Goal: Check status: Check status

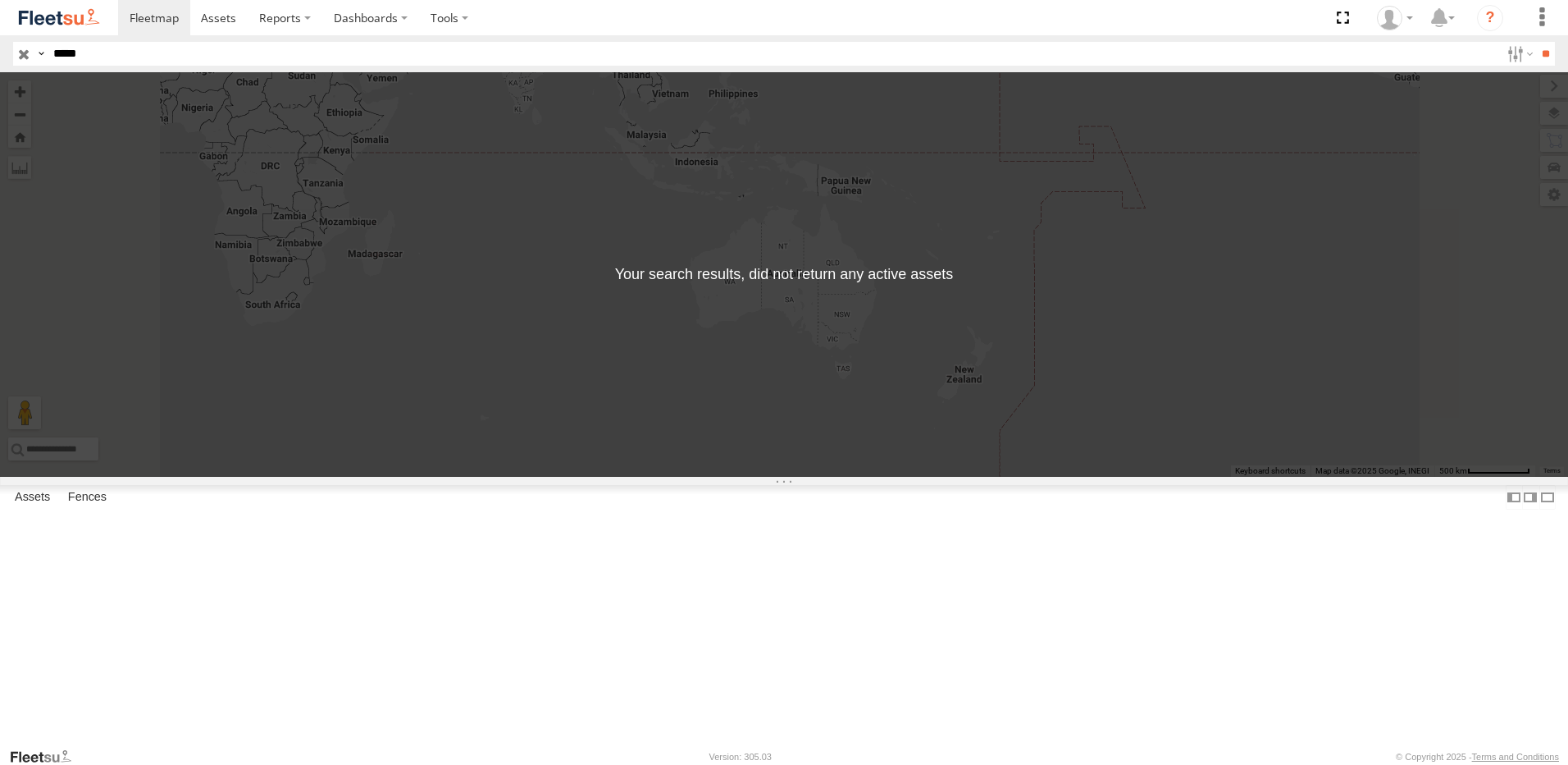
click at [105, 52] on input "*****" at bounding box center [774, 54] width 1454 height 24
type input "*"
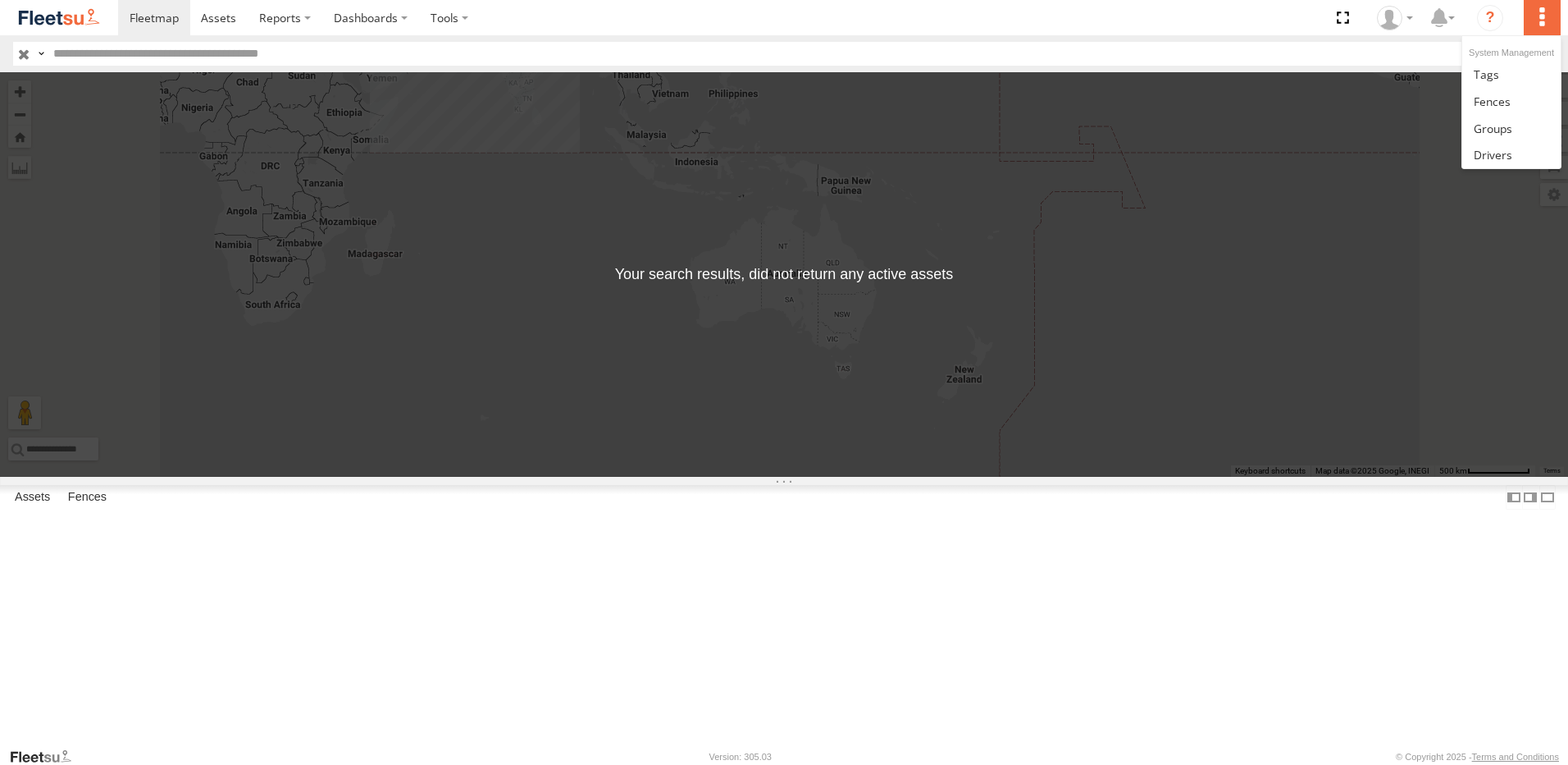
click at [1538, 24] on label at bounding box center [1541, 17] width 36 height 35
click at [1359, 64] on input "text" at bounding box center [774, 54] width 1454 height 24
click at [1516, 56] on label at bounding box center [1517, 54] width 35 height 24
click at [0, 0] on span "AUH" at bounding box center [0, 0] width 0 height 0
click at [0, 0] on span "AUH-DXB" at bounding box center [0, 0] width 0 height 0
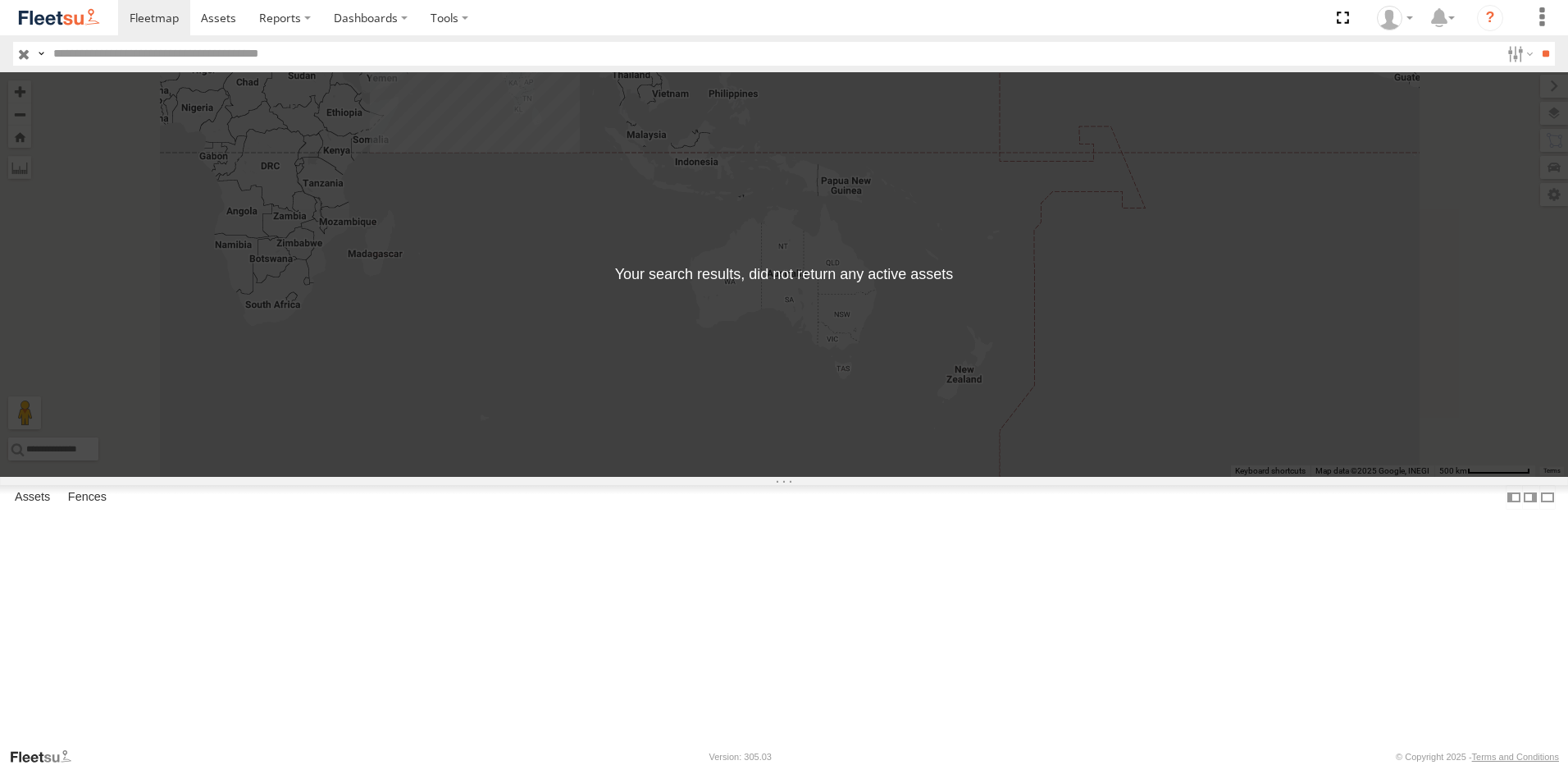
click at [0, 0] on span "AUH-MUS-BIKE" at bounding box center [0, 0] width 0 height 0
click at [0, 0] on span "AUH-OAR-BIKE" at bounding box center [0, 0] width 0 height 0
click at [0, 0] on span "Cargo Village" at bounding box center [0, 0] width 0 height 0
click at [0, 0] on span "Defleeted Vehicles AUH" at bounding box center [0, 0] width 0 height 0
click at [0, 0] on span "Mussafah" at bounding box center [0, 0] width 0 height 0
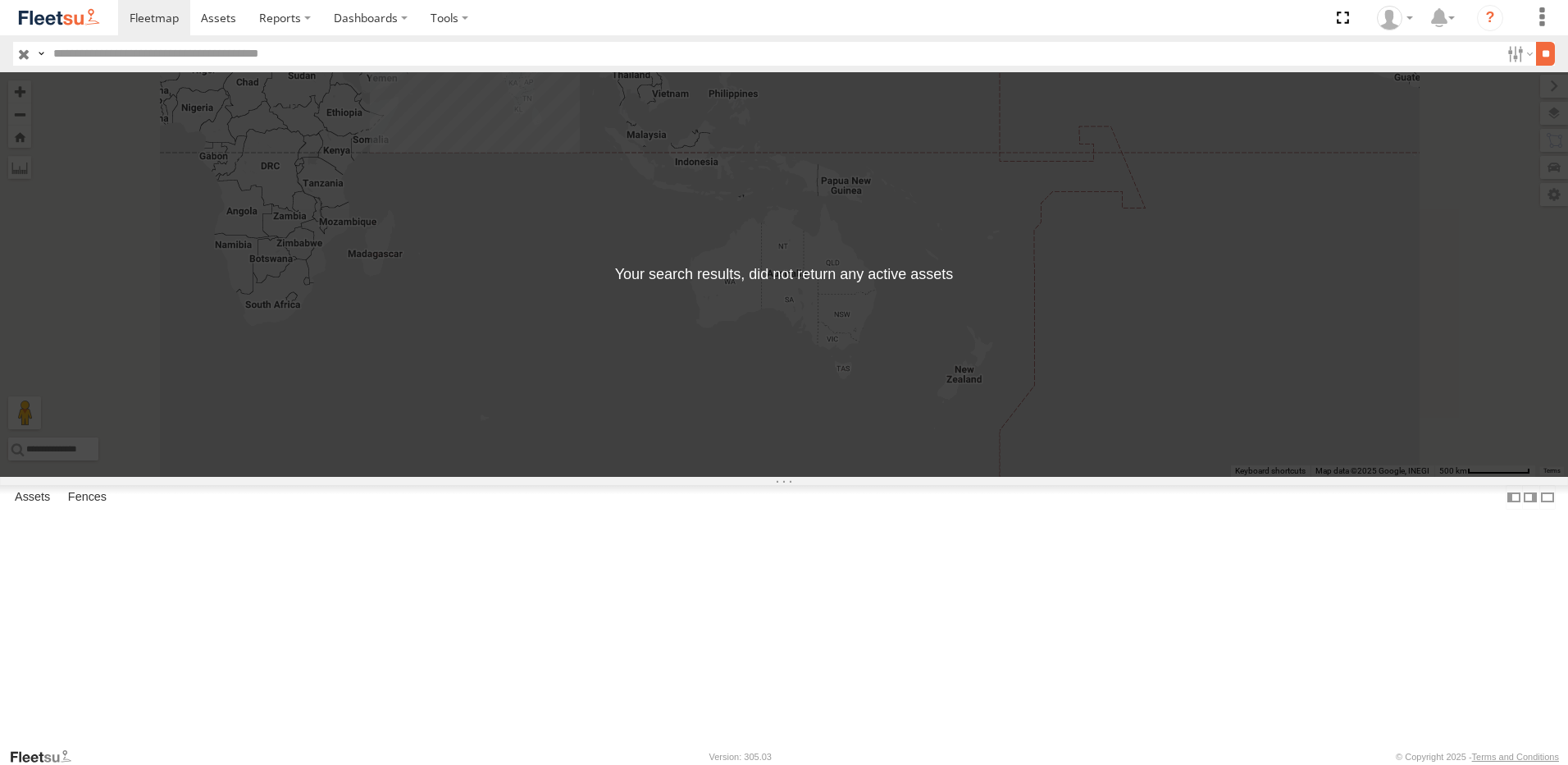
click at [1547, 53] on input "**" at bounding box center [1545, 54] width 19 height 24
drag, startPoint x: 649, startPoint y: 399, endPoint x: 633, endPoint y: 389, distance: 18.9
click at [653, 399] on div "← Move left → Move right ↑ Move up ↓ Move down + Zoom in - Zoom out Home Jump l…" at bounding box center [784, 275] width 1568 height 405
click at [1287, 54] on input "text" at bounding box center [774, 54] width 1454 height 24
click at [1536, 53] on input "**" at bounding box center [1545, 54] width 19 height 24
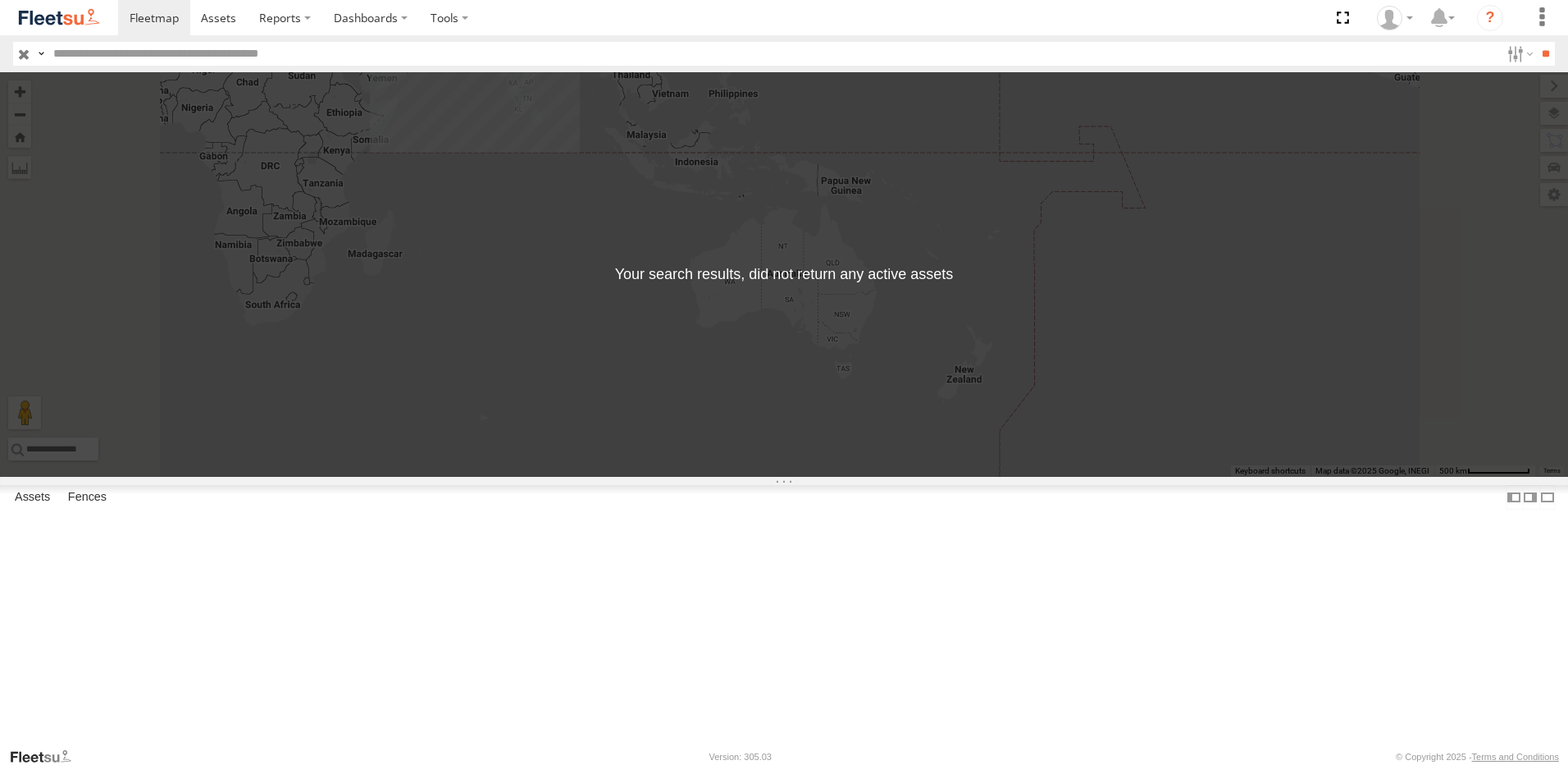
click at [21, 53] on input "button" at bounding box center [23, 54] width 21 height 24
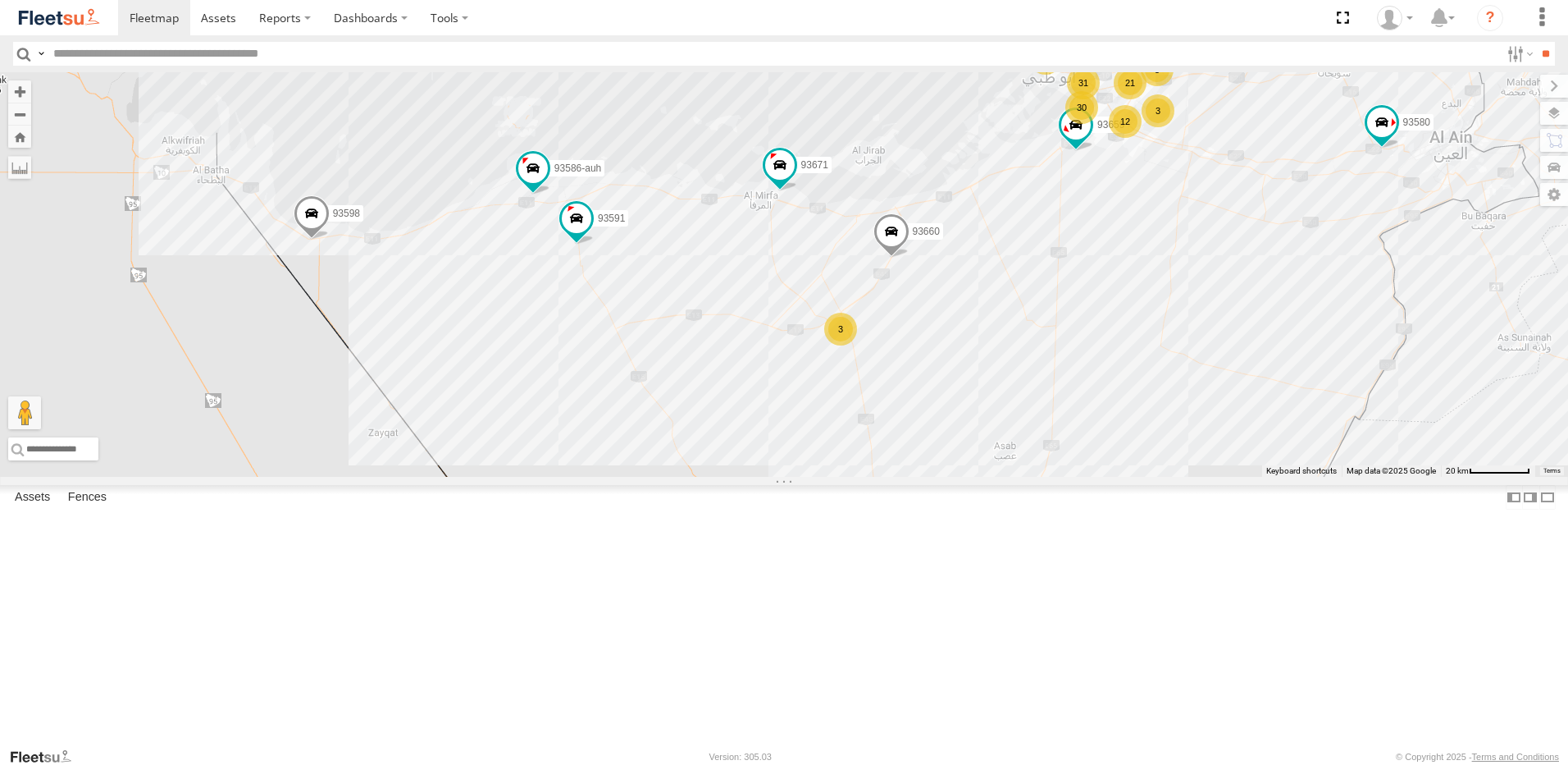
drag, startPoint x: 808, startPoint y: 490, endPoint x: 855, endPoint y: 465, distance: 53.2
click at [855, 465] on div "93598 93660 93664 93586-auh 93671 93580 93591 12 66 30 5 3 21 6 31 93659 3 3" at bounding box center [784, 275] width 1568 height 405
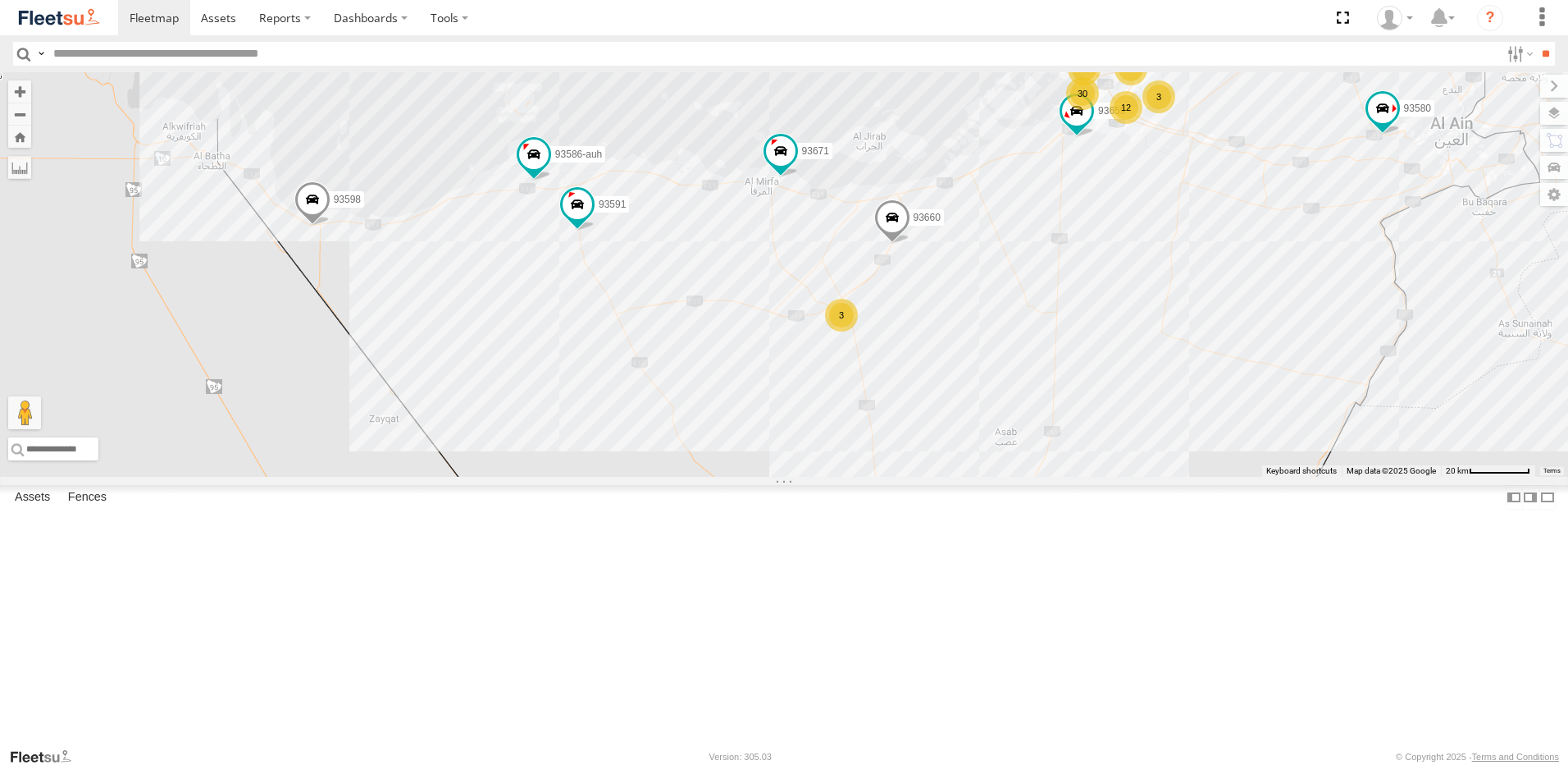
drag, startPoint x: 1309, startPoint y: 614, endPoint x: 1228, endPoint y: 471, distance: 164.3
click at [1228, 471] on div "93598 93660 93664 93586-auh 93671 93580 93591 12 66 30 5 3 21 6 31 93659 3 3" at bounding box center [784, 275] width 1568 height 405
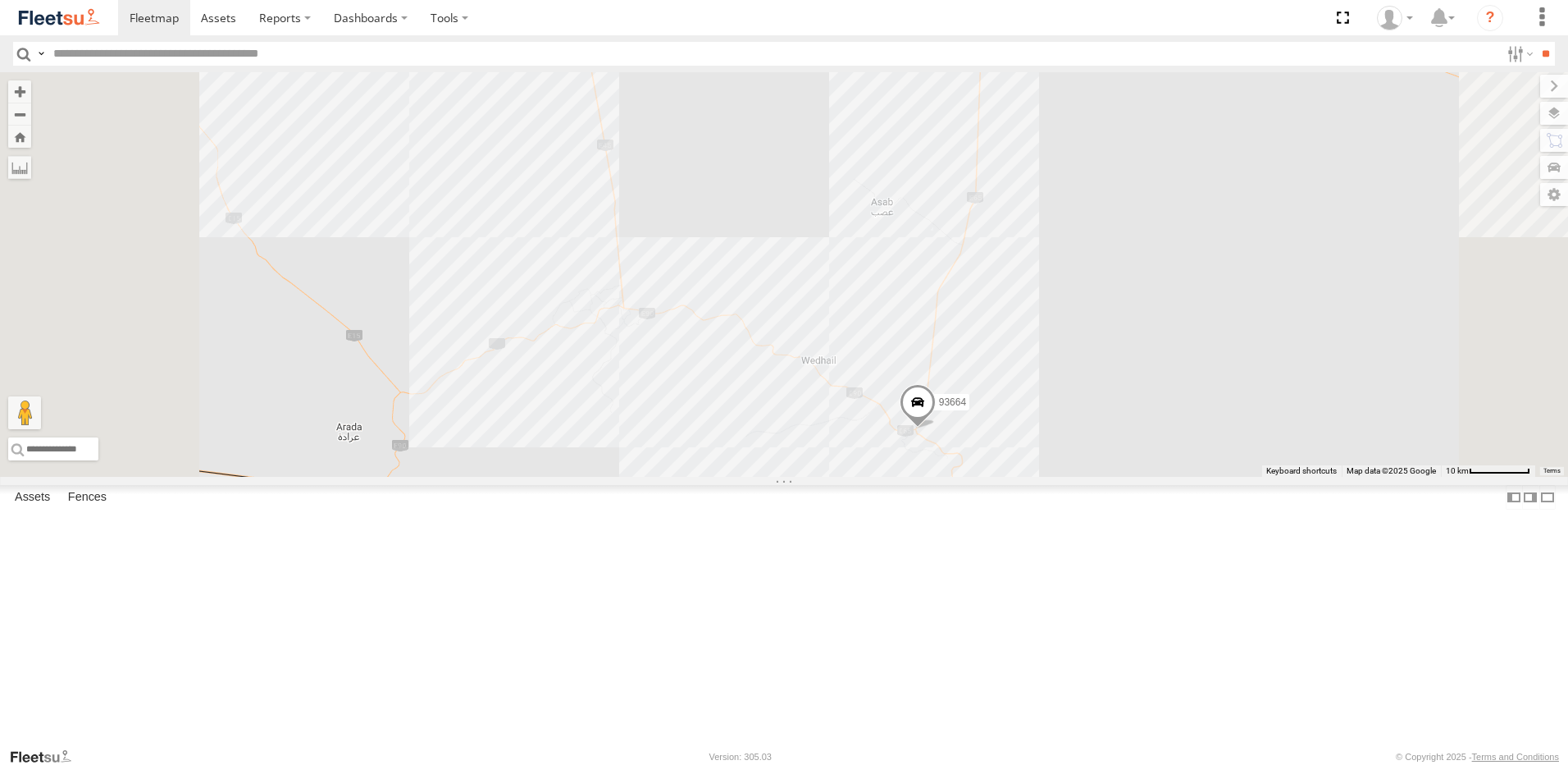
click at [936, 428] on span at bounding box center [918, 405] width 36 height 45
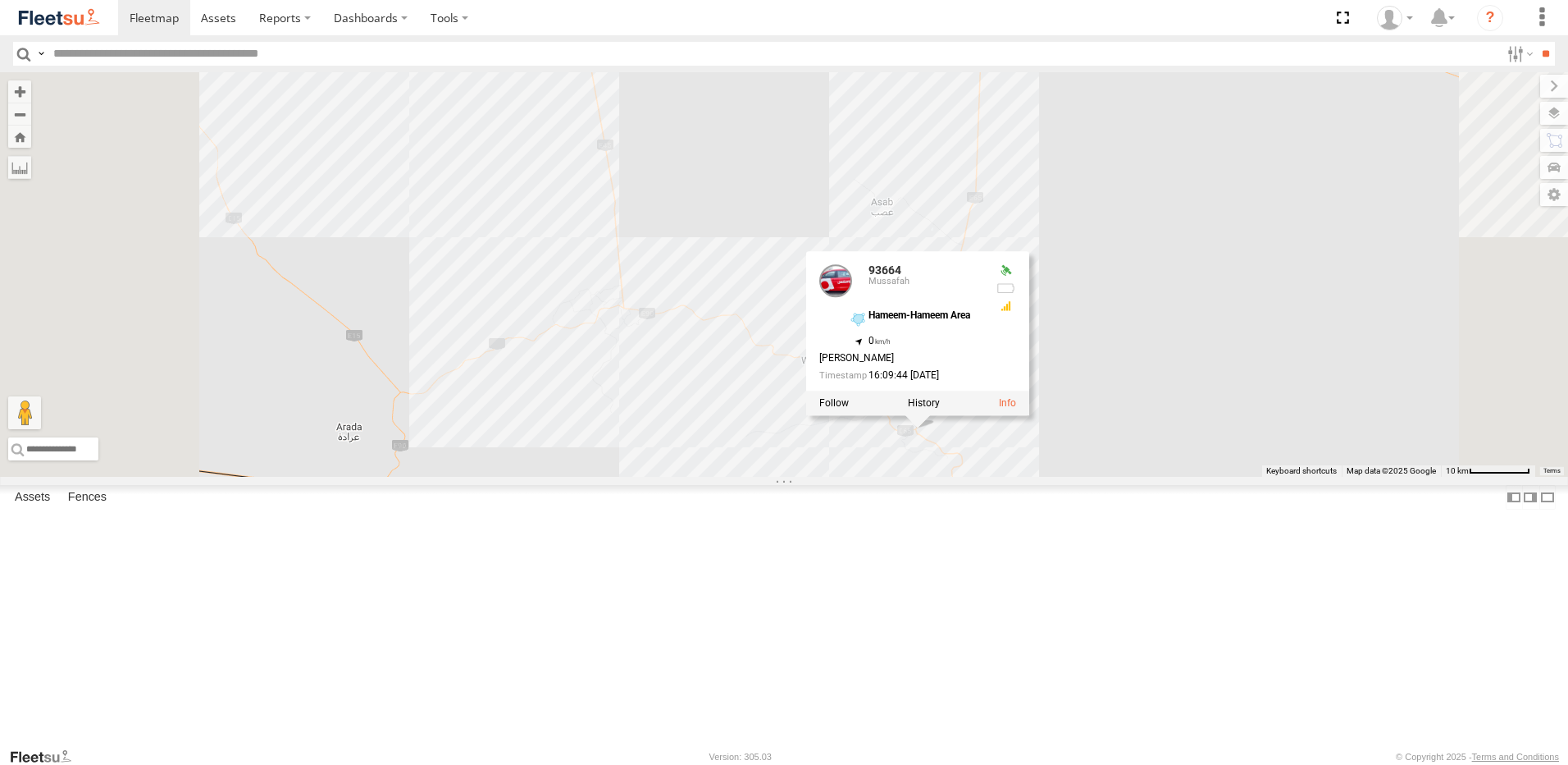
click at [1497, 452] on div "93598 93660 93664 93586-auh 93671 93580 93591 93659 93668 93582 93589 93664 Mus…" at bounding box center [784, 275] width 1568 height 405
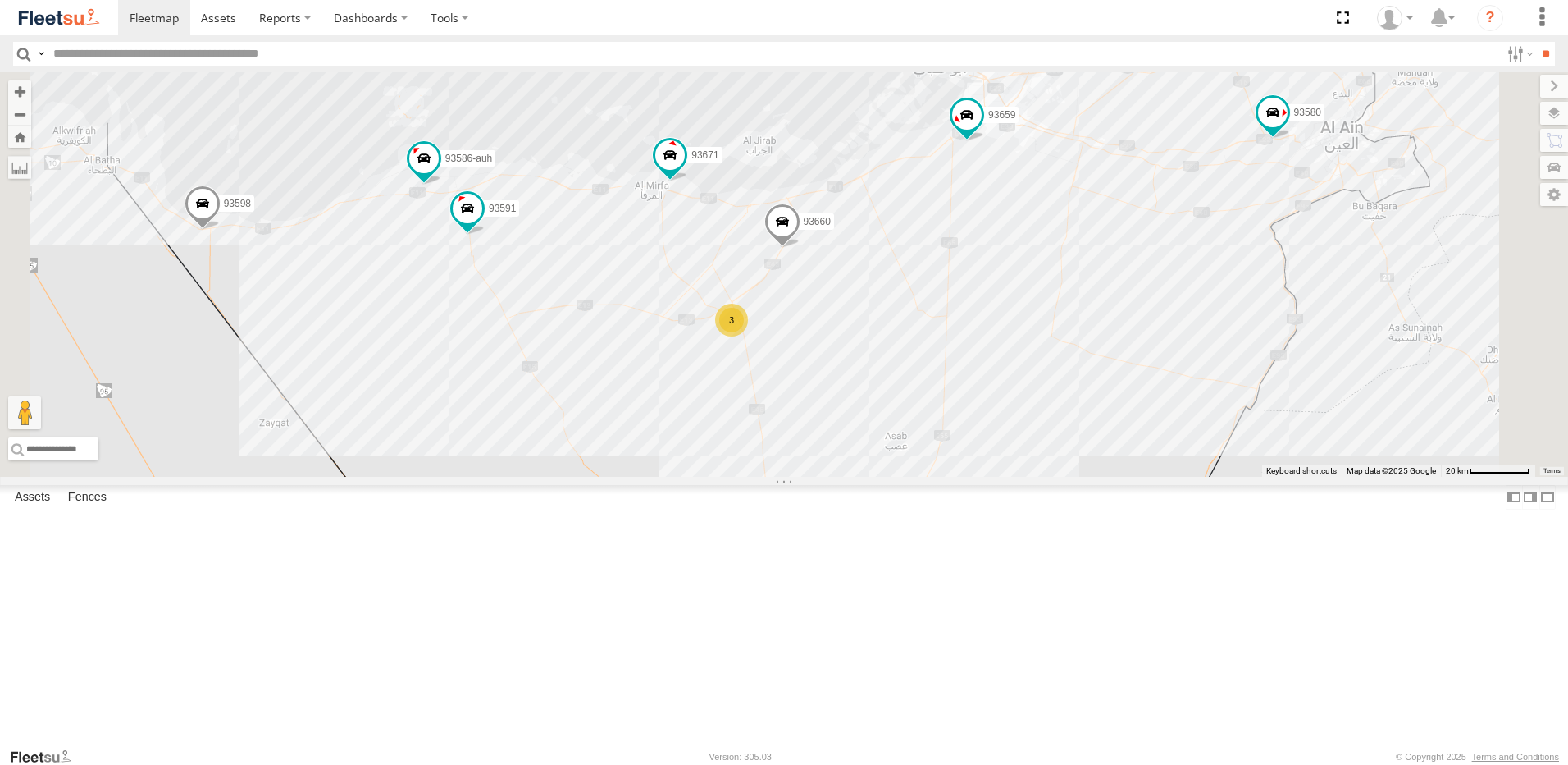
drag, startPoint x: 1322, startPoint y: 246, endPoint x: 1215, endPoint y: 500, distance: 275.6
click at [1215, 477] on div "93598 93660 93664 93586-auh 93671 93580 93591 93659 3" at bounding box center [784, 275] width 1568 height 405
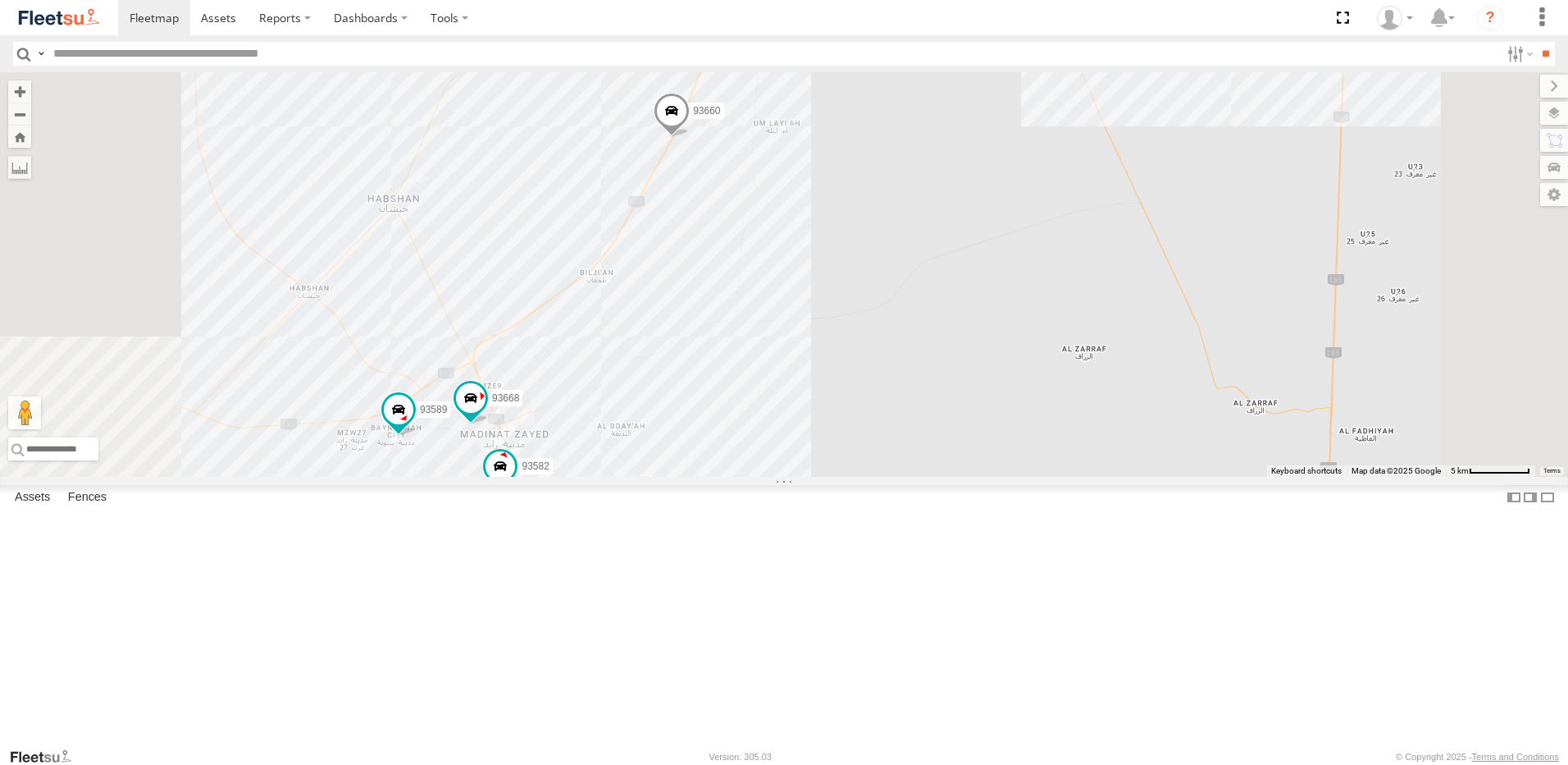
click at [690, 137] on span at bounding box center [671, 114] width 36 height 45
click at [915, 397] on div "93598 93660 93664 93586-auh 93671 93580 93591 93659 93668 93582 93589 93660 Mus…" at bounding box center [784, 275] width 1568 height 405
click at [923, 353] on div "93598 93660 93664 93586-auh 93671 93580 93591 93659 93668 93582 93589 93660 Mus…" at bounding box center [784, 275] width 1568 height 405
drag, startPoint x: 1161, startPoint y: 175, endPoint x: 1159, endPoint y: 184, distance: 9.2
click at [1160, 180] on div "93598 93660 93664 93586-auh 93671 93580 93591 93659 93668 93582 93589 93660 Mus…" at bounding box center [784, 275] width 1568 height 405
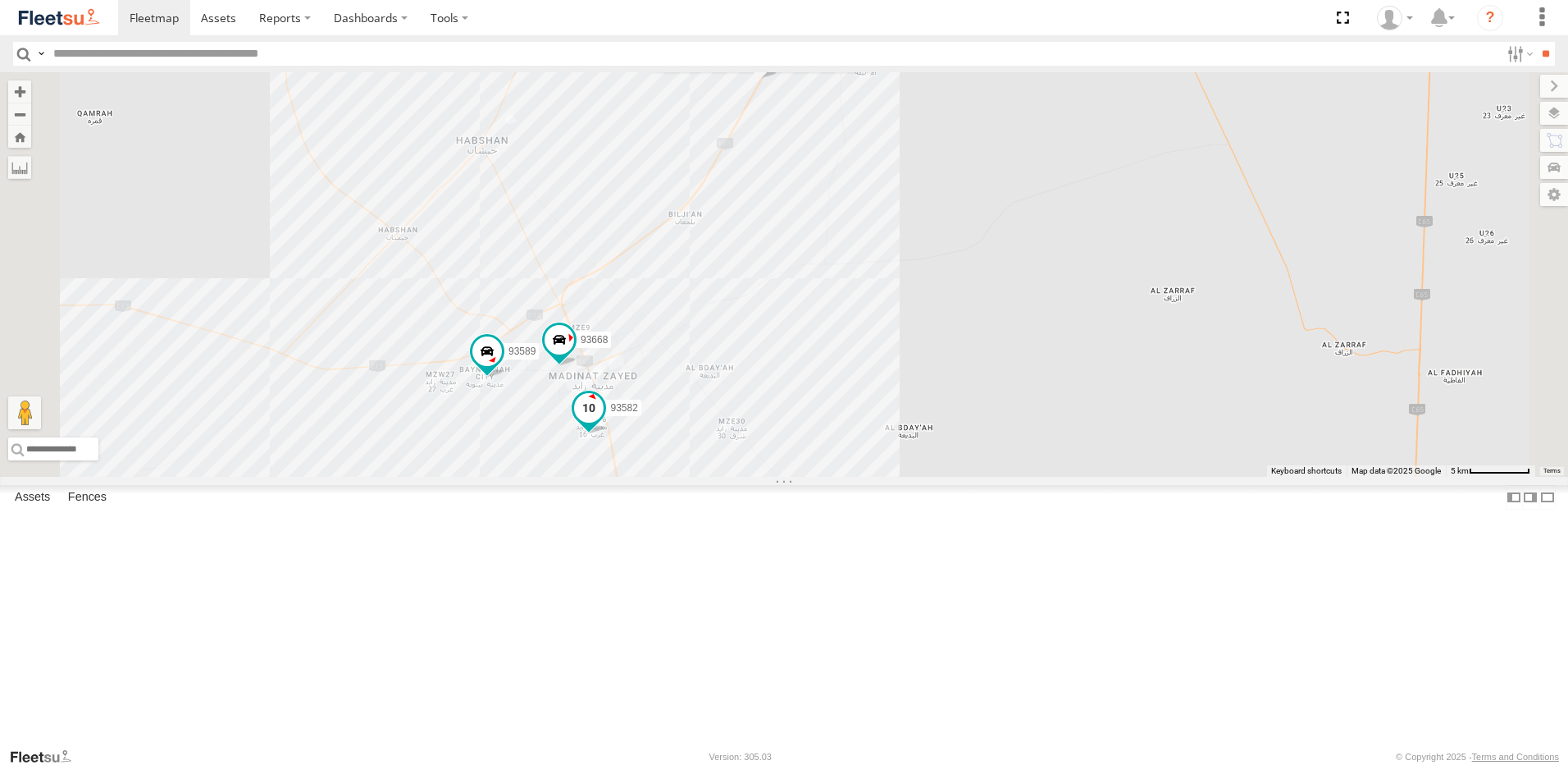
click at [604, 423] on span at bounding box center [589, 408] width 30 height 30
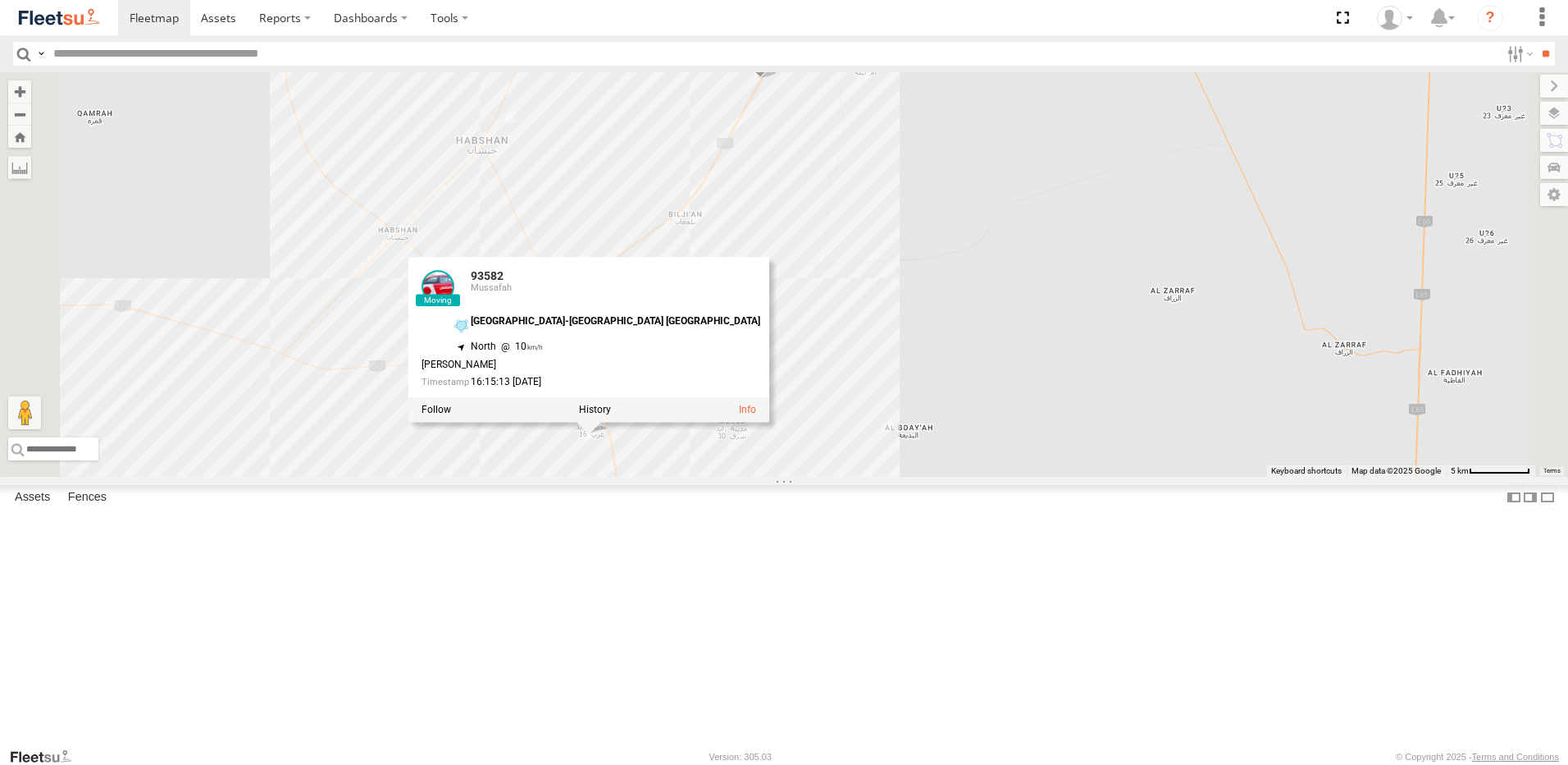
click at [1154, 447] on div "93598 93660 93664 93586-auh 93671 93580 93591 93659 93668 93582 93589 65248 935…" at bounding box center [784, 275] width 1568 height 405
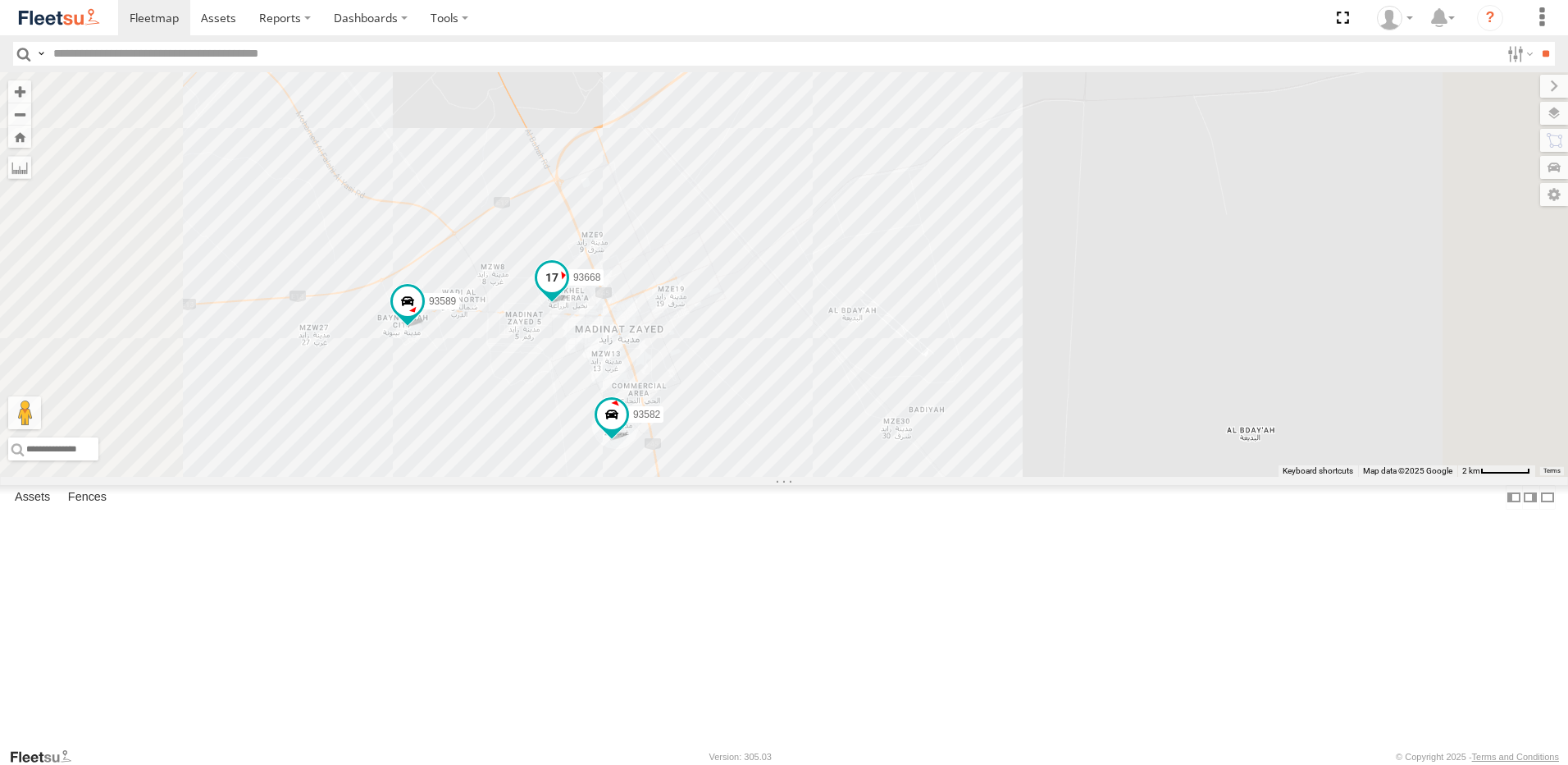
click at [567, 292] on span at bounding box center [552, 278] width 30 height 30
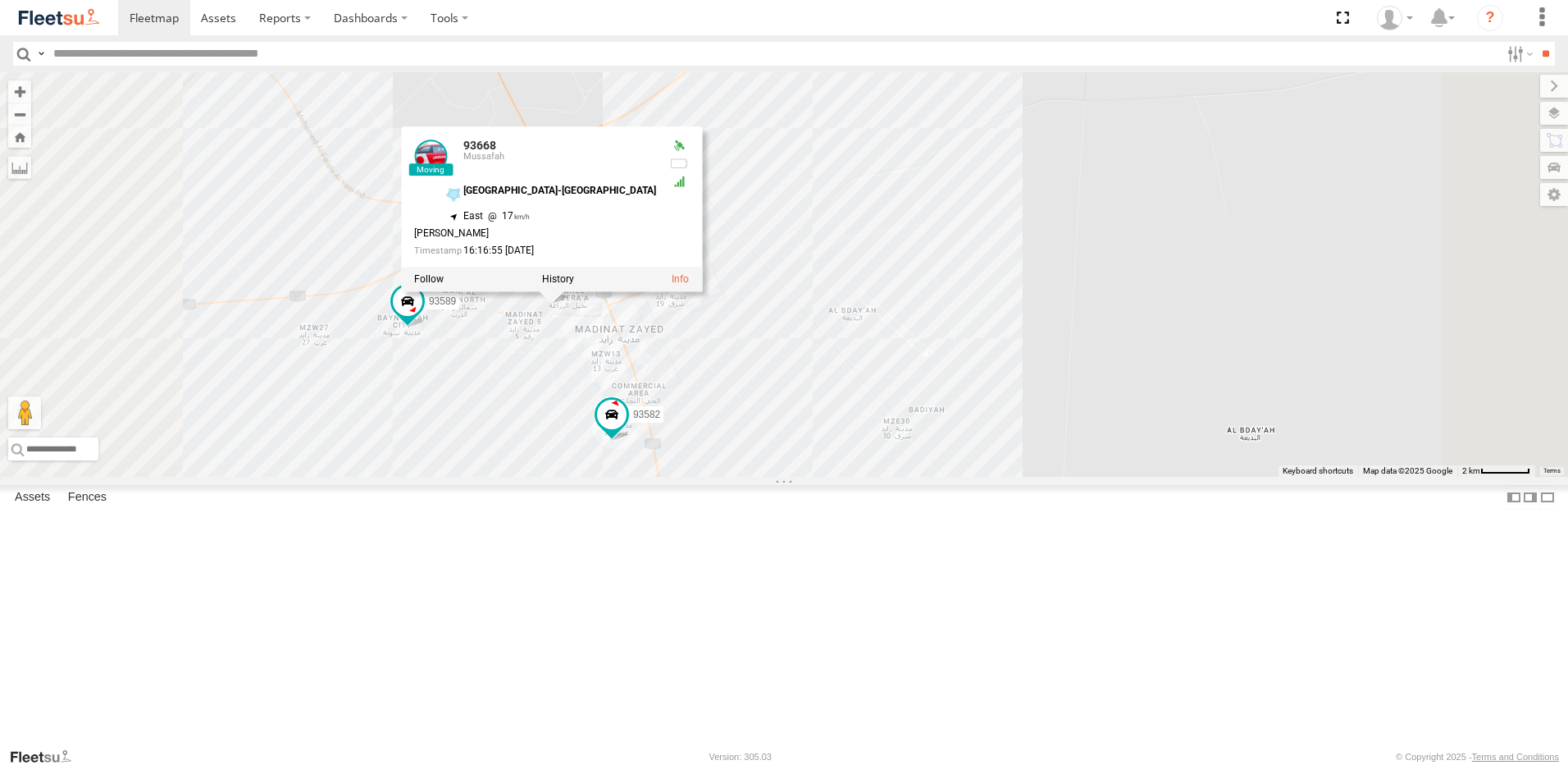
click at [951, 256] on div "93598 93660 93664 93586-auh 93671 93580 93591 93659 93668 93582 93589 65248 936…" at bounding box center [784, 275] width 1568 height 405
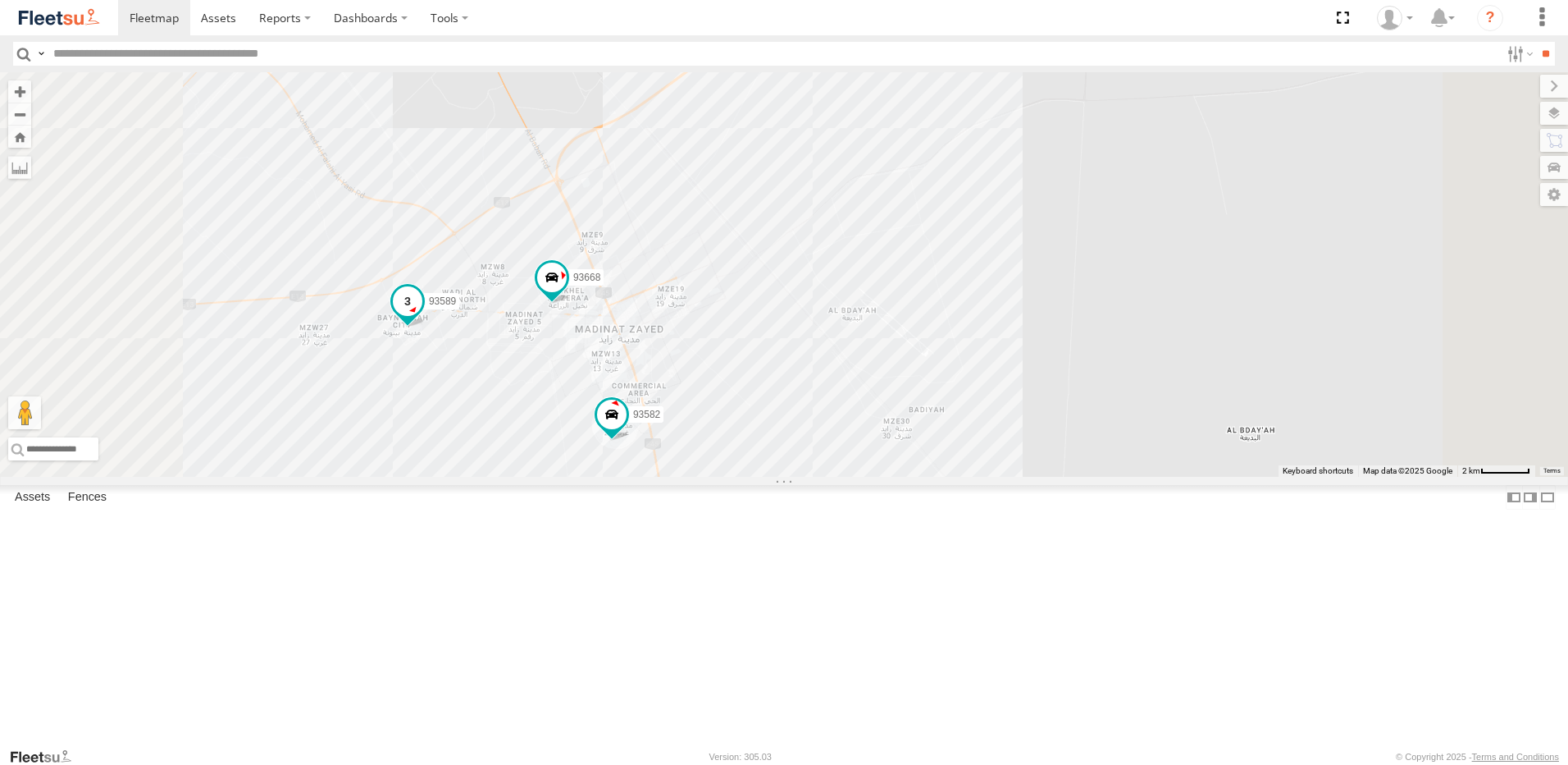
click at [423, 316] on span at bounding box center [408, 301] width 30 height 30
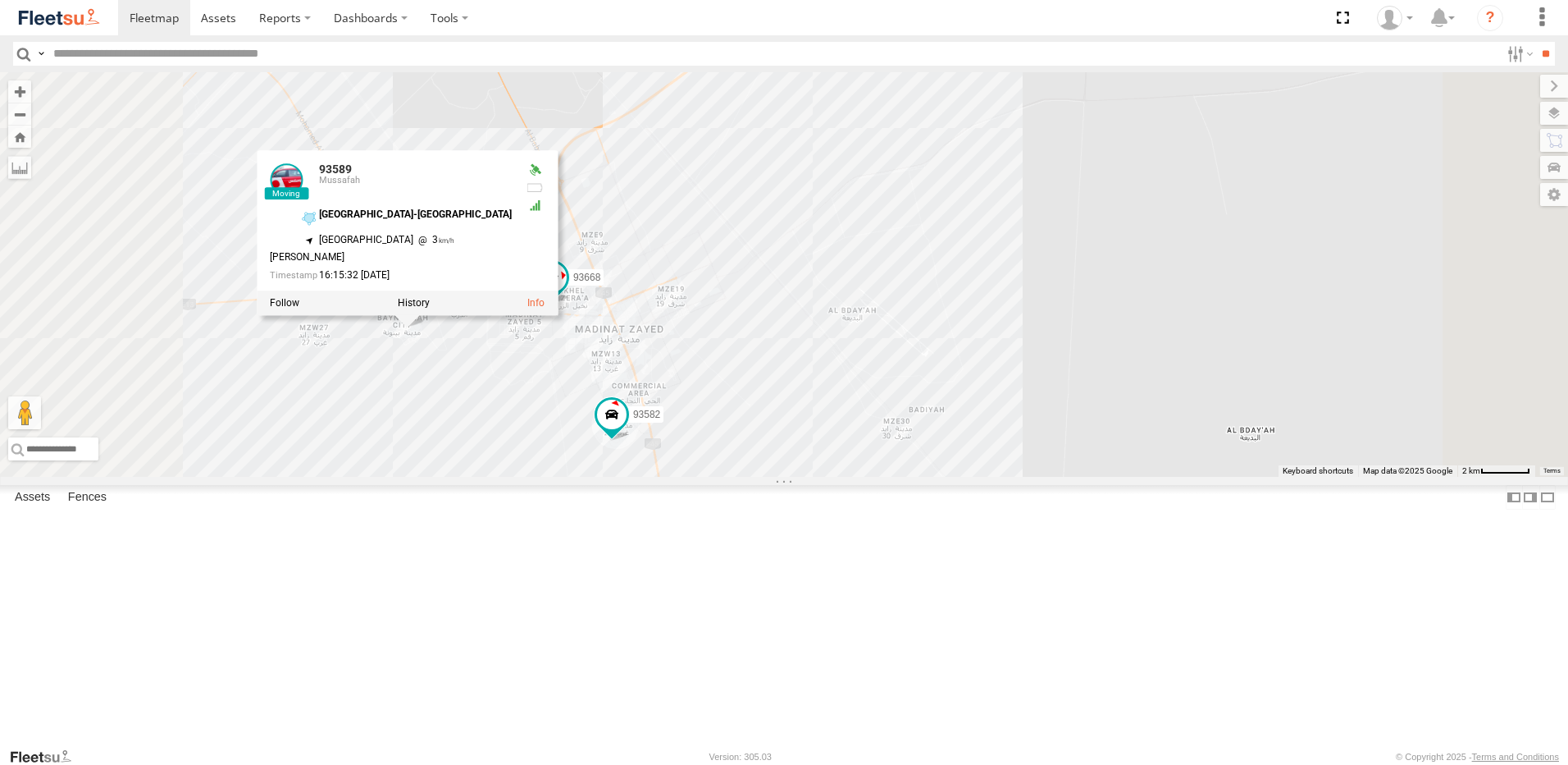
click at [915, 242] on div "93598 93660 93664 93586-auh 93671 93580 93591 93659 93668 93582 93589 65248 935…" at bounding box center [784, 275] width 1568 height 405
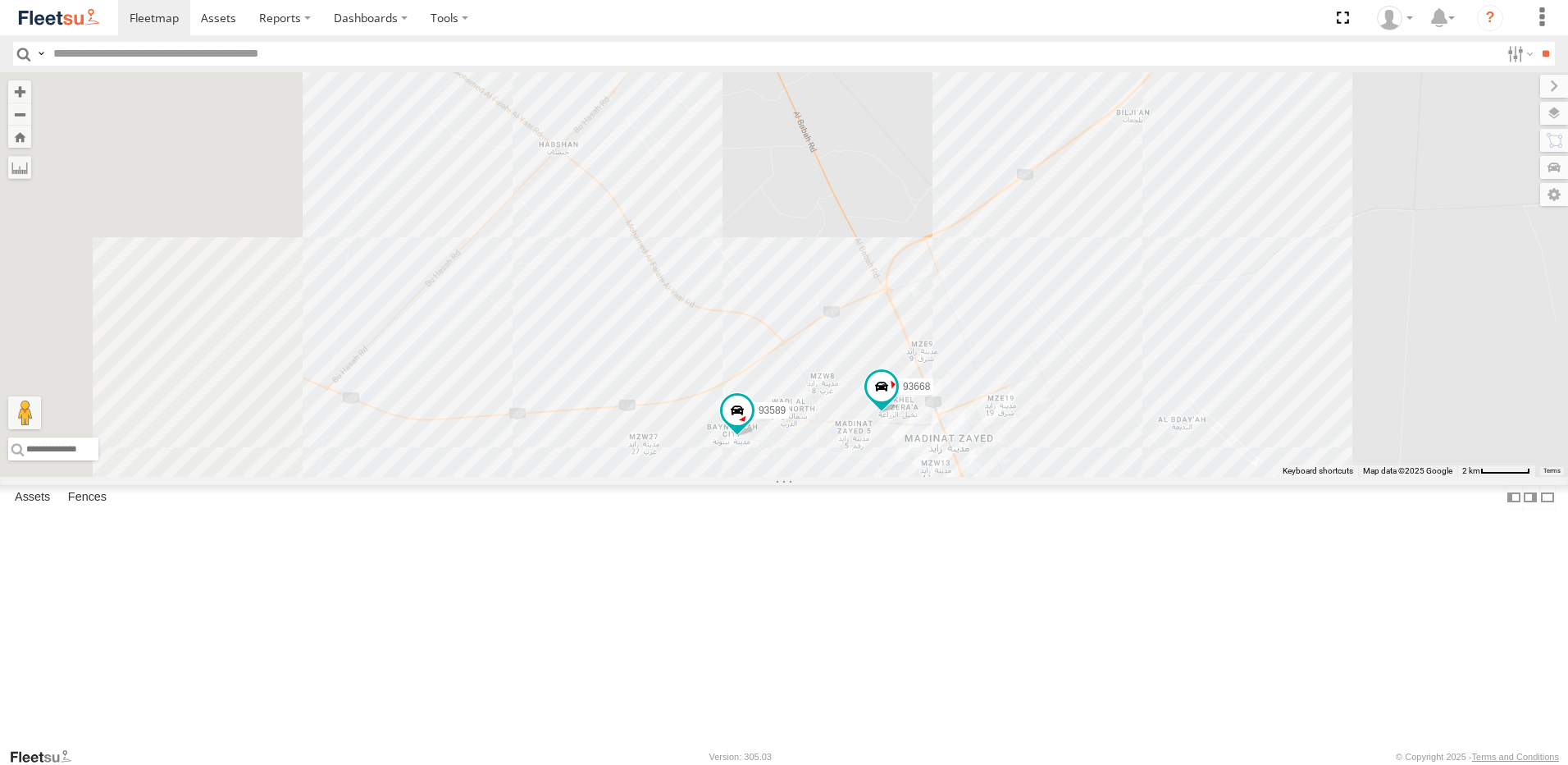
drag, startPoint x: 899, startPoint y: 218, endPoint x: 1223, endPoint y: 319, distance: 339.4
click at [1223, 319] on div "93598 93660 93664 93586-auh 93671 93580 93591 93659 93668 93582 93589 65248" at bounding box center [784, 275] width 1568 height 405
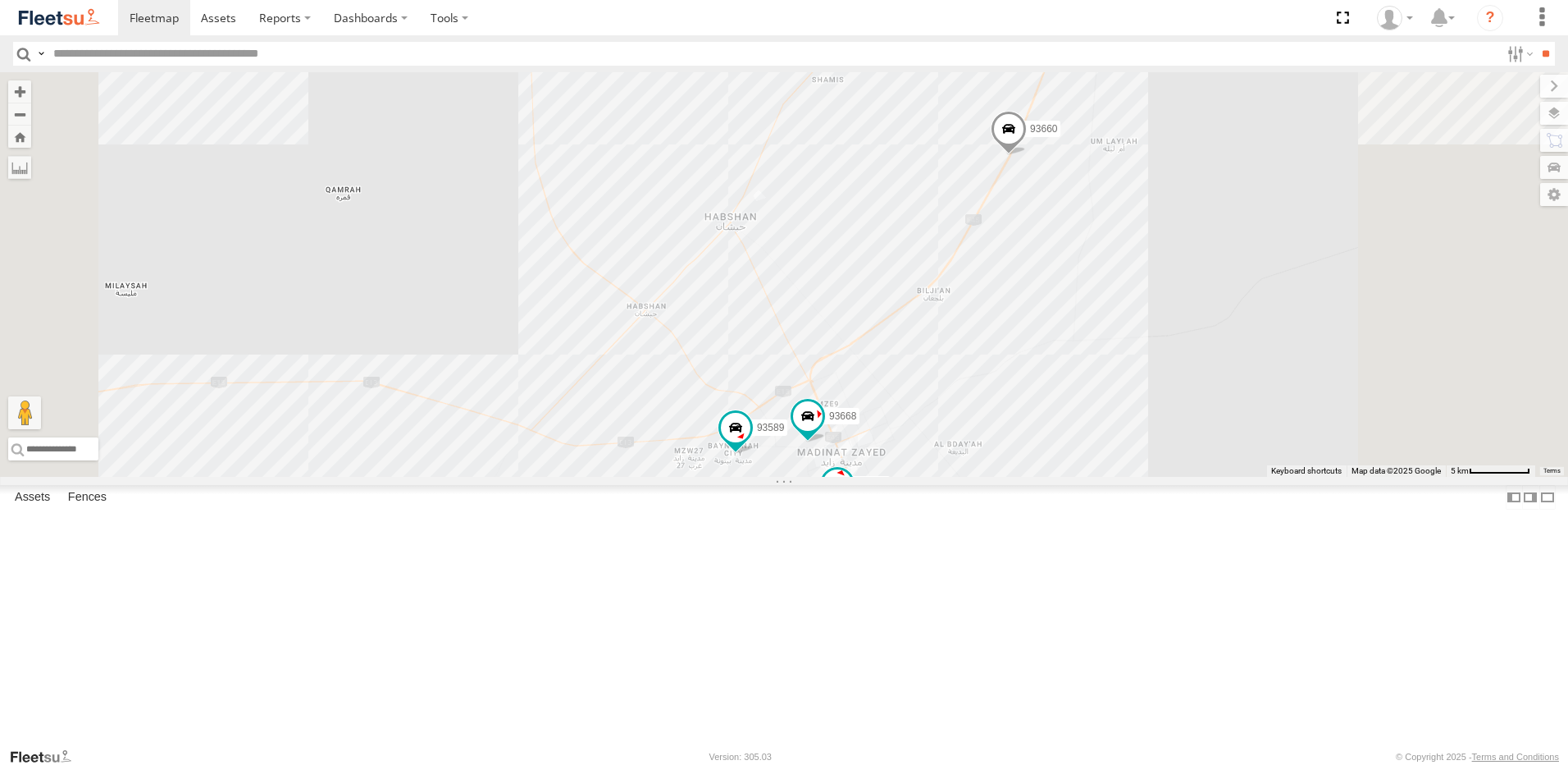
drag, startPoint x: 1125, startPoint y: 199, endPoint x: 1074, endPoint y: 347, distance: 156.5
click at [1074, 347] on div "93598 93660 93664 93586-auh 93671 93580 93591 93659 93668 93582 93589 65248" at bounding box center [784, 275] width 1568 height 405
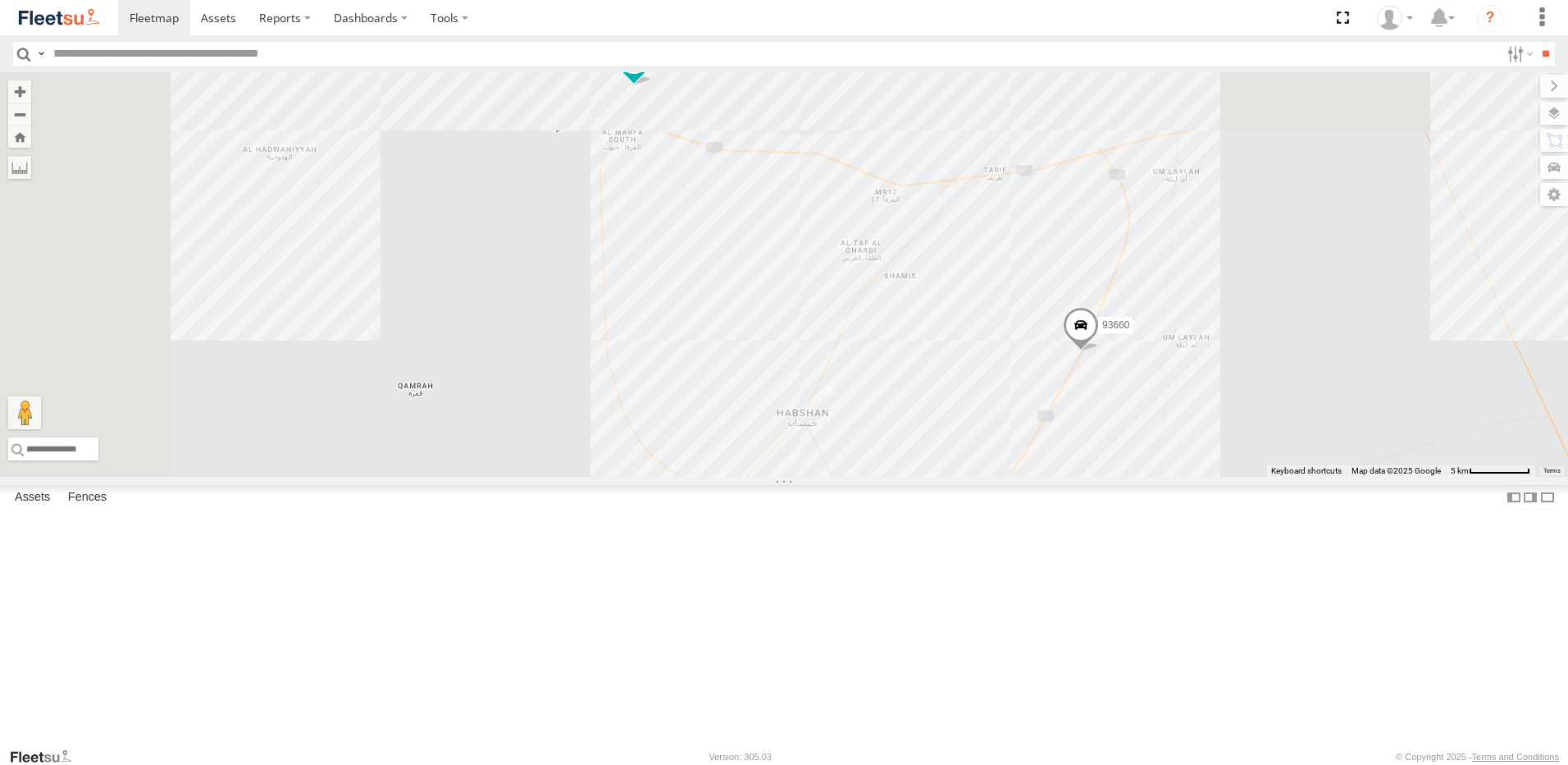
drag, startPoint x: 1009, startPoint y: 222, endPoint x: 1082, endPoint y: 419, distance: 210.1
click at [1082, 419] on div "93598 93660 93664 93586-auh 93671 93580 93591 93659 93668 93582 93589 65248" at bounding box center [784, 275] width 1568 height 405
click at [1099, 351] on span at bounding box center [1081, 328] width 36 height 45
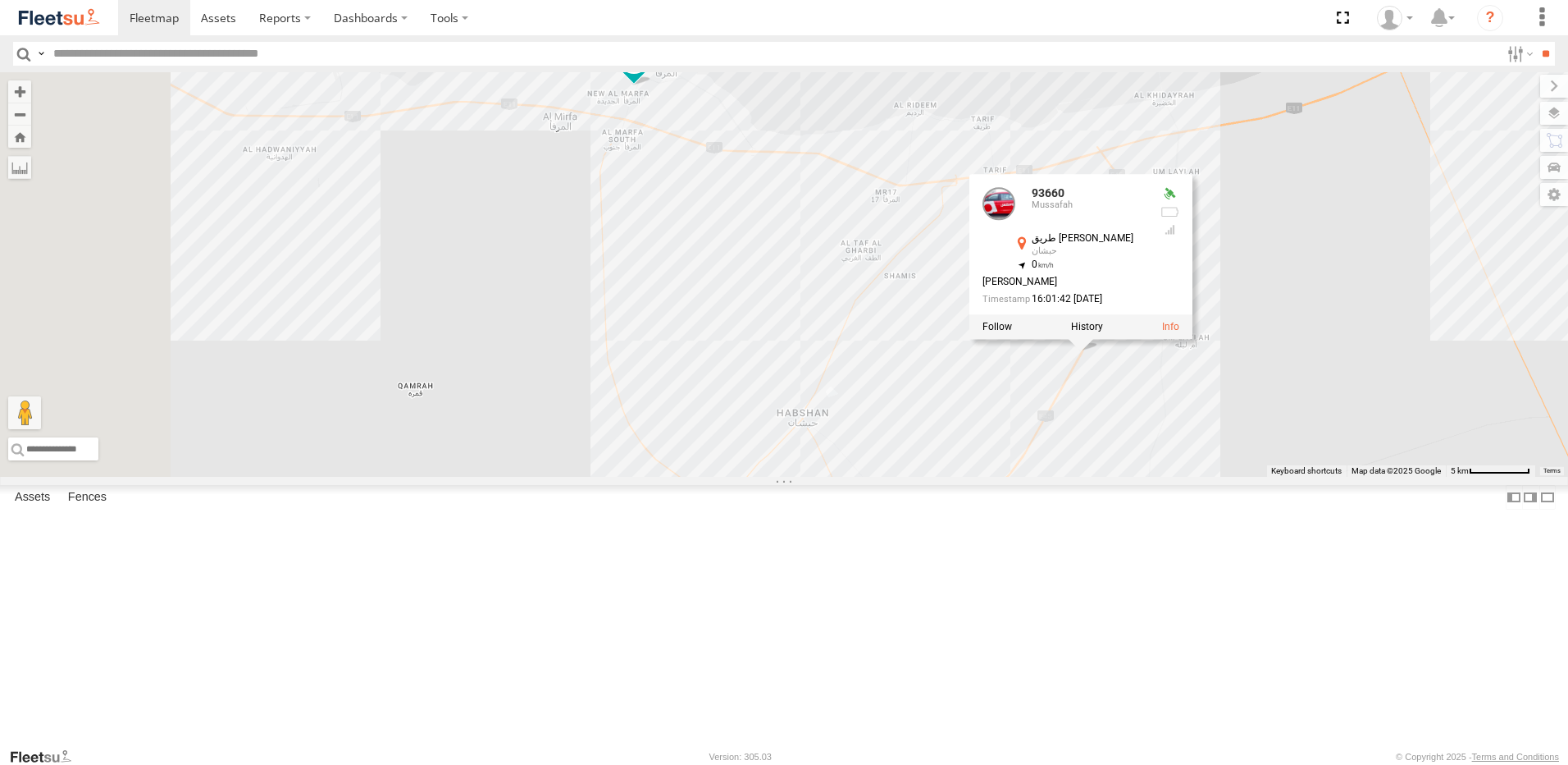
click at [1359, 477] on div "93598 93660 93664 93586-auh 93671 93580 93591 93659 93668 93582 93589 65248 936…" at bounding box center [784, 275] width 1568 height 405
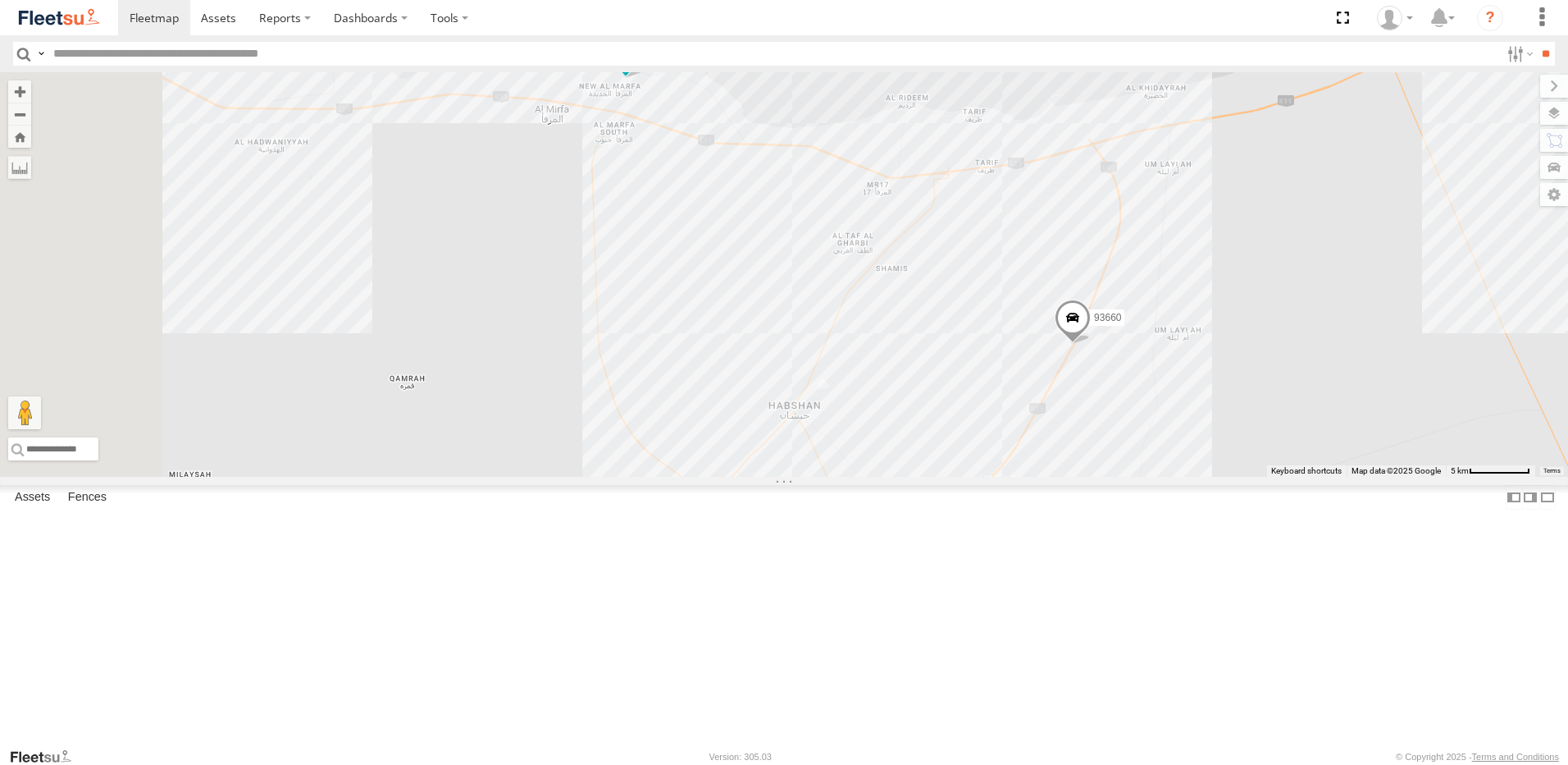
drag, startPoint x: 1488, startPoint y: 560, endPoint x: 1010, endPoint y: 391, distance: 507.0
click at [1010, 391] on div "93598 93660 93664 93586-auh 93671 93580 93591 93659 93668 93582 93589 65248" at bounding box center [784, 275] width 1568 height 405
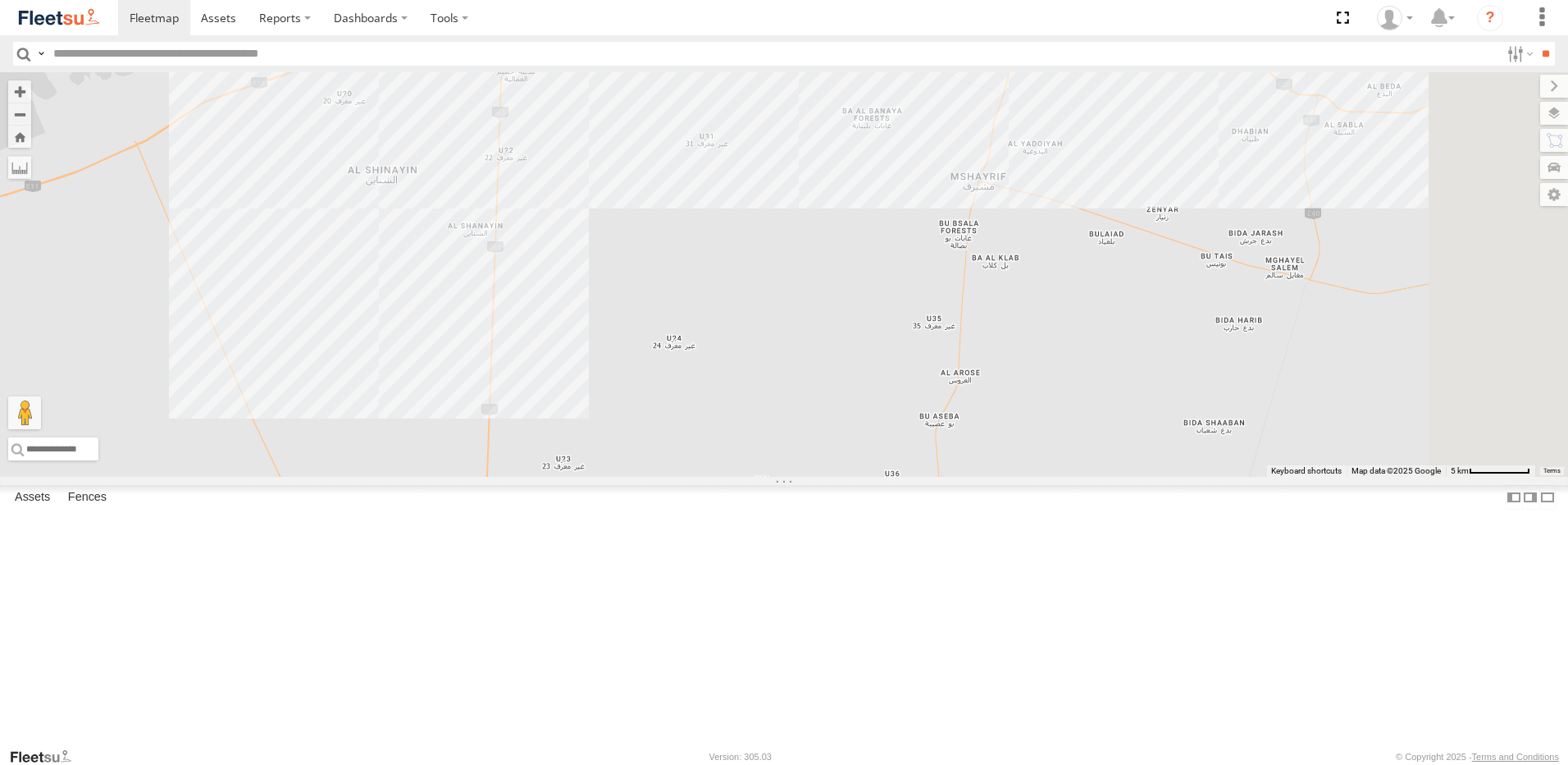
drag, startPoint x: 1268, startPoint y: 397, endPoint x: 537, endPoint y: 658, distance: 776.2
click at [537, 477] on div "93598 93660 93664 93586-auh 93671 93580 93591 93659 93668 93582 93589 65248" at bounding box center [784, 275] width 1568 height 405
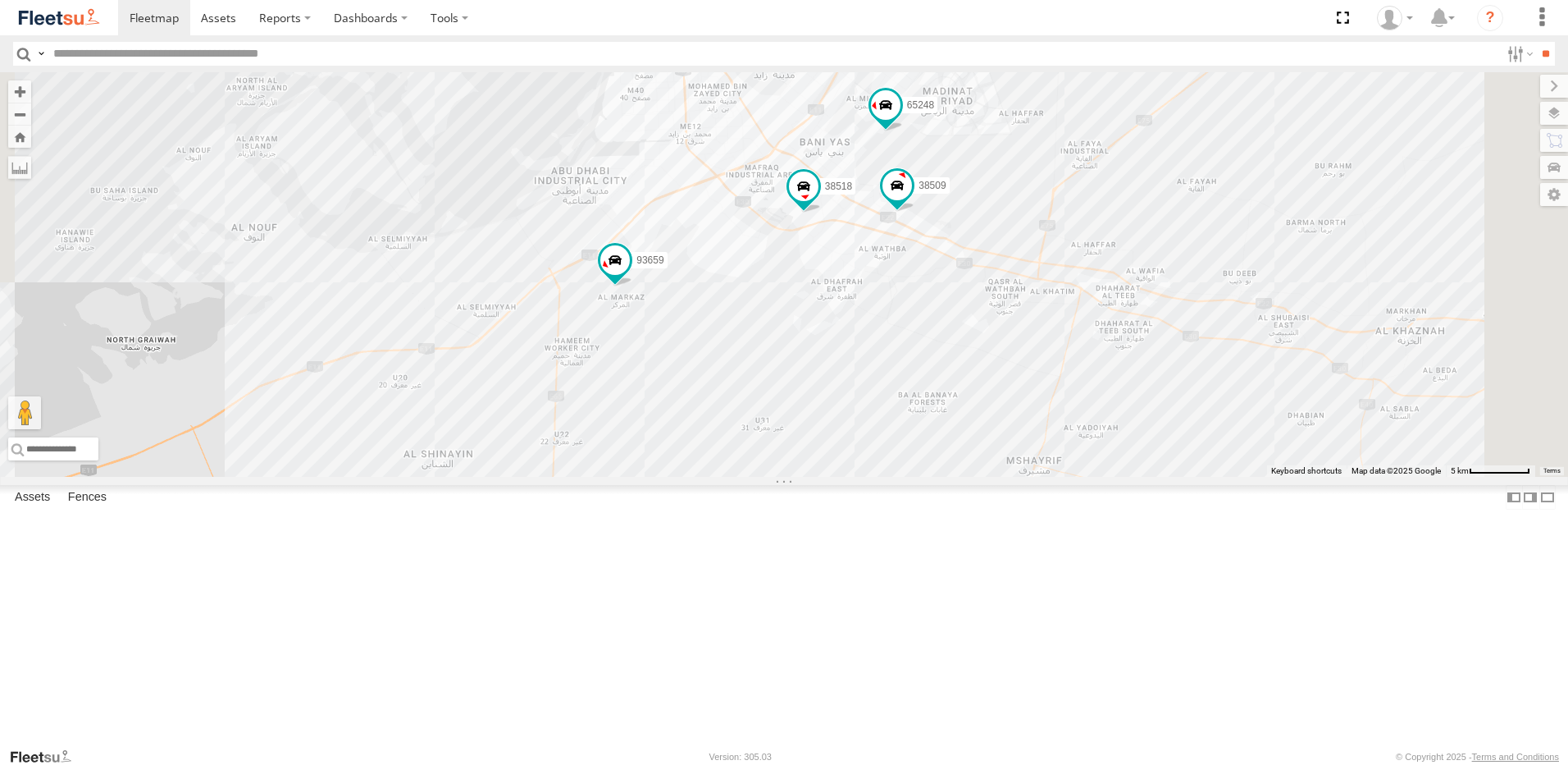
drag, startPoint x: 739, startPoint y: 299, endPoint x: 803, endPoint y: 597, distance: 304.8
click at [803, 477] on div "93598 93660 93664 93586-auh 93671 93580 93591 93659 93668 93582 93589 65248 385…" at bounding box center [784, 275] width 1568 height 405
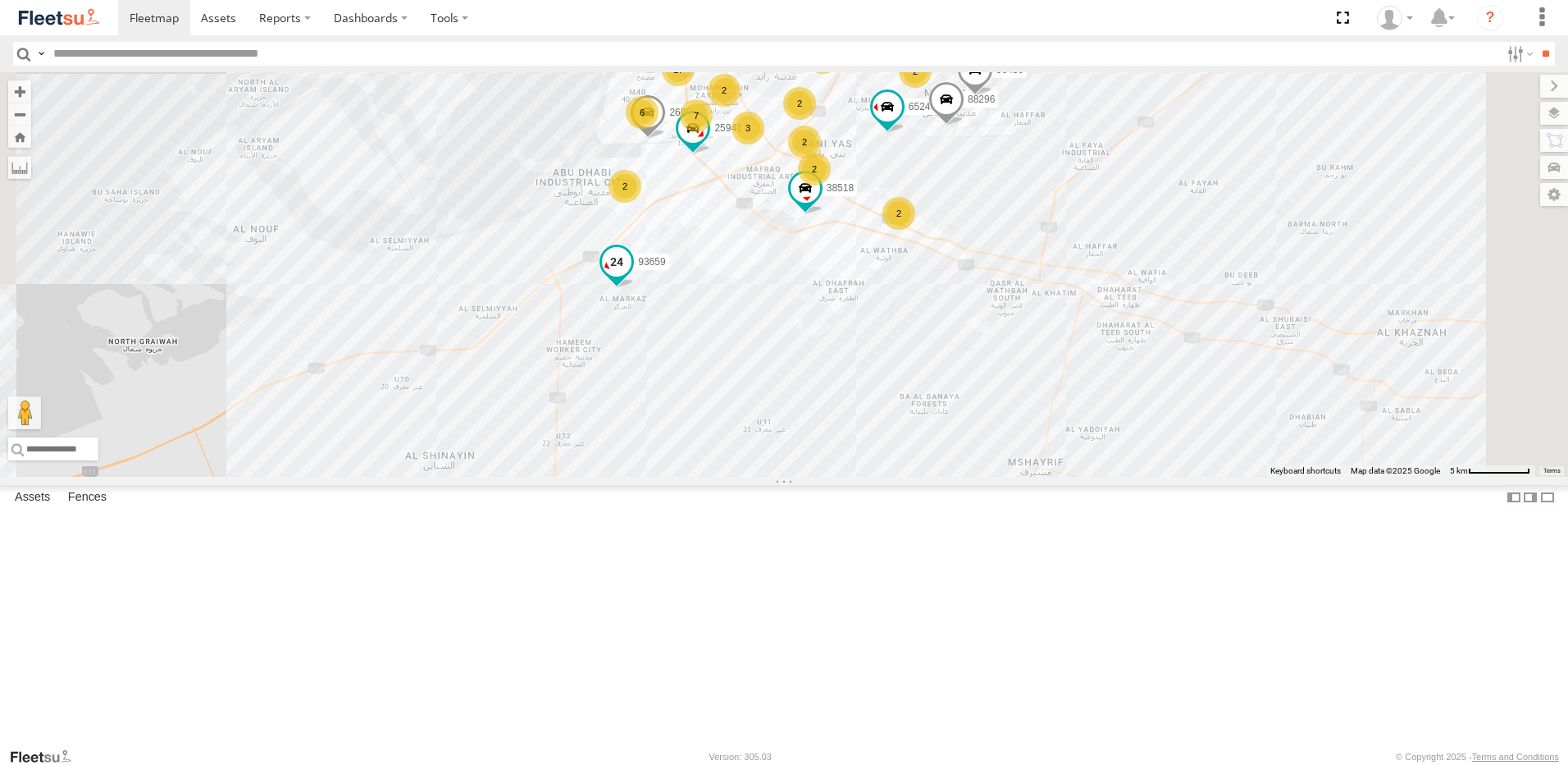
click at [631, 277] on span at bounding box center [616, 262] width 30 height 30
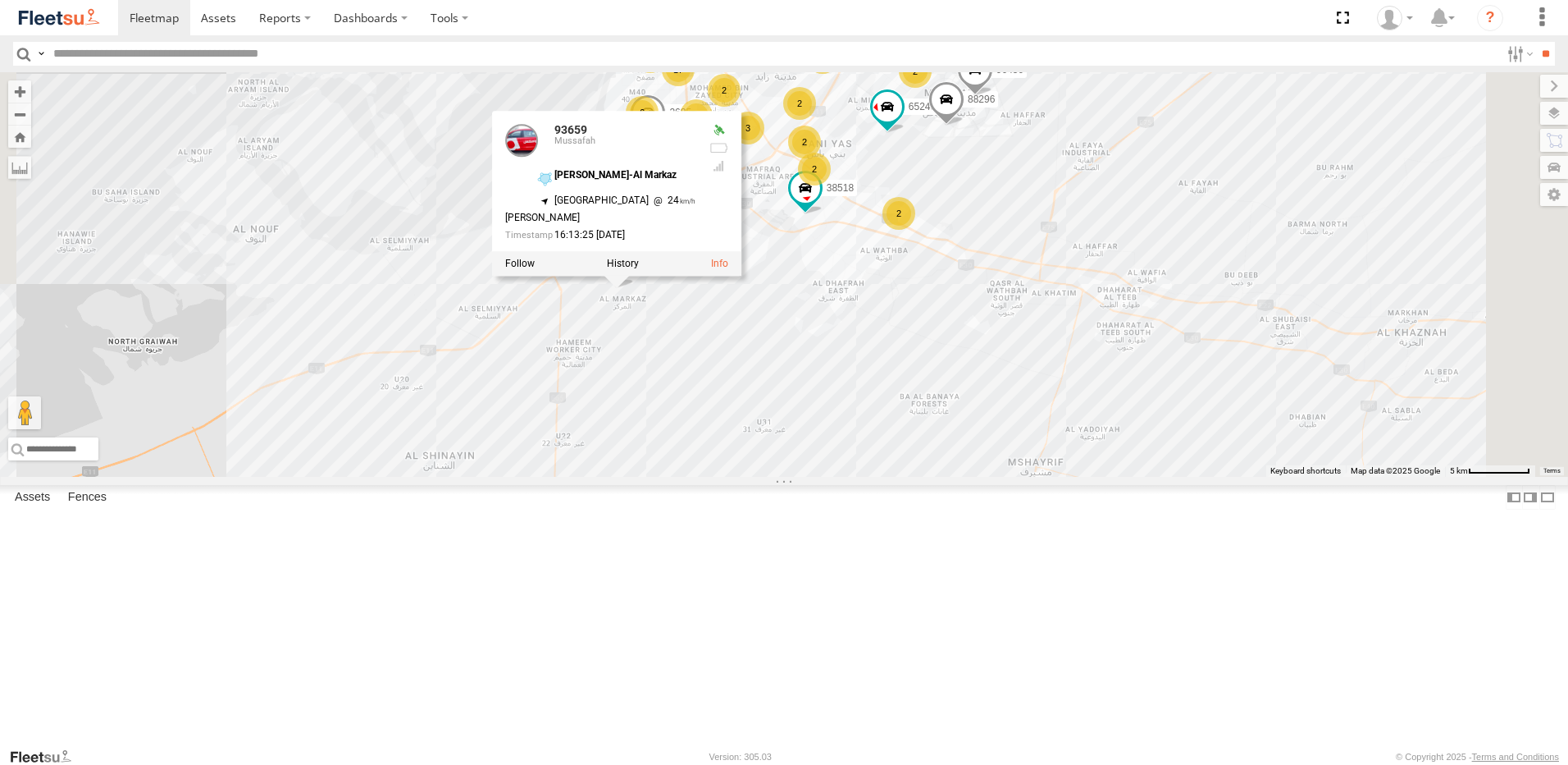
click at [882, 477] on div "93598 93660 93664 93586-auh 93671 93580 93591 93659 93668 93582 93589 65248 385…" at bounding box center [784, 275] width 1568 height 405
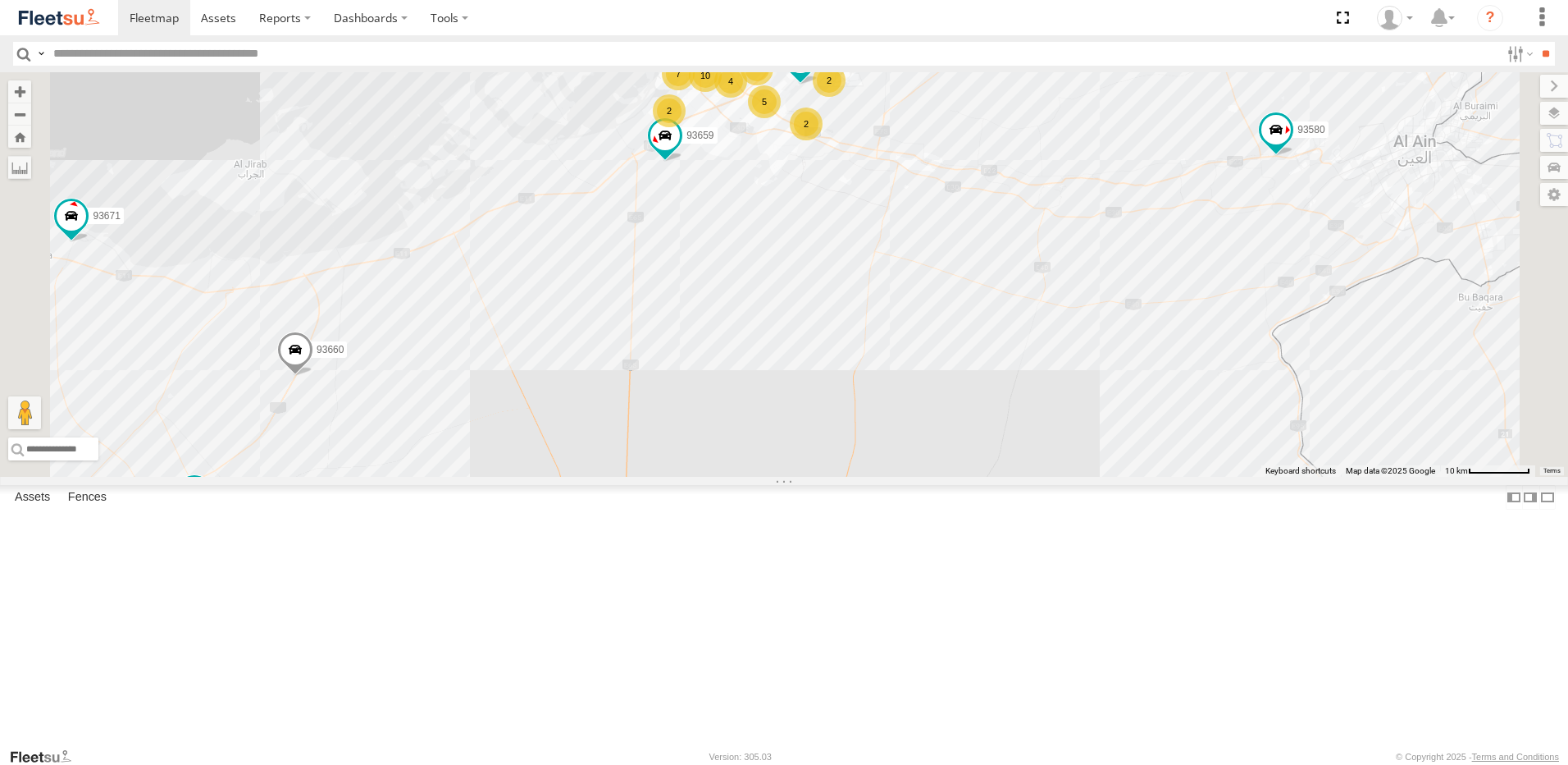
drag, startPoint x: 985, startPoint y: 677, endPoint x: 1003, endPoint y: 396, distance: 281.6
click at [1002, 396] on div "93598 93660 93664 93586-auh 93671 93580 93591 93659 93668 93582 93589 65248 5 5…" at bounding box center [784, 275] width 1568 height 405
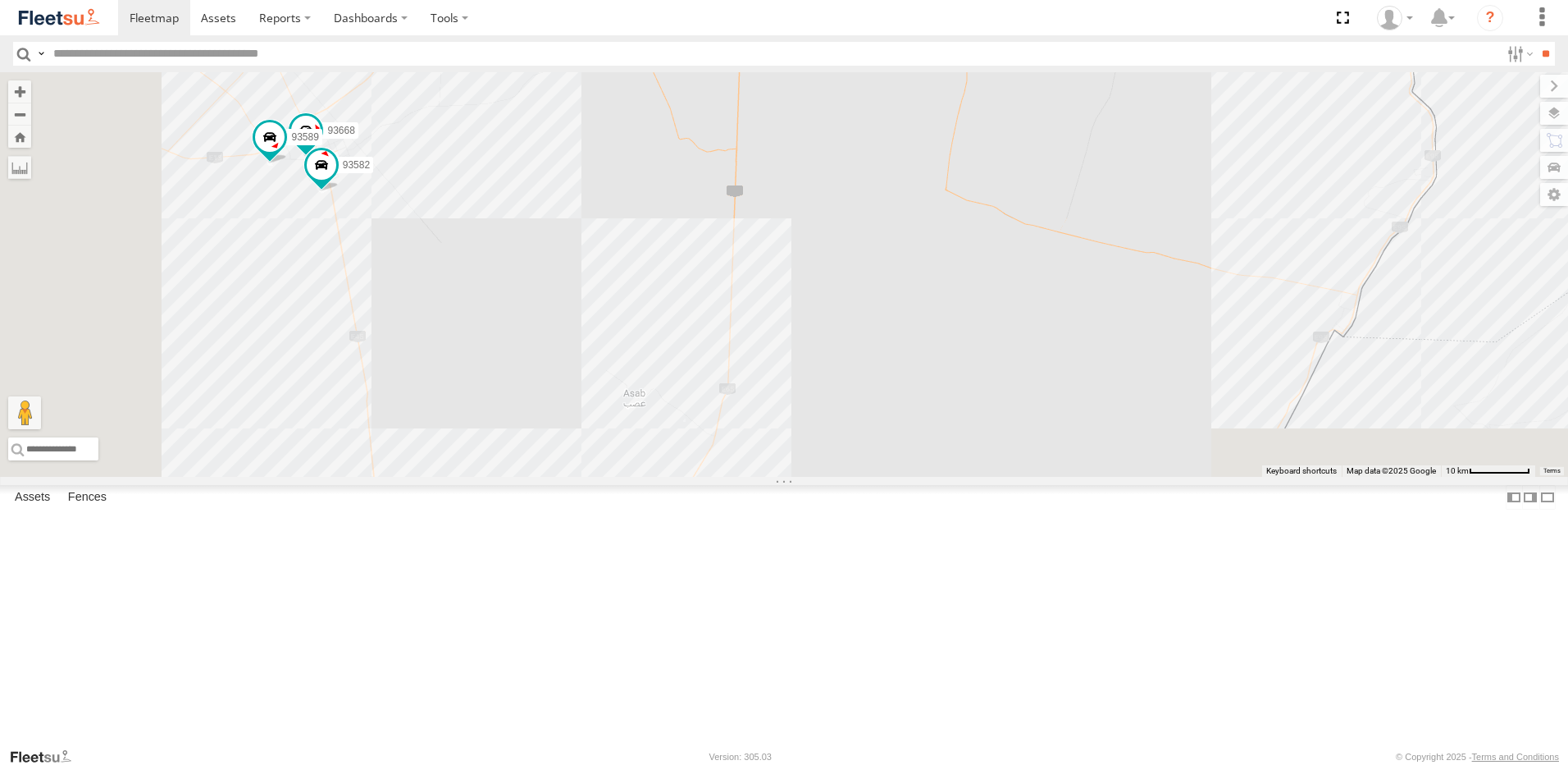
drag, startPoint x: 991, startPoint y: 569, endPoint x: 1042, endPoint y: 363, distance: 212.2
click at [1042, 363] on div "93598 93660 93664 93586-auh 93671 93580 93591 93659 93668 93582 93589 65248 5 5…" at bounding box center [784, 275] width 1568 height 405
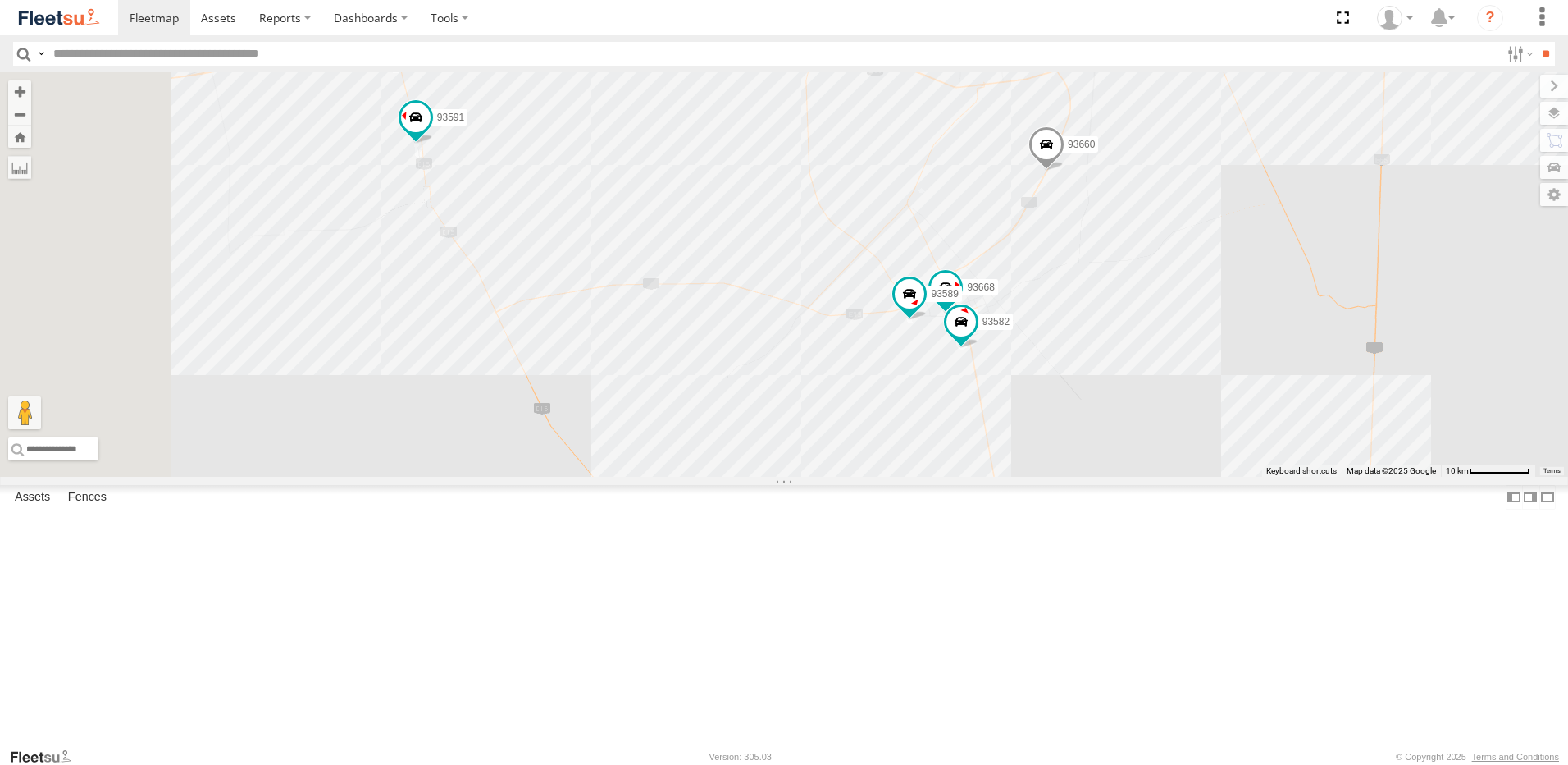
drag, startPoint x: 770, startPoint y: 266, endPoint x: 1285, endPoint y: 621, distance: 625.5
click at [1285, 477] on div "93598 93660 93664 93586-auh 93671 93580 93591 93659 76812 93668 93582 93589" at bounding box center [784, 275] width 1568 height 405
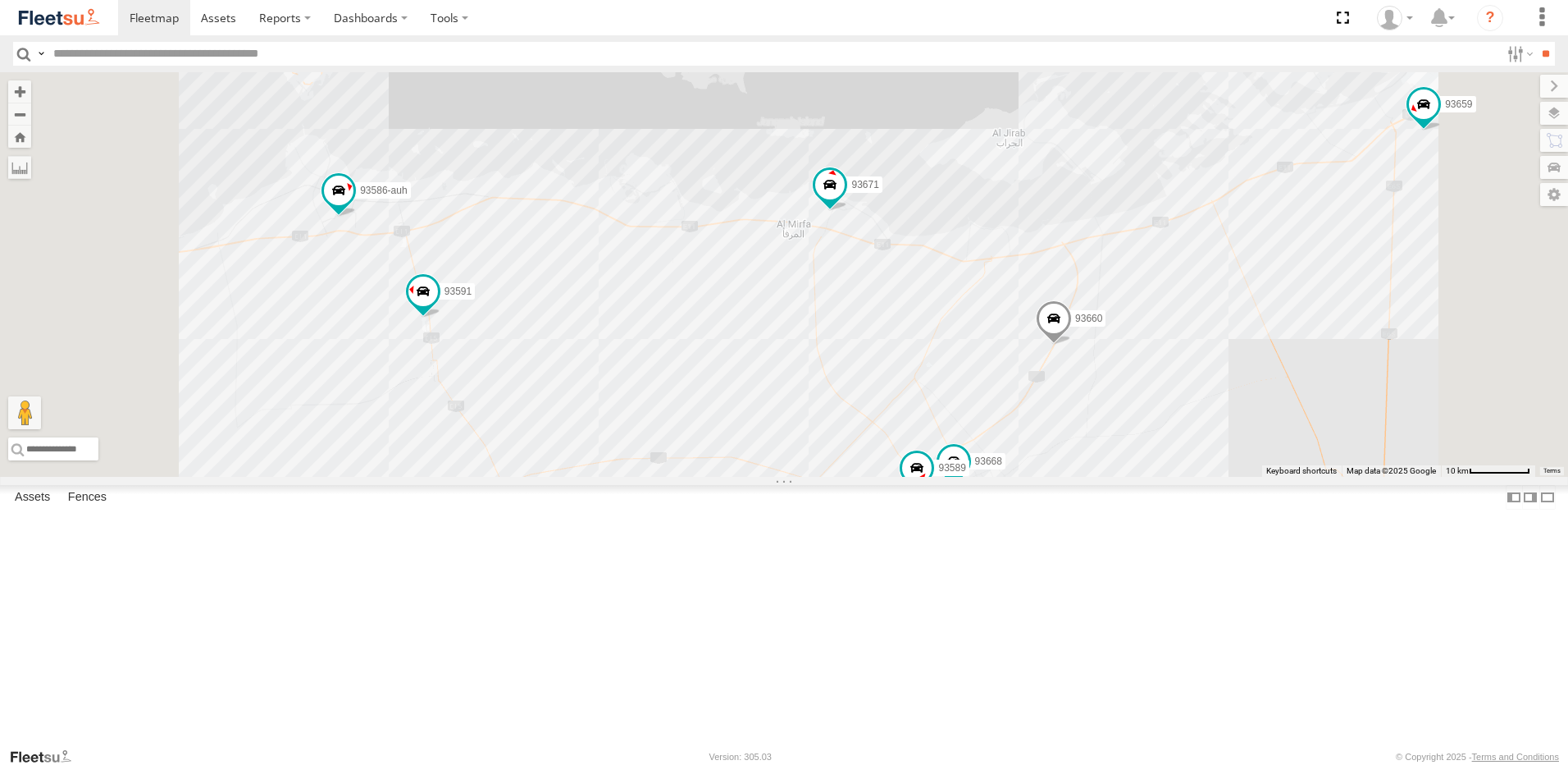
drag, startPoint x: 1238, startPoint y: 675, endPoint x: 1242, endPoint y: 354, distance: 321.0
click at [1242, 356] on div "93598 93660 93664 93586-auh 93671 93580 93591 93659 76812 93668 93582 93589 52 …" at bounding box center [784, 275] width 1568 height 405
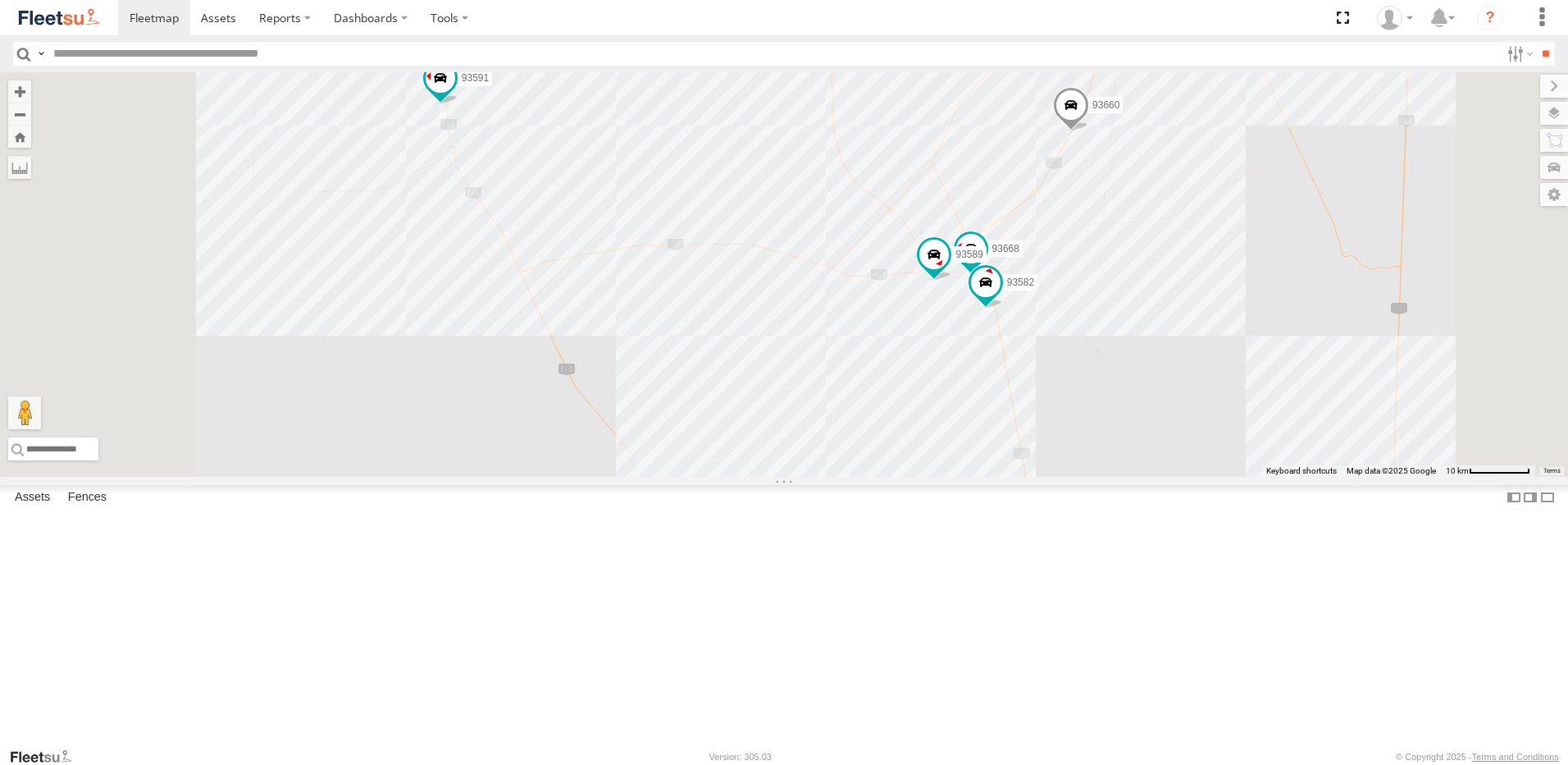
drag, startPoint x: 1208, startPoint y: 354, endPoint x: 1219, endPoint y: 583, distance: 229.3
click at [1219, 477] on div "93598 93660 93664 93586-auh 93671 93580 93591 93659 76812 93668 93582 93589 52 …" at bounding box center [784, 275] width 1568 height 405
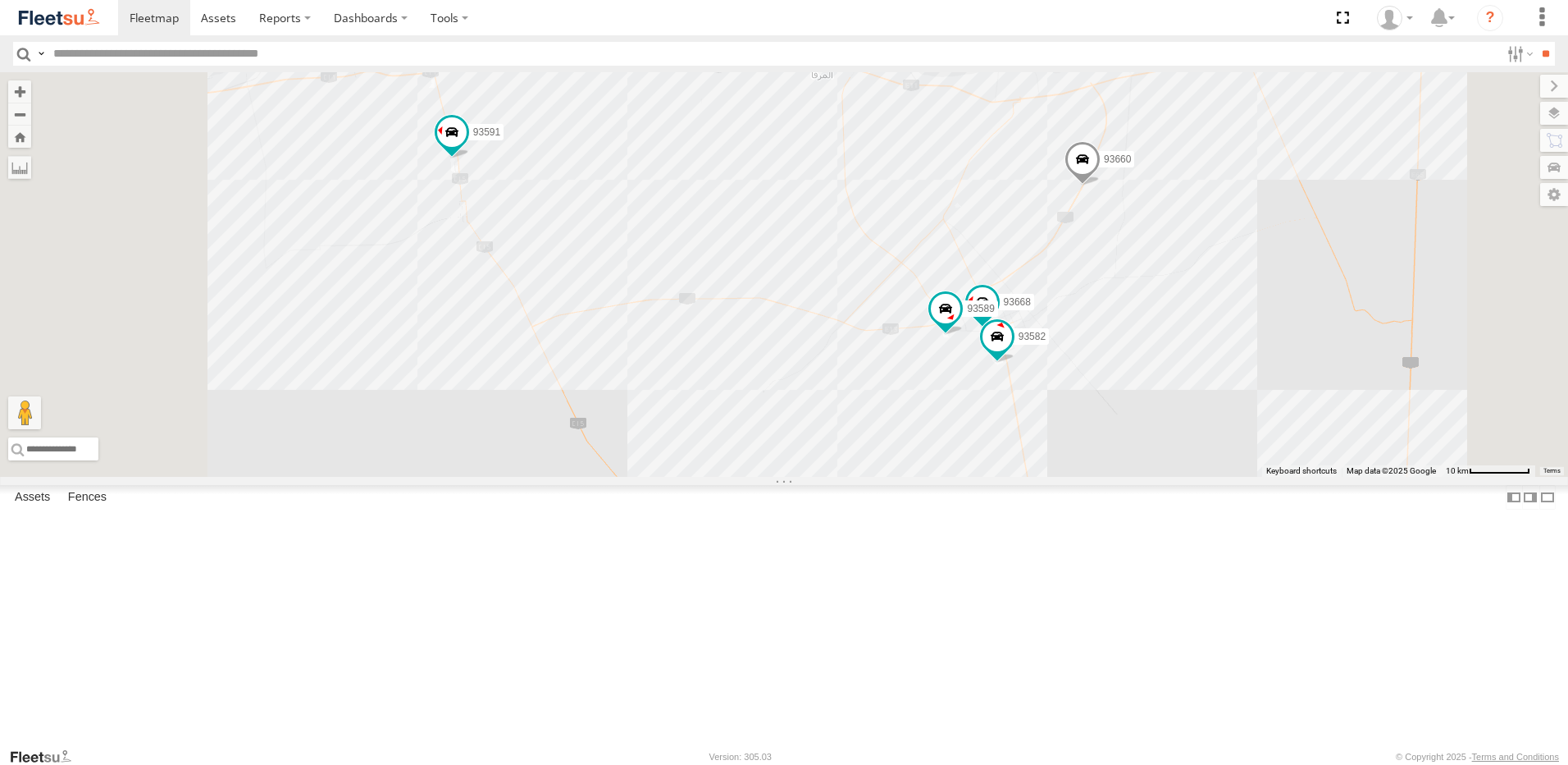
drag, startPoint x: 1285, startPoint y: 333, endPoint x: 1312, endPoint y: 522, distance: 190.9
click at [1312, 477] on div "93598 93660 93664 93586-auh 93671 93580 93591 93659 76812 93668 93582 93589 52 …" at bounding box center [784, 275] width 1568 height 405
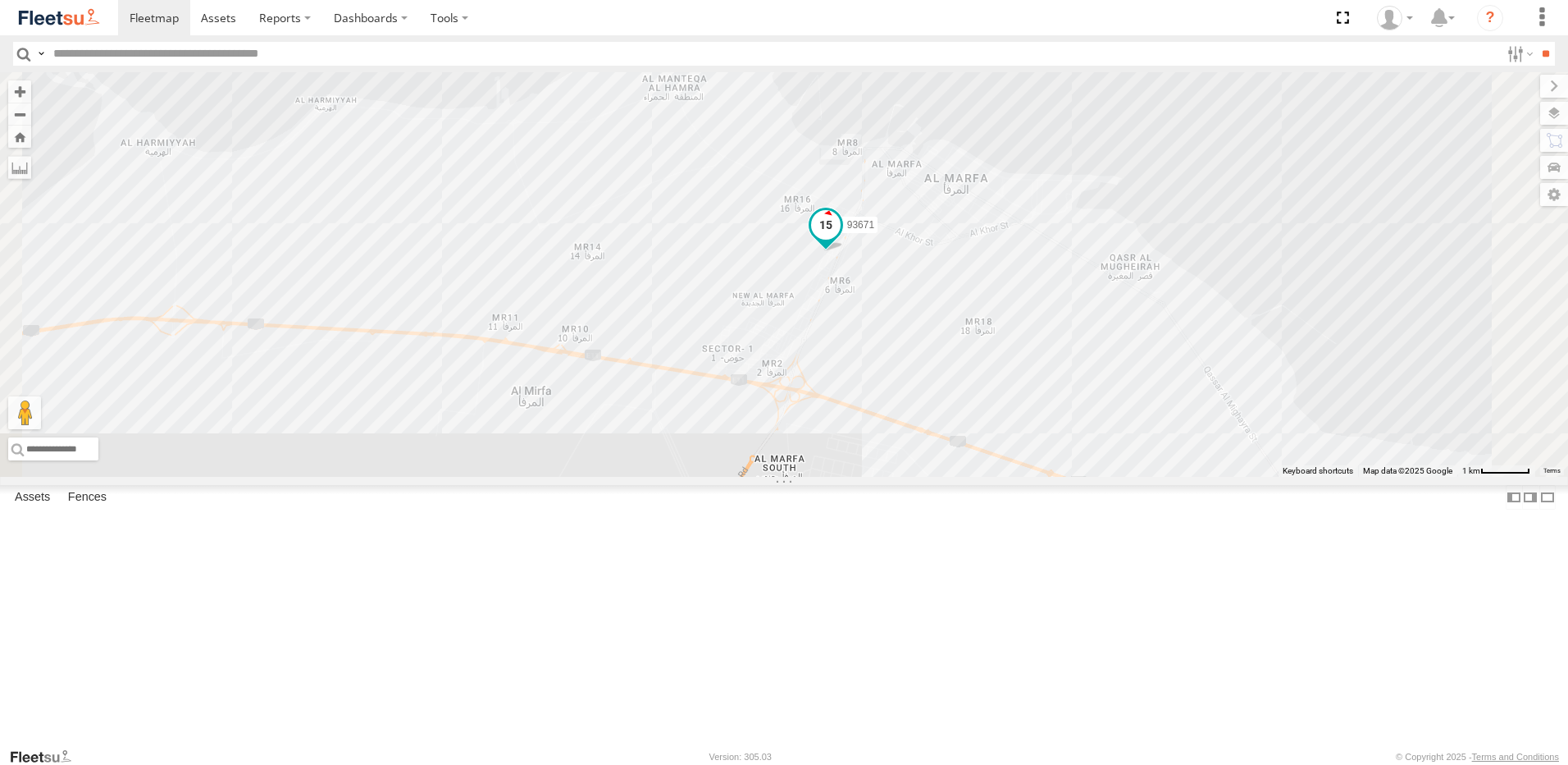
click at [840, 240] on span at bounding box center [826, 225] width 30 height 30
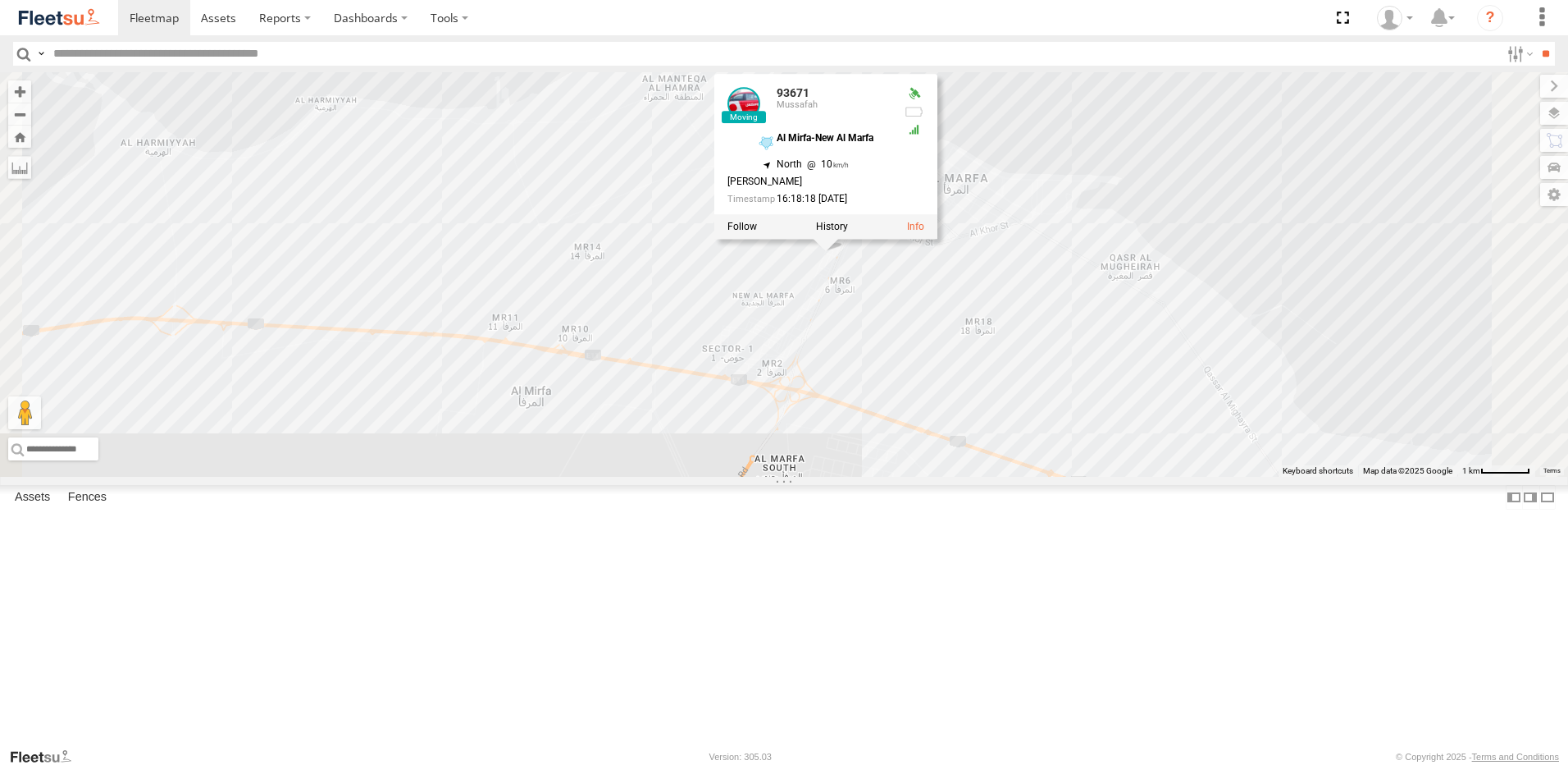
click at [831, 477] on div "93598 93660 93664 93586-auh 93671 93580 93591 93659 76812 93668 93582 93589 936…" at bounding box center [784, 275] width 1568 height 405
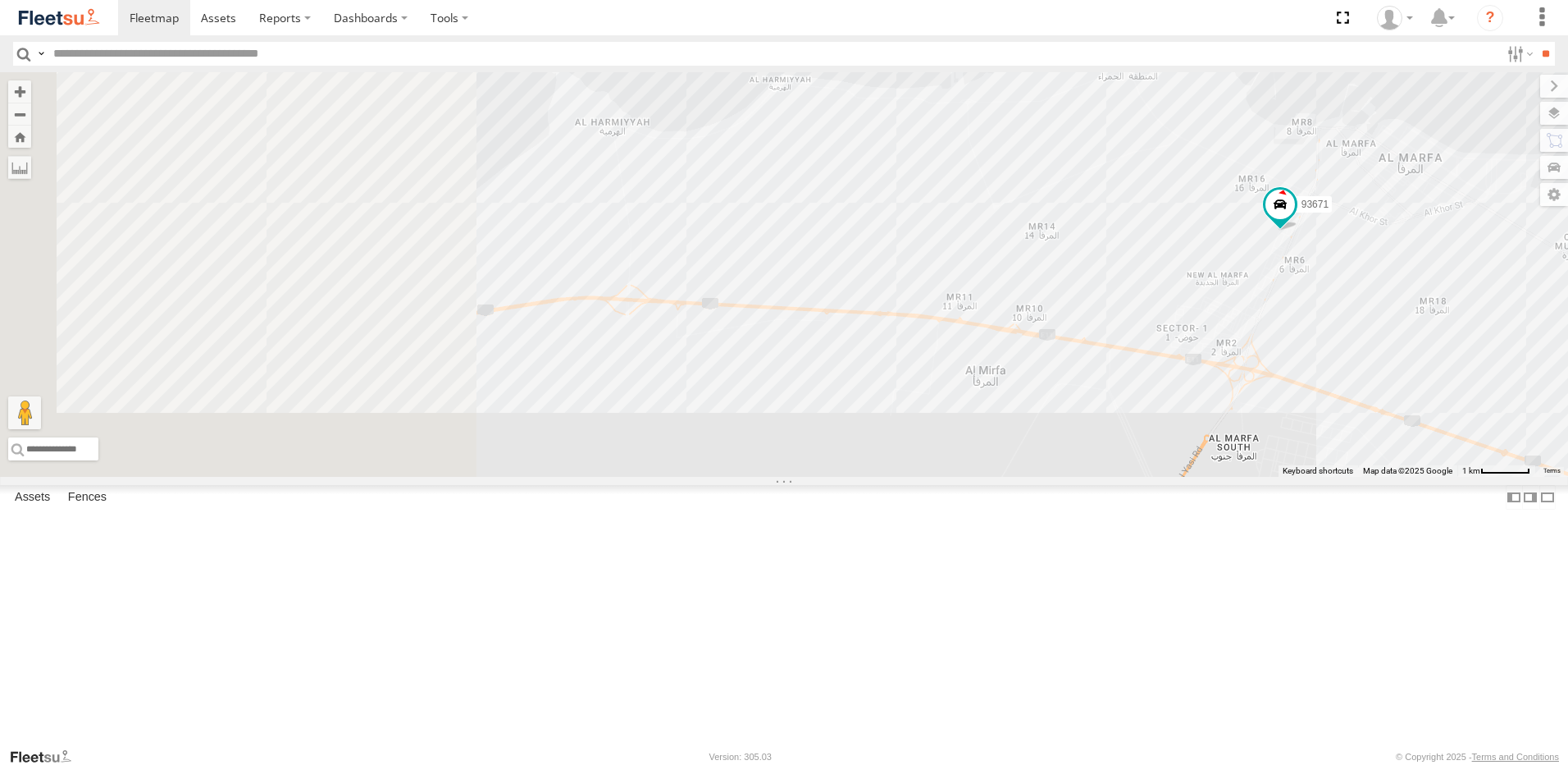
drag, startPoint x: 1248, startPoint y: 566, endPoint x: 1421, endPoint y: 565, distance: 173.0
click at [1421, 477] on div "93598 93660 93664 93586-auh 93671 93580 93591 93659 76812 93668 93582 93589" at bounding box center [784, 275] width 1568 height 405
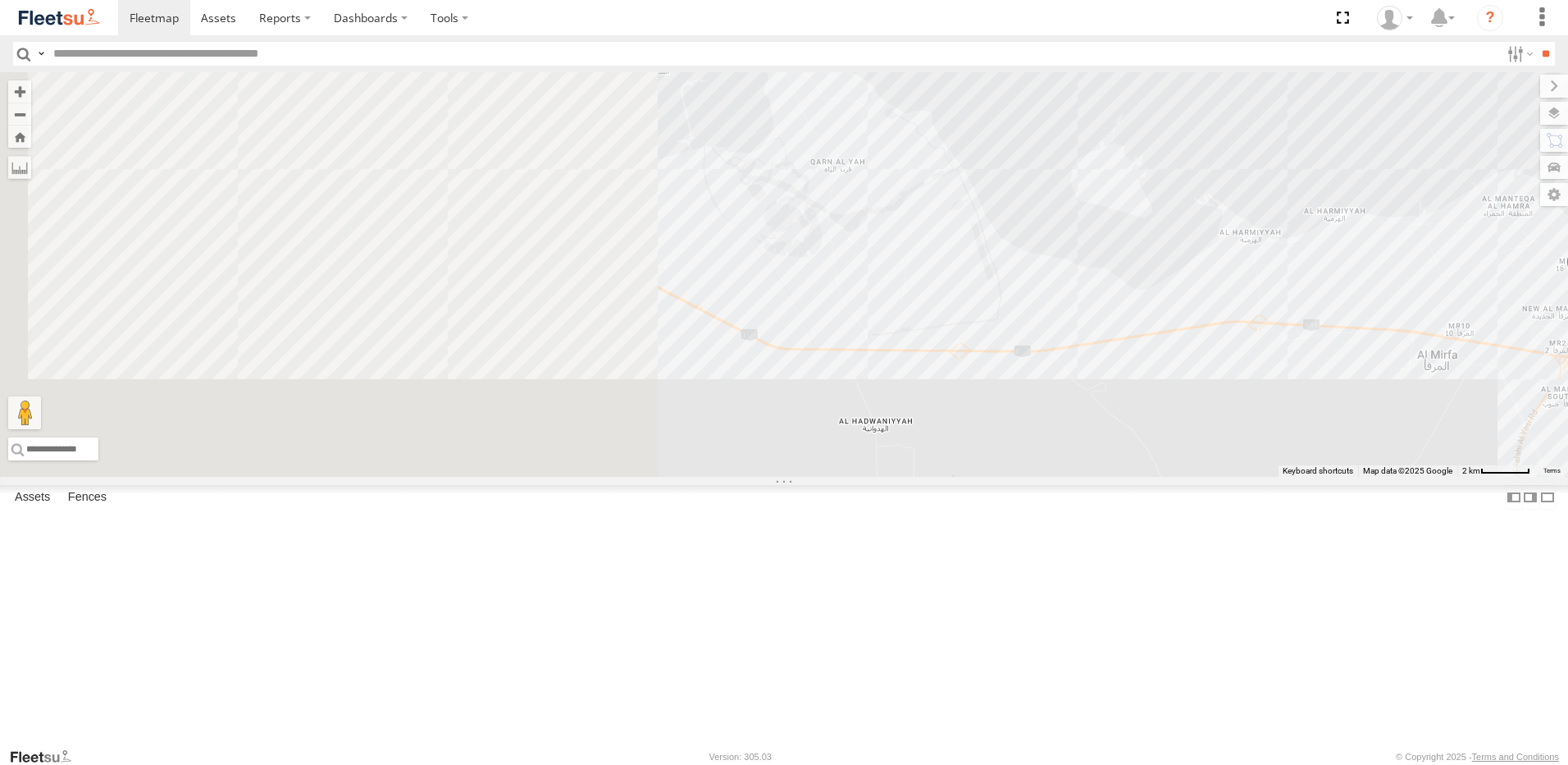
drag, startPoint x: 844, startPoint y: 564, endPoint x: 1320, endPoint y: 545, distance: 476.4
click at [1320, 477] on div "93598 93660 93664 93586-auh 93671 93580 93591 93659 76812 93668 93582 93589" at bounding box center [784, 275] width 1568 height 405
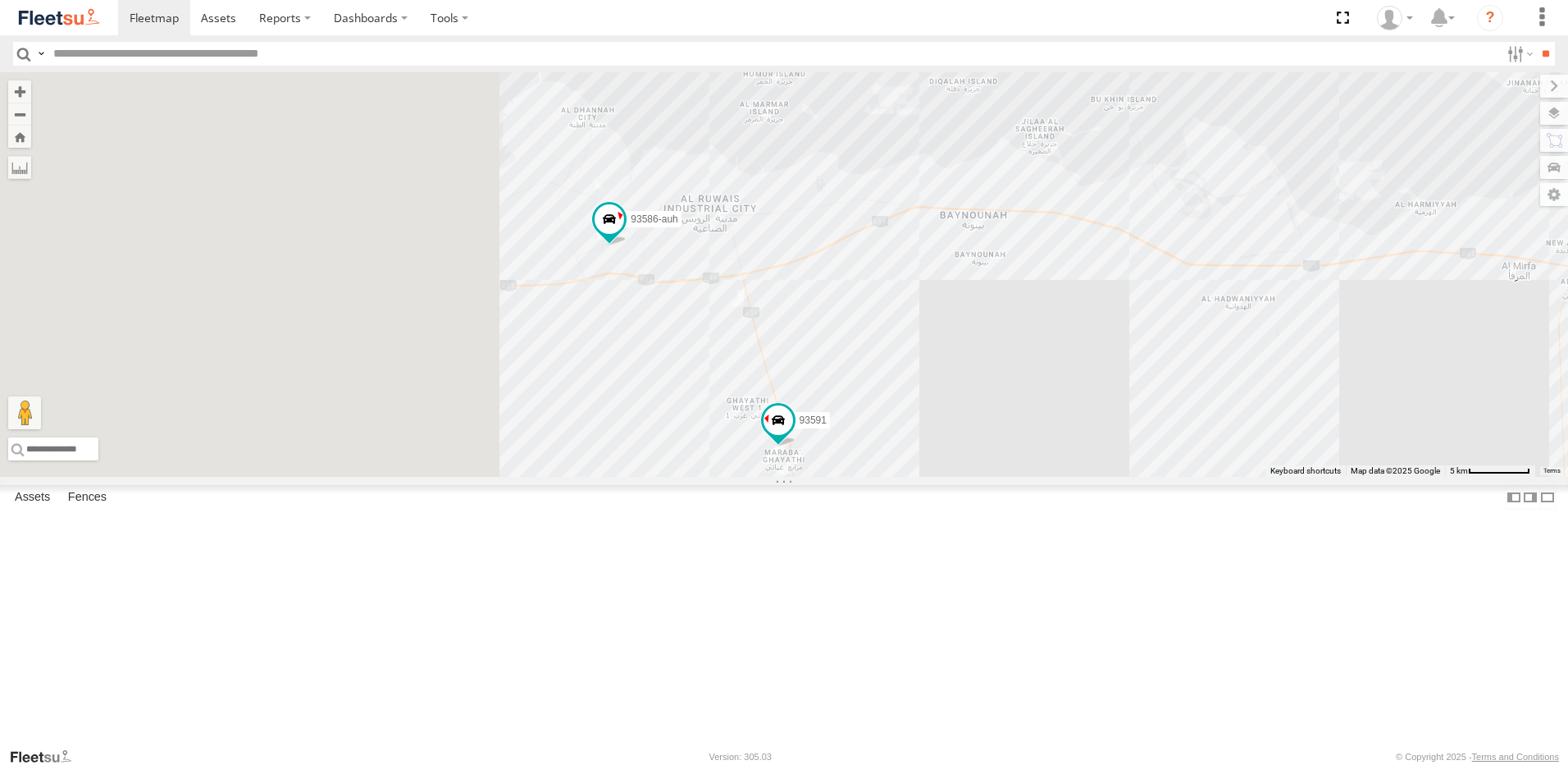
drag, startPoint x: 720, startPoint y: 527, endPoint x: 1229, endPoint y: 424, distance: 519.3
click at [1229, 424] on div "93598 93660 93664 93586-auh 93671 93580 93591 93659 76812 93668 93582 93589" at bounding box center [784, 275] width 1568 height 405
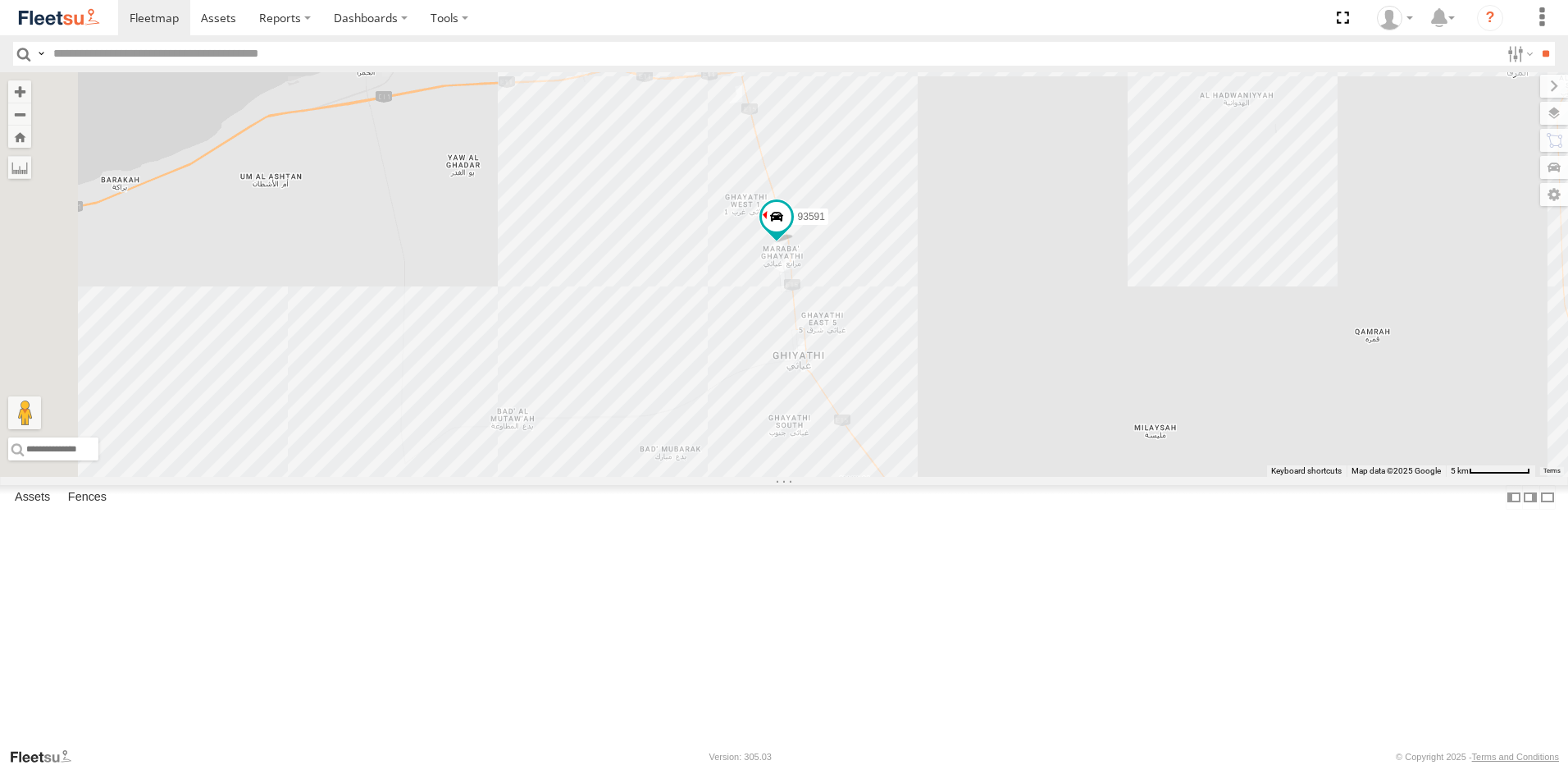
drag, startPoint x: 1104, startPoint y: 514, endPoint x: 1104, endPoint y: 297, distance: 217.0
click at [1104, 297] on div "93598 93660 93664 93586-auh 93671 93580 93591 93659 76812 93668 93582 93589" at bounding box center [784, 275] width 1568 height 405
click at [791, 224] on span at bounding box center [777, 209] width 30 height 30
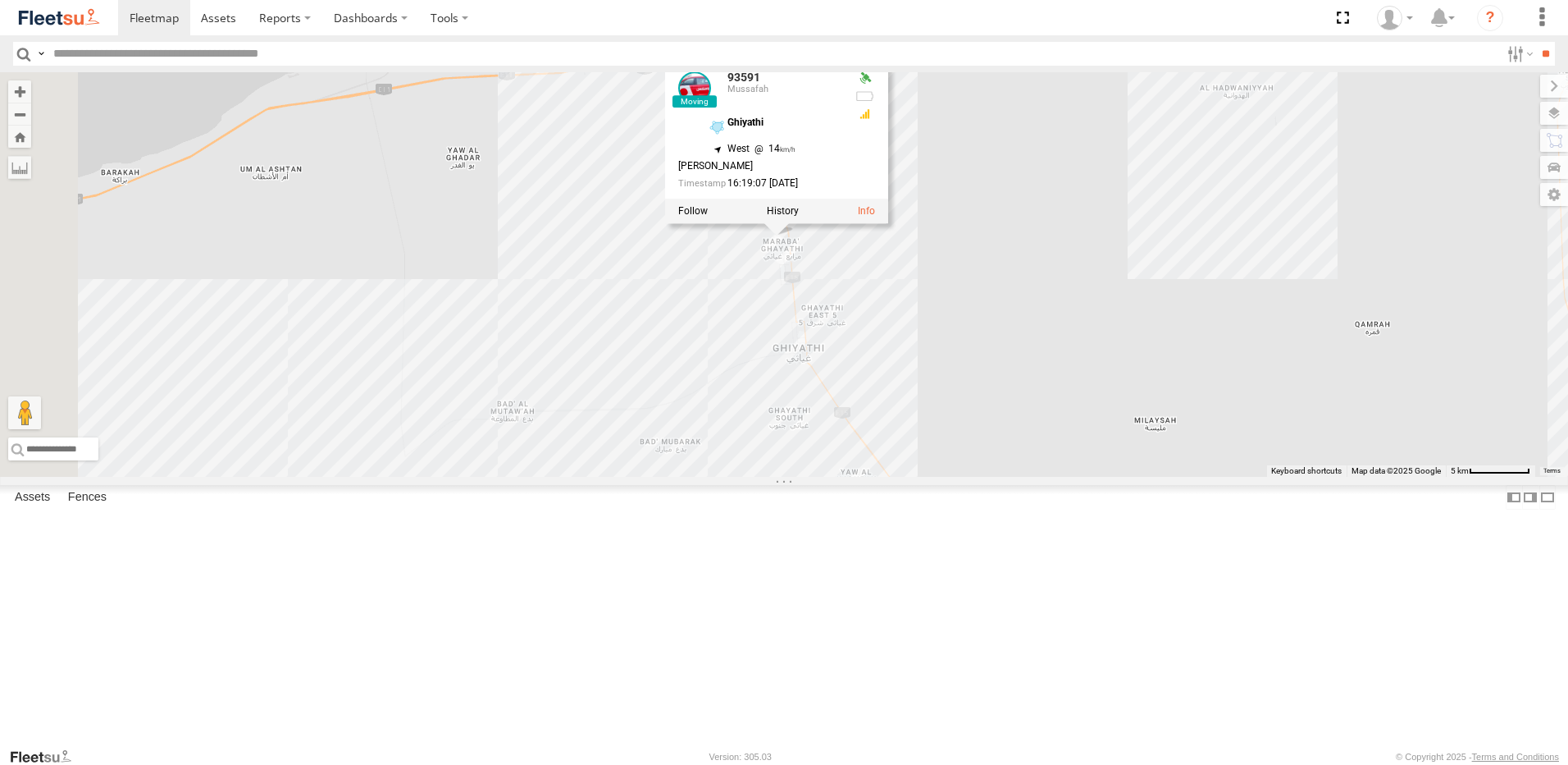
click at [1219, 365] on div "93598 93660 93664 93586-auh 93671 93580 93591 93659 76812 93668 93582 93589 935…" at bounding box center [784, 275] width 1568 height 405
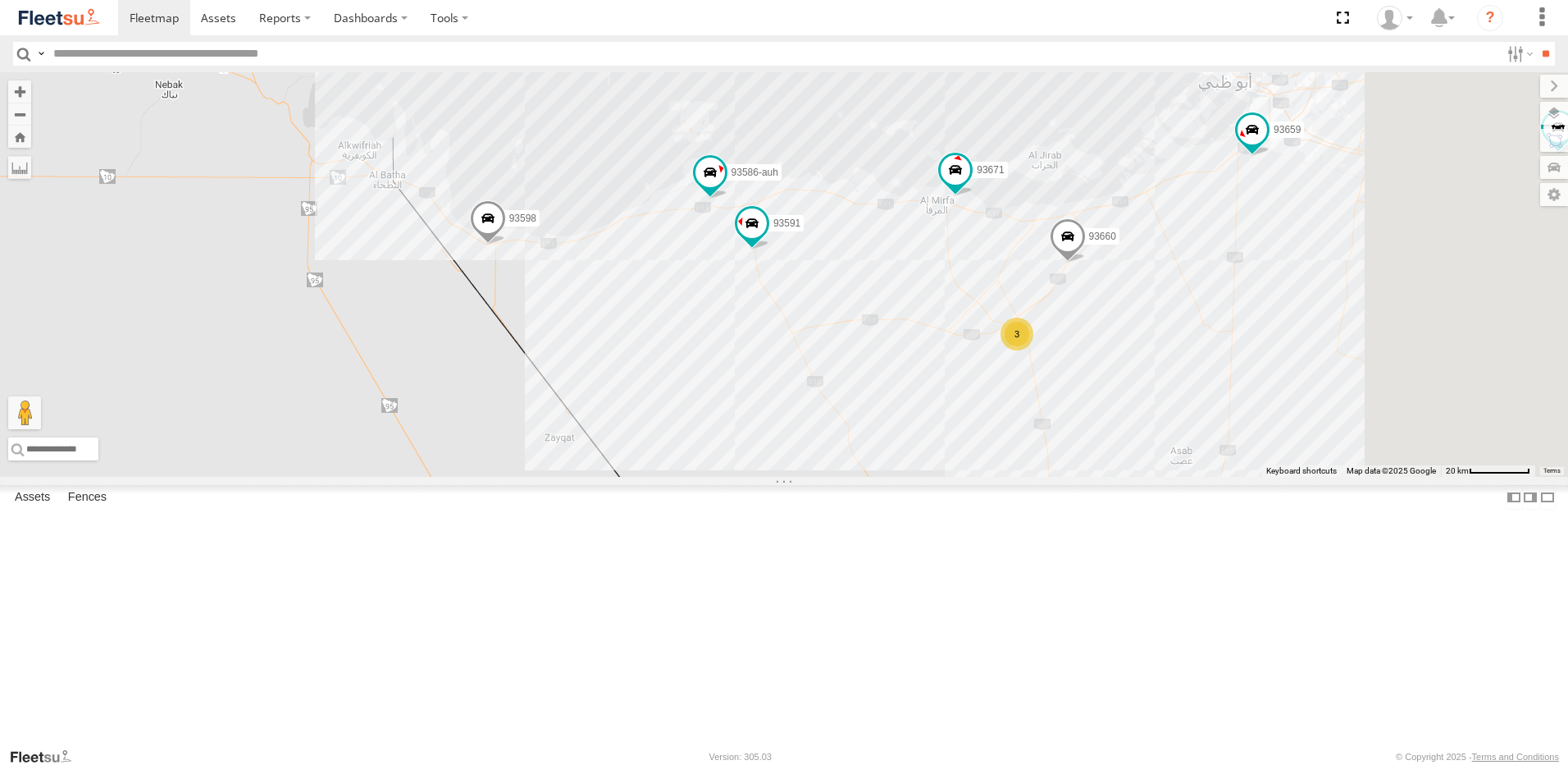
drag, startPoint x: 1333, startPoint y: 361, endPoint x: 1081, endPoint y: 379, distance: 252.6
click at [1081, 379] on div "93598 93660 93664 93586-auh 93671 93580 93591 93659 76812 3" at bounding box center [784, 275] width 1568 height 405
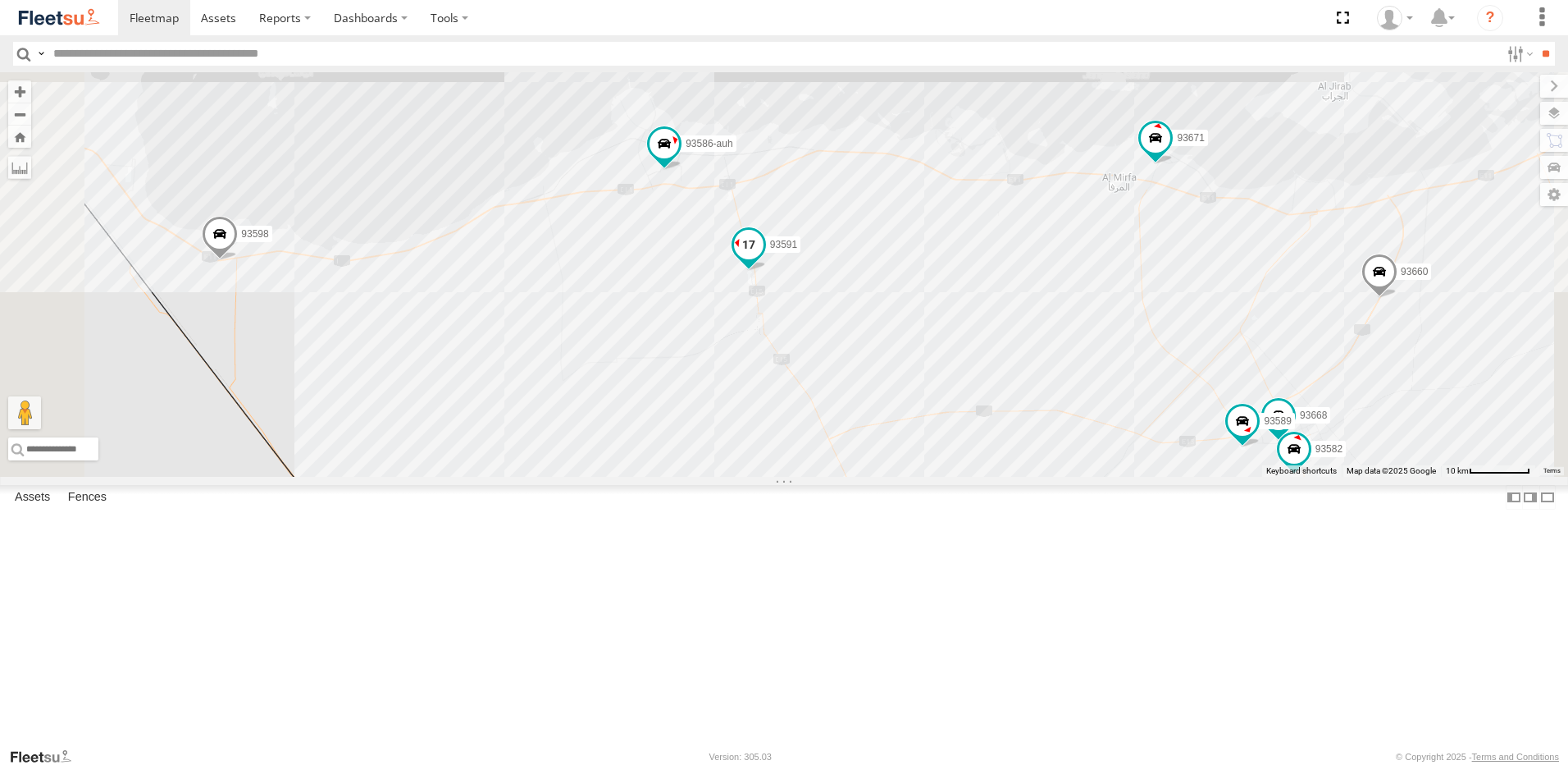
click at [764, 259] on span at bounding box center [749, 244] width 30 height 30
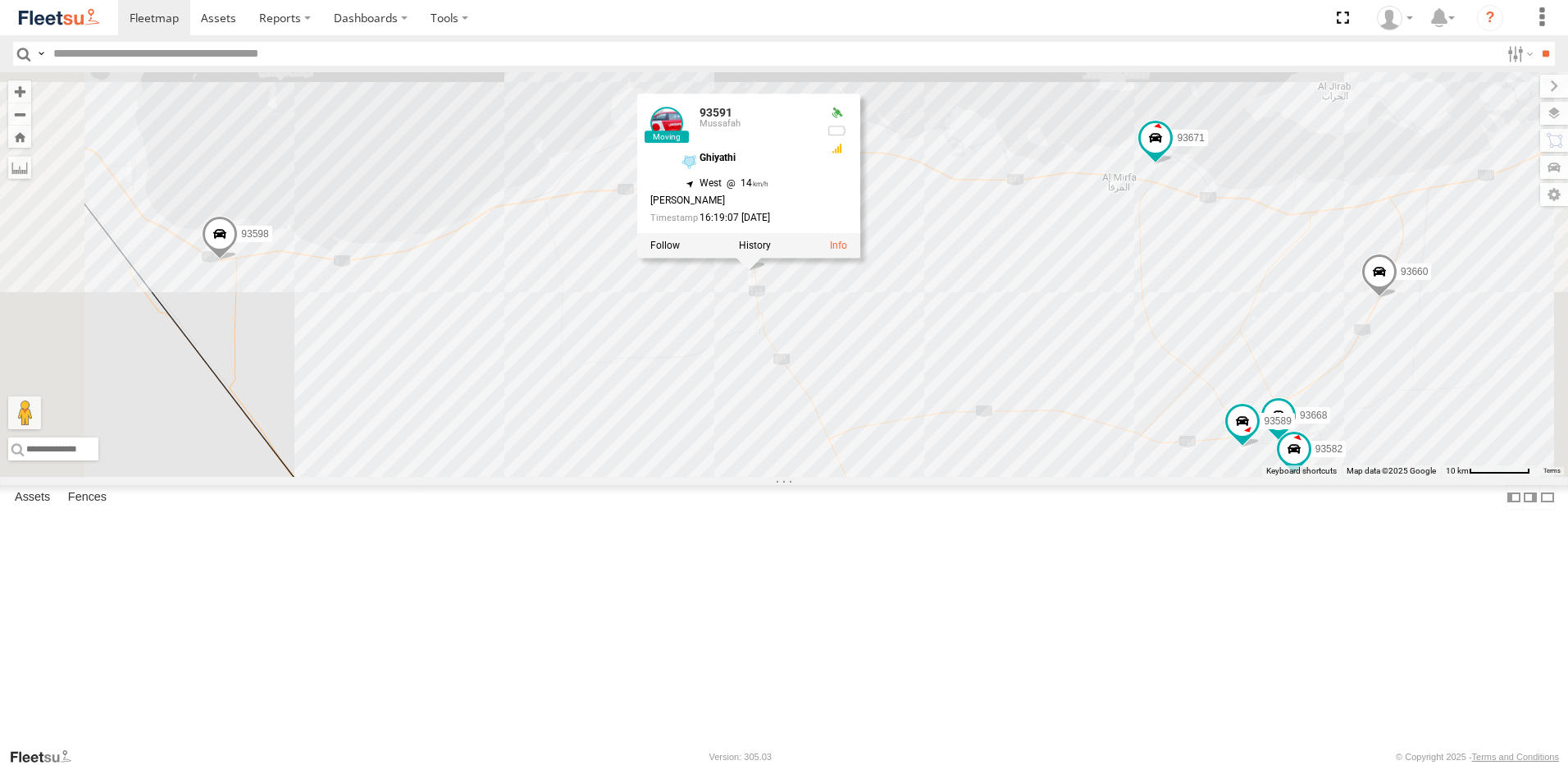
click at [1149, 385] on div "93598 93660 93664 93586-auh 93671 93580 93591 93659 93668 93582 93589 93591 Mus…" at bounding box center [784, 275] width 1568 height 405
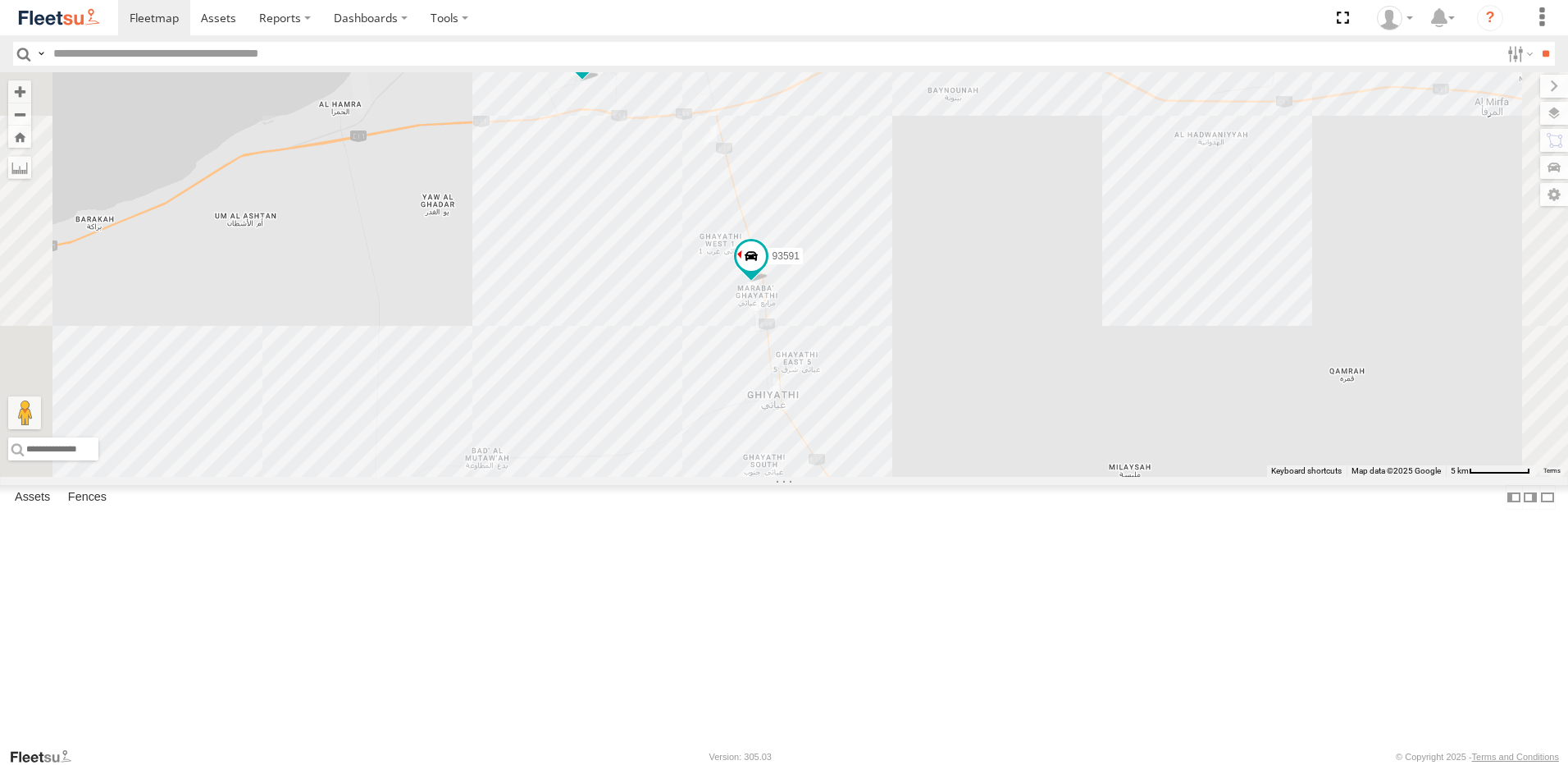
click at [601, 82] on span at bounding box center [582, 59] width 36 height 45
click at [1186, 348] on div "93598 93660 93664 93586-auh 93671 93580 93591 93659 93668 93582 93589 93586-auh…" at bounding box center [784, 275] width 1568 height 405
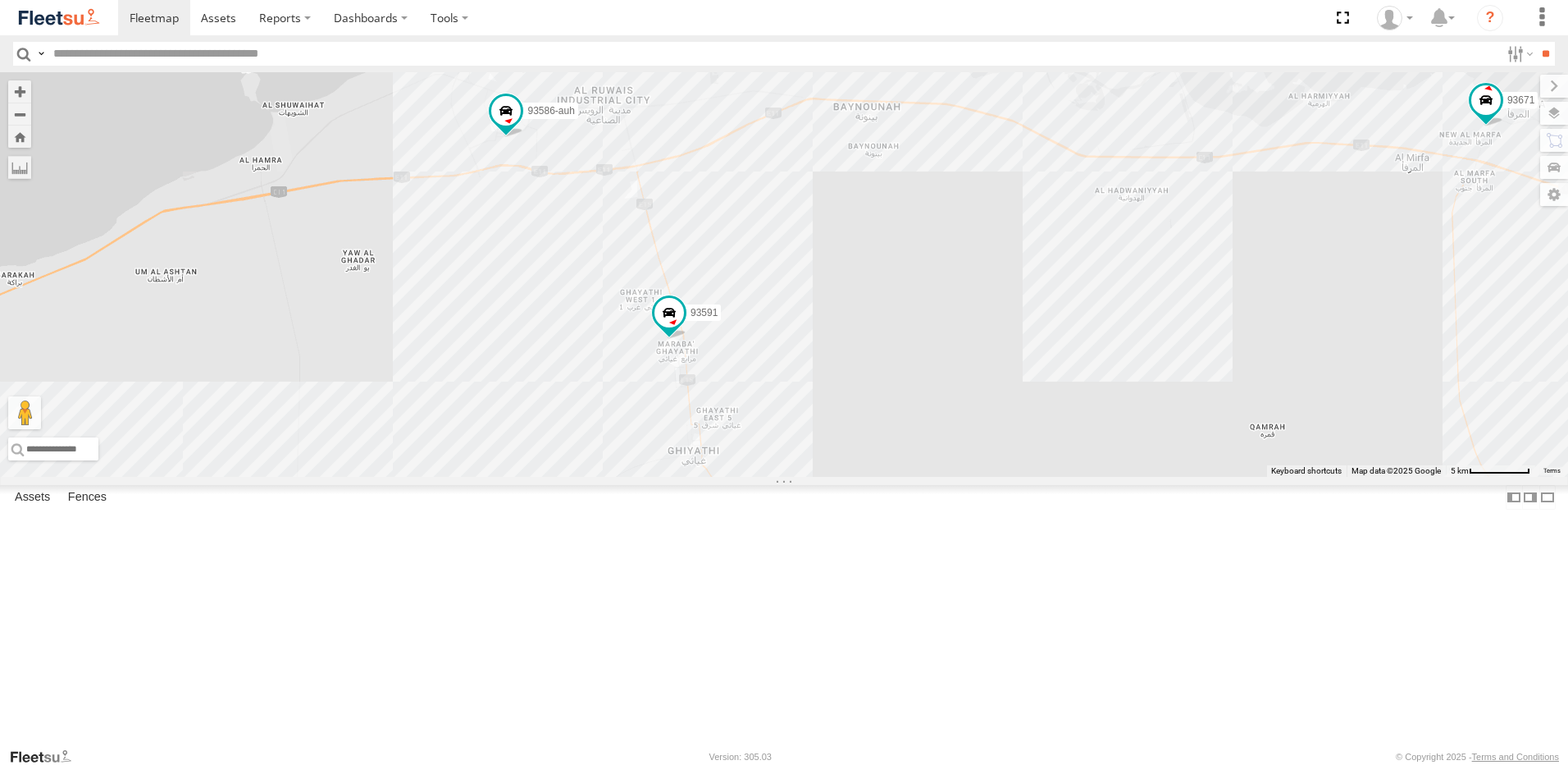
drag, startPoint x: 1203, startPoint y: 318, endPoint x: 1196, endPoint y: 428, distance: 110.2
click at [1196, 428] on div "93598 93660 93664 93586-auh 93671 93580 93591 93659 93589" at bounding box center [784, 275] width 1568 height 405
click at [522, 127] on span at bounding box center [507, 112] width 30 height 30
click at [1202, 396] on div "93598 93660 93664 93586-auh 93671 93580 93591 93659 93589 93586-auh Mussafah 24…" at bounding box center [784, 275] width 1568 height 405
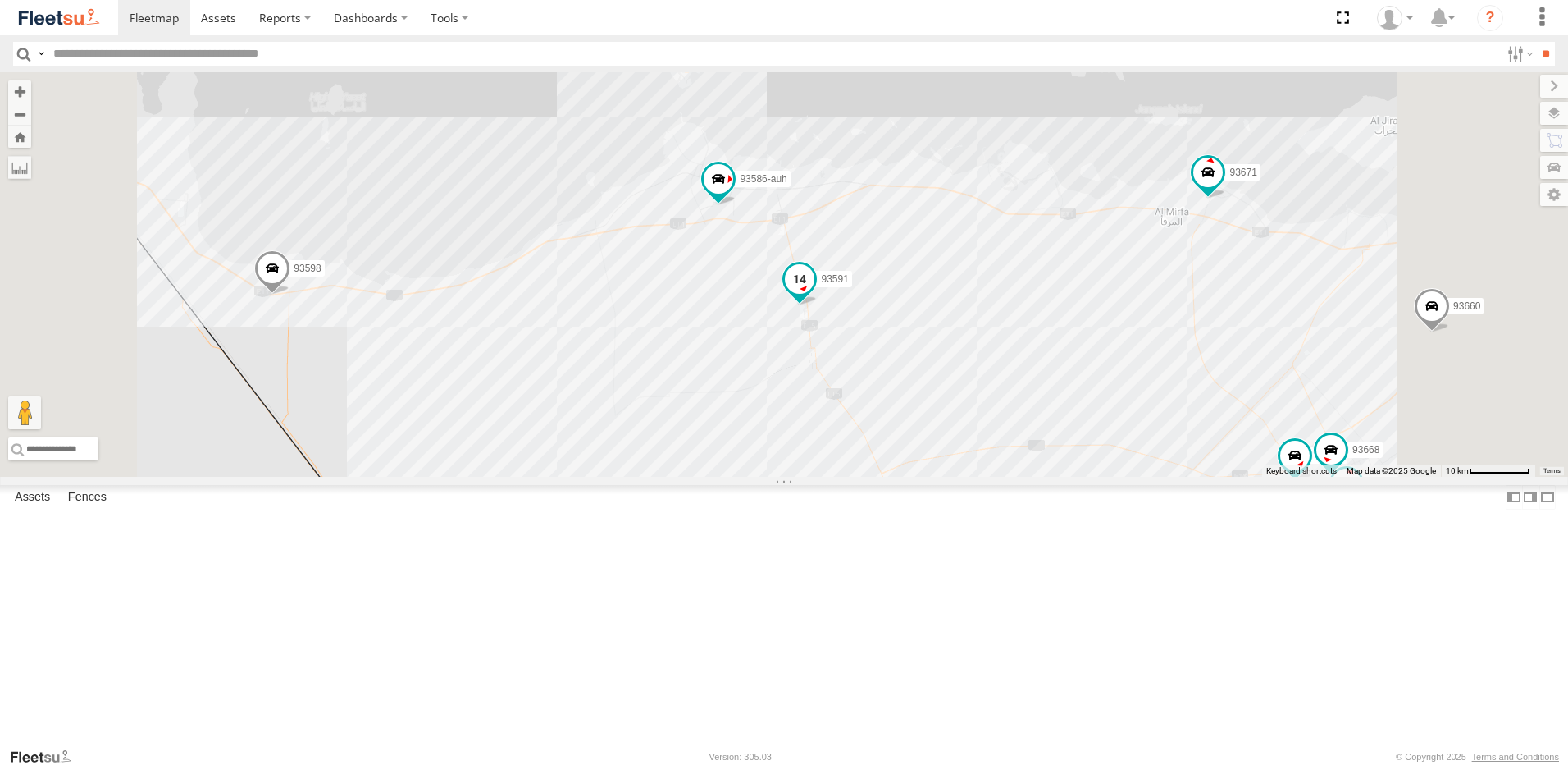
click at [817, 305] on span at bounding box center [799, 283] width 36 height 45
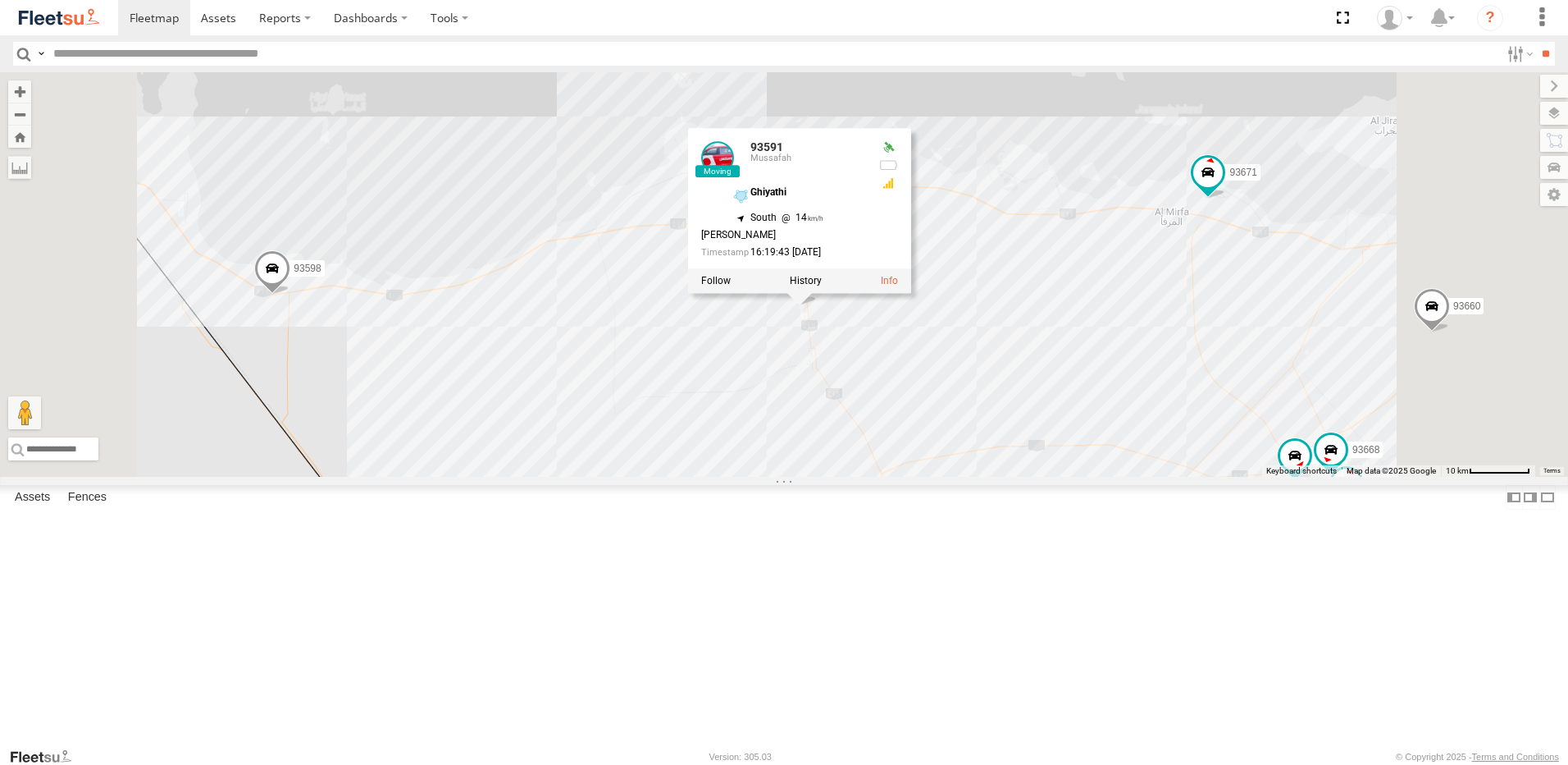
click at [1161, 431] on div "93598 93660 93664 93586-auh 93671 93580 93591 93659 93589 93668 93582 93591 Mus…" at bounding box center [784, 275] width 1568 height 405
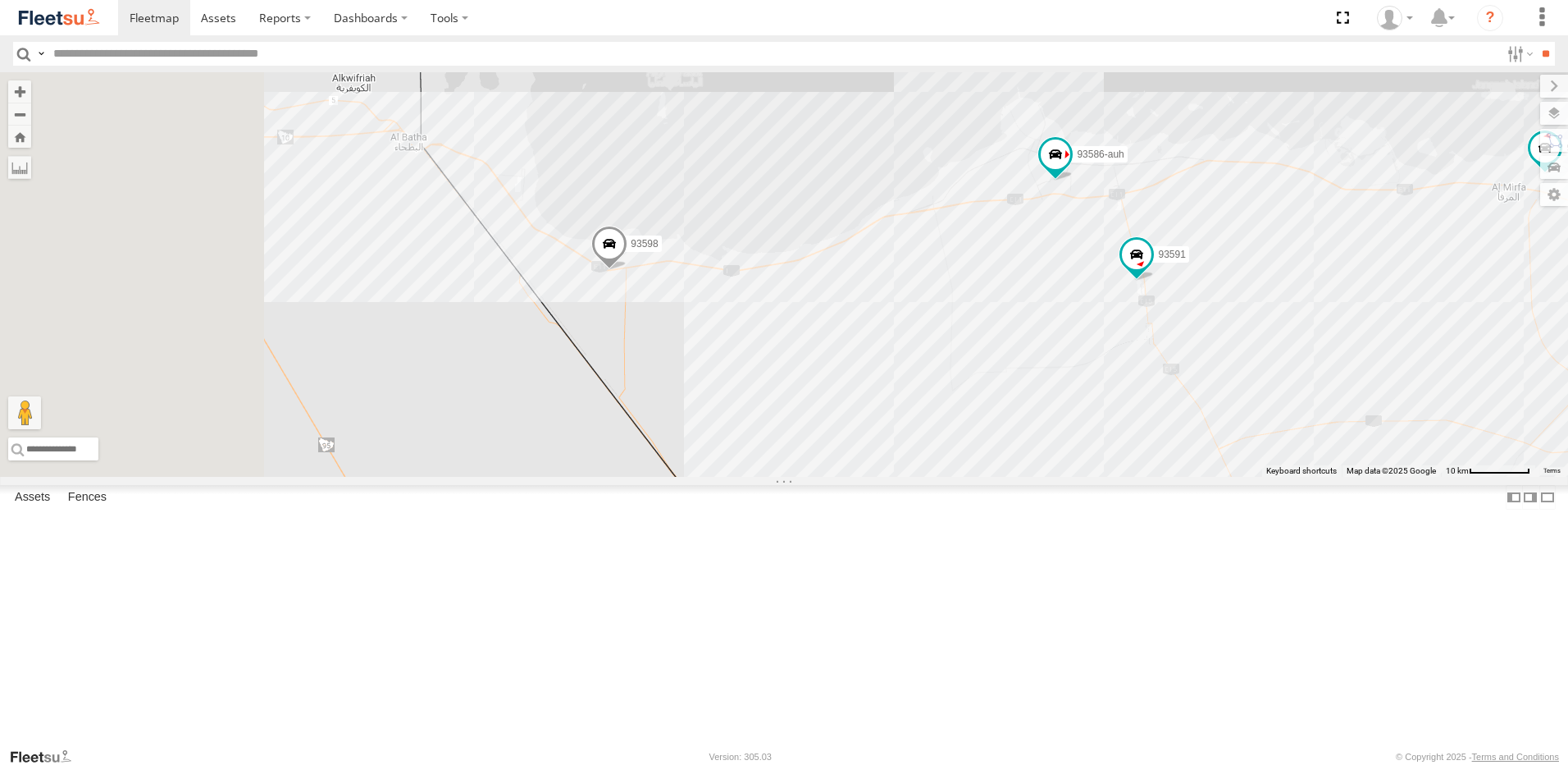
drag, startPoint x: 1053, startPoint y: 432, endPoint x: 1400, endPoint y: 405, distance: 348.0
click at [1400, 405] on div "93598 93660 93664 93586-auh 93671 93580 93591 93659 93589 93668 93582" at bounding box center [784, 275] width 1568 height 405
click at [635, 269] on span at bounding box center [617, 246] width 36 height 45
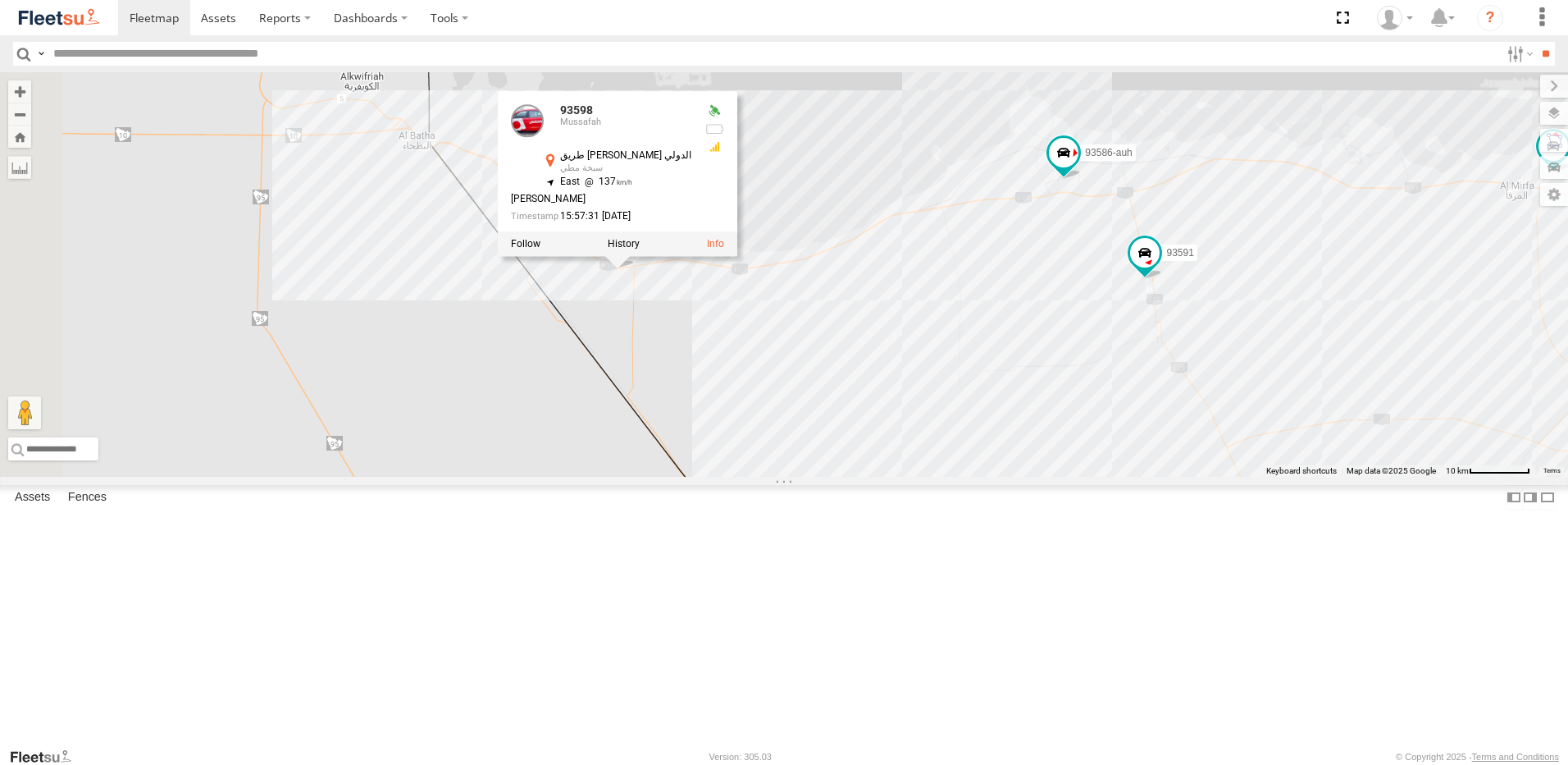
click at [1158, 408] on div "93598 93660 93664 93586-auh 93671 93580 93591 93659 93589 93668 93582 93598 Mus…" at bounding box center [784, 275] width 1568 height 405
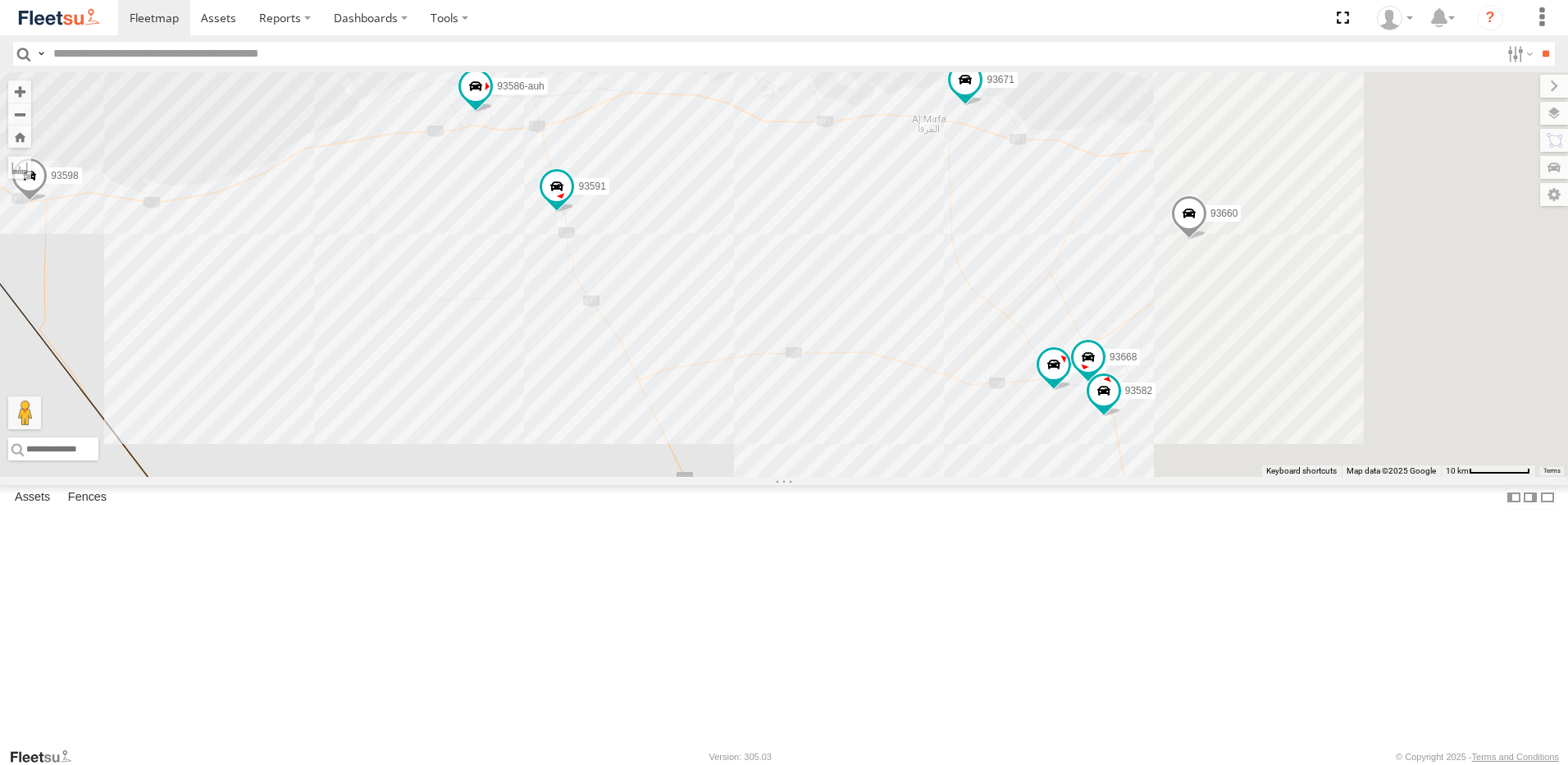
drag, startPoint x: 1238, startPoint y: 410, endPoint x: 639, endPoint y: 342, distance: 602.8
click at [639, 342] on div "93598 93660 93664 93586-auh 93671 93580 93591 93659 93589 93668 93582" at bounding box center [784, 275] width 1568 height 405
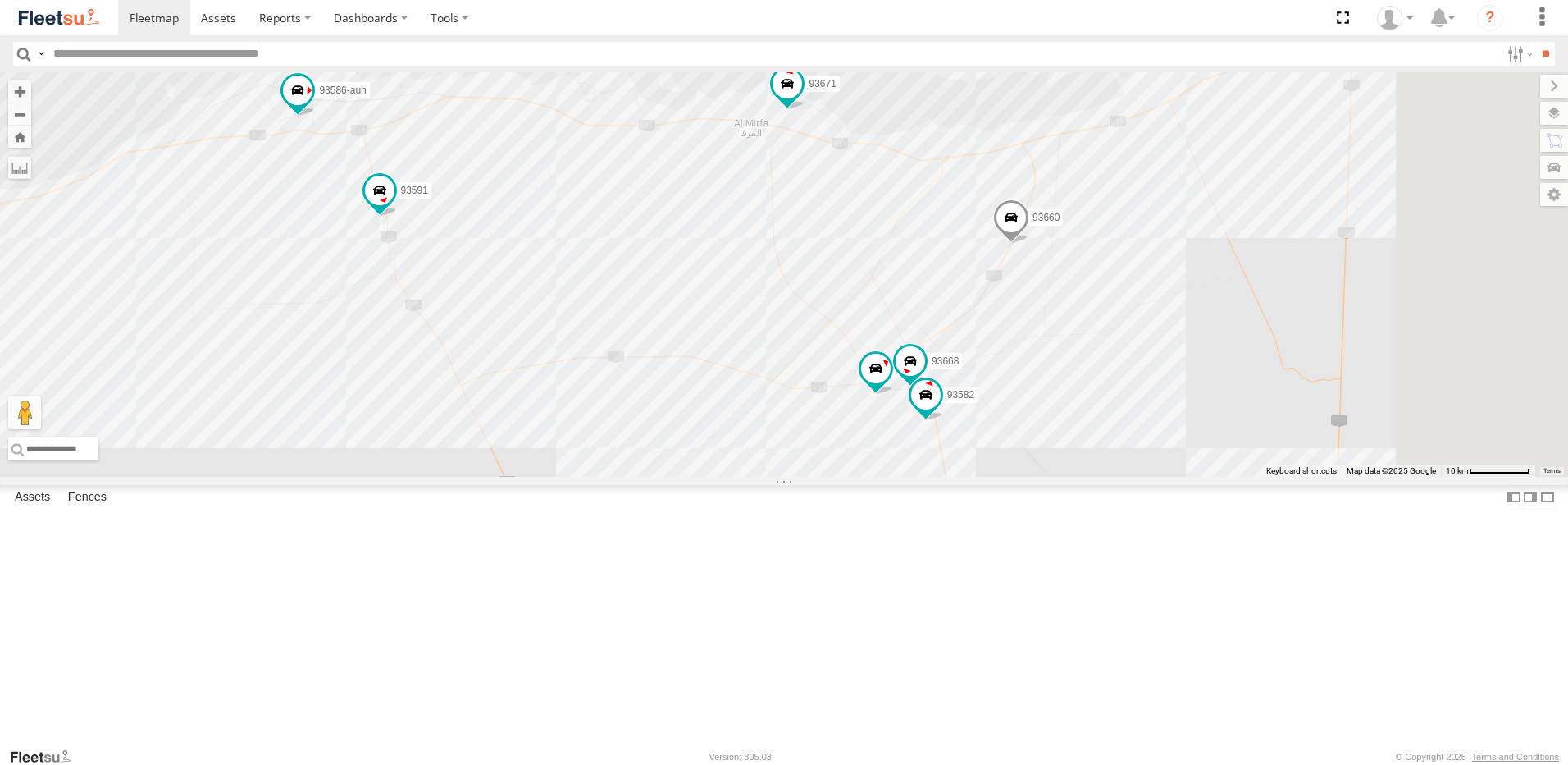
drag, startPoint x: 1041, startPoint y: 475, endPoint x: 737, endPoint y: 377, distance: 319.4
click at [737, 377] on div "93598 93660 93664 93586-auh 93671 93580 93591 93659 93589 93668 93582" at bounding box center [784, 275] width 1568 height 405
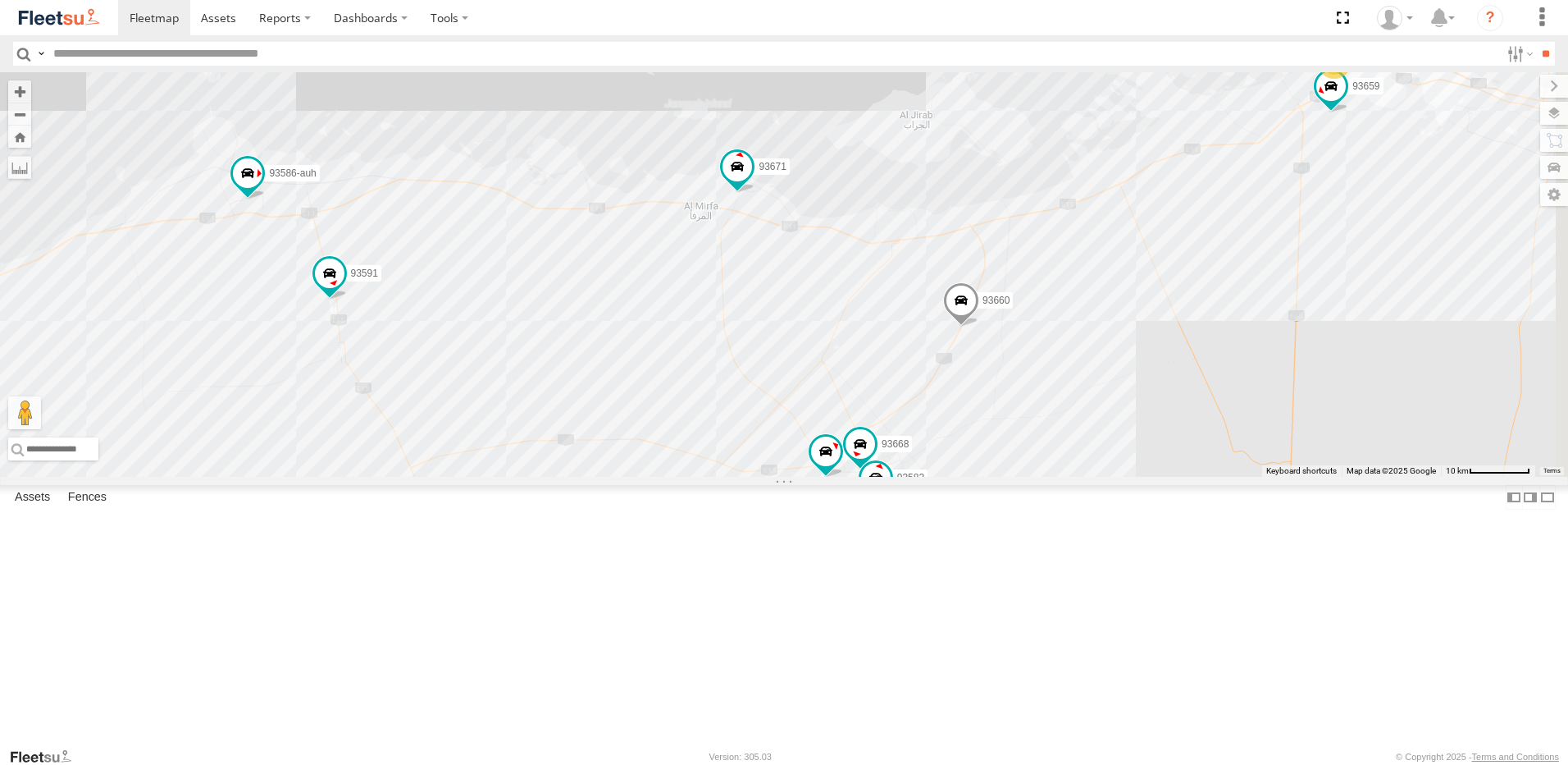
drag, startPoint x: 723, startPoint y: 372, endPoint x: 704, endPoint y: 447, distance: 77.4
click at [704, 447] on div "93598 93660 93664 93586-auh 93671 93580 93591 93659 93589 93668 93582 15 2" at bounding box center [784, 275] width 1568 height 405
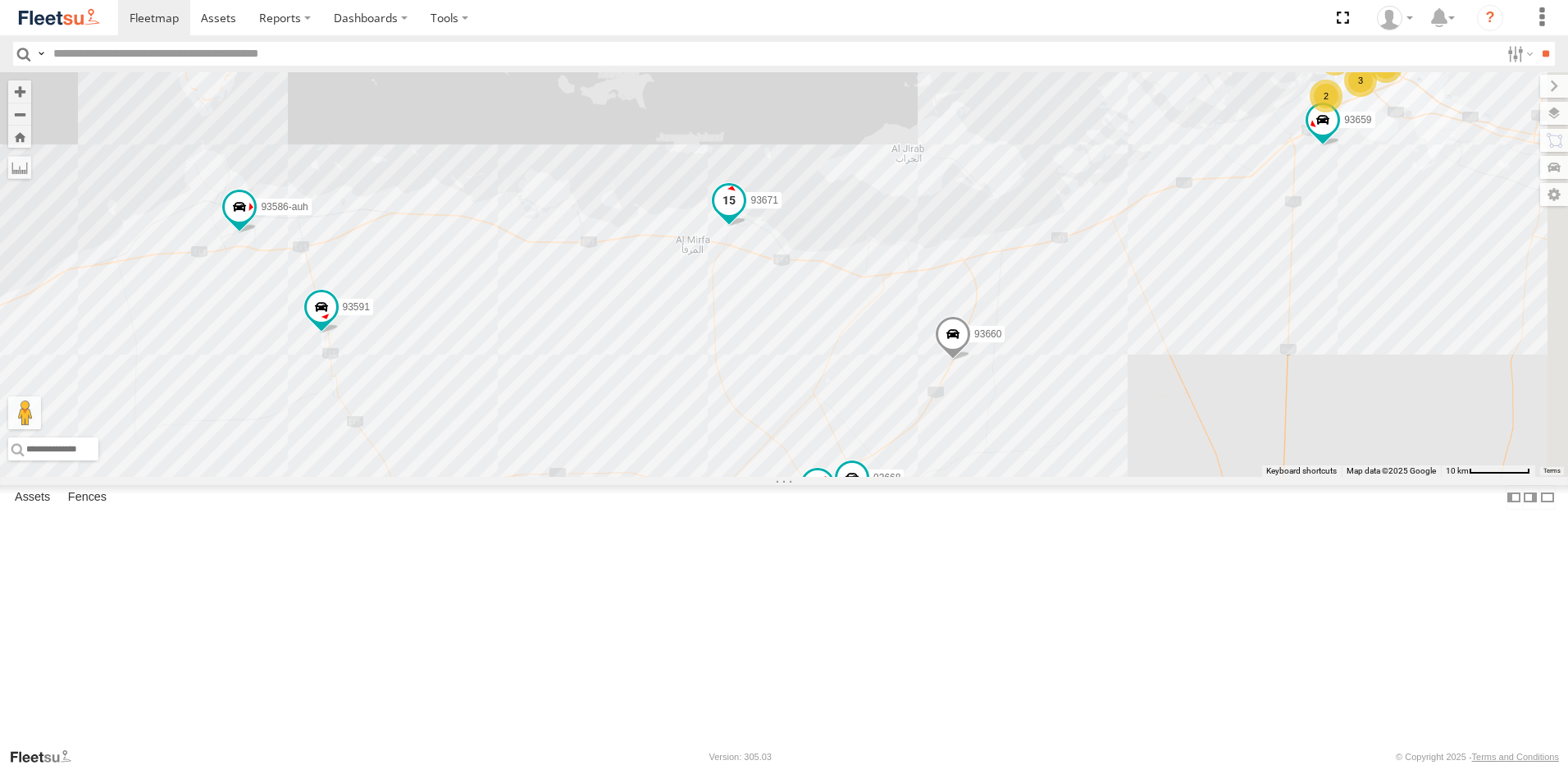
click at [744, 215] on span at bounding box center [729, 200] width 30 height 30
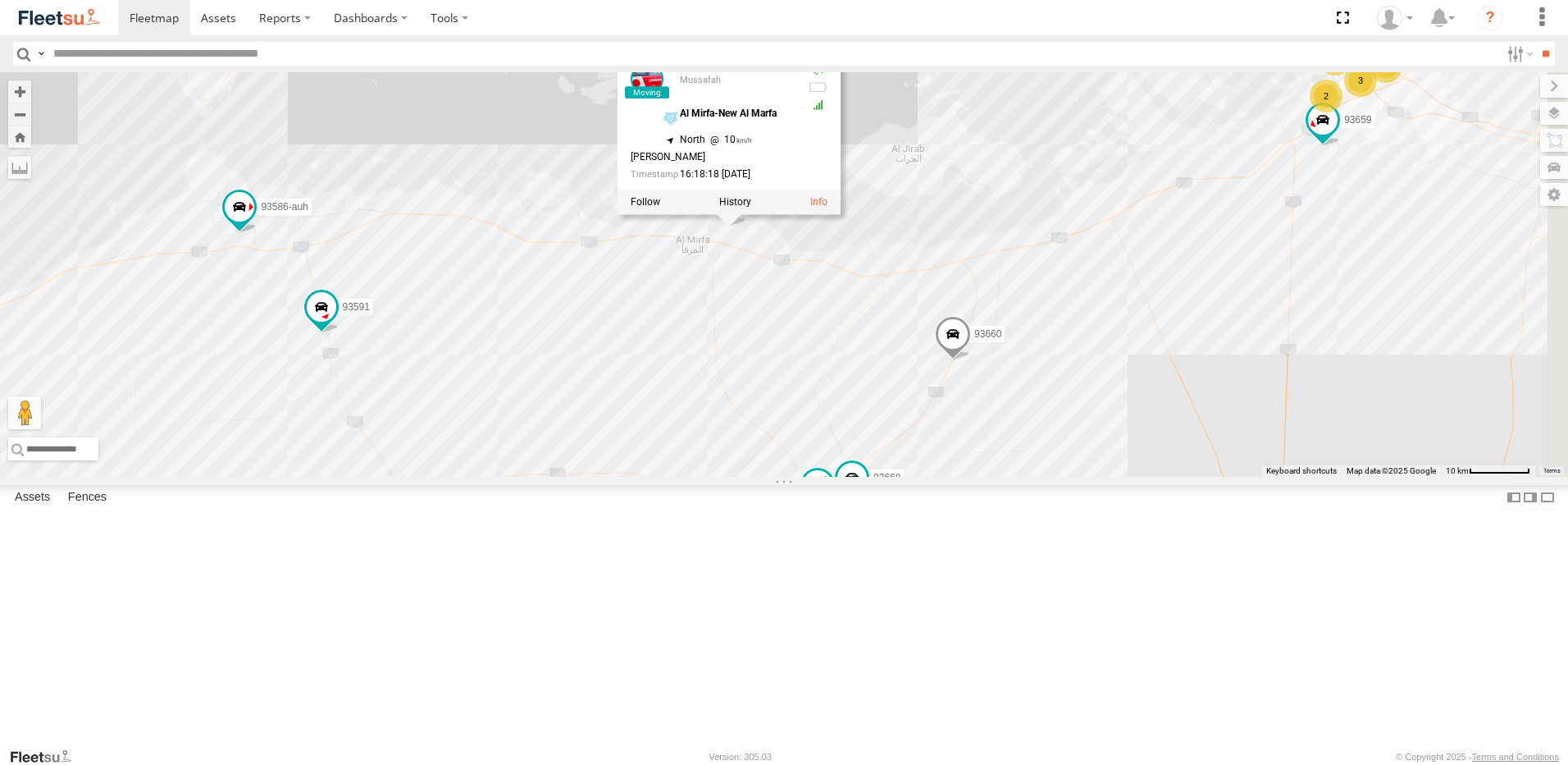
click at [897, 423] on div "93598 93660 93664 93586-auh 93671 93580 93591 93659 93589 93668 93582 15 2 51 1…" at bounding box center [784, 275] width 1568 height 405
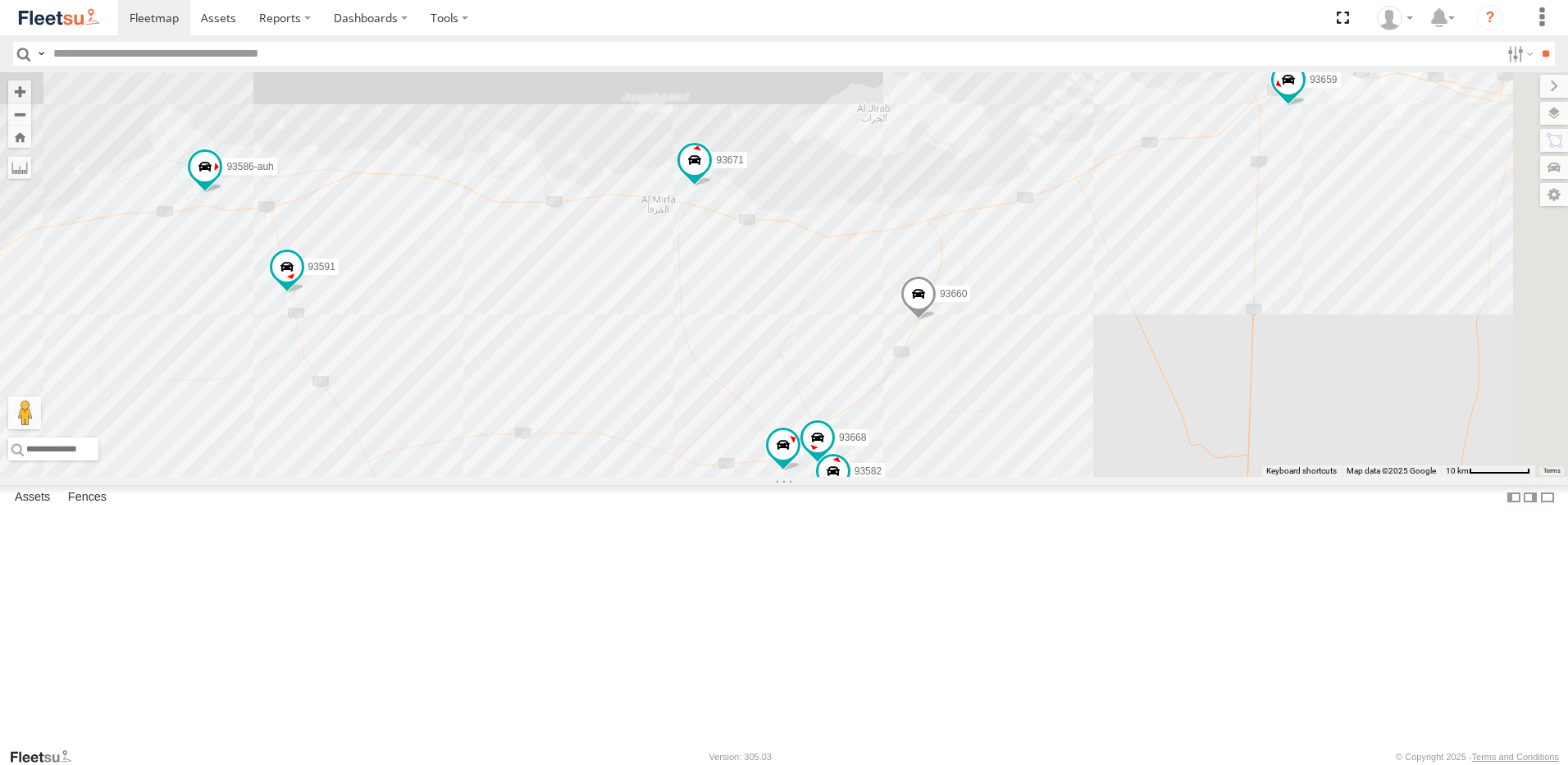
drag, startPoint x: 1312, startPoint y: 515, endPoint x: 1160, endPoint y: 390, distance: 196.8
click at [1163, 396] on div "93598 93660 93664 93586-auh 93671 93580 93591 93659 93589 93668 93582 15 2 51 1…" at bounding box center [784, 275] width 1568 height 405
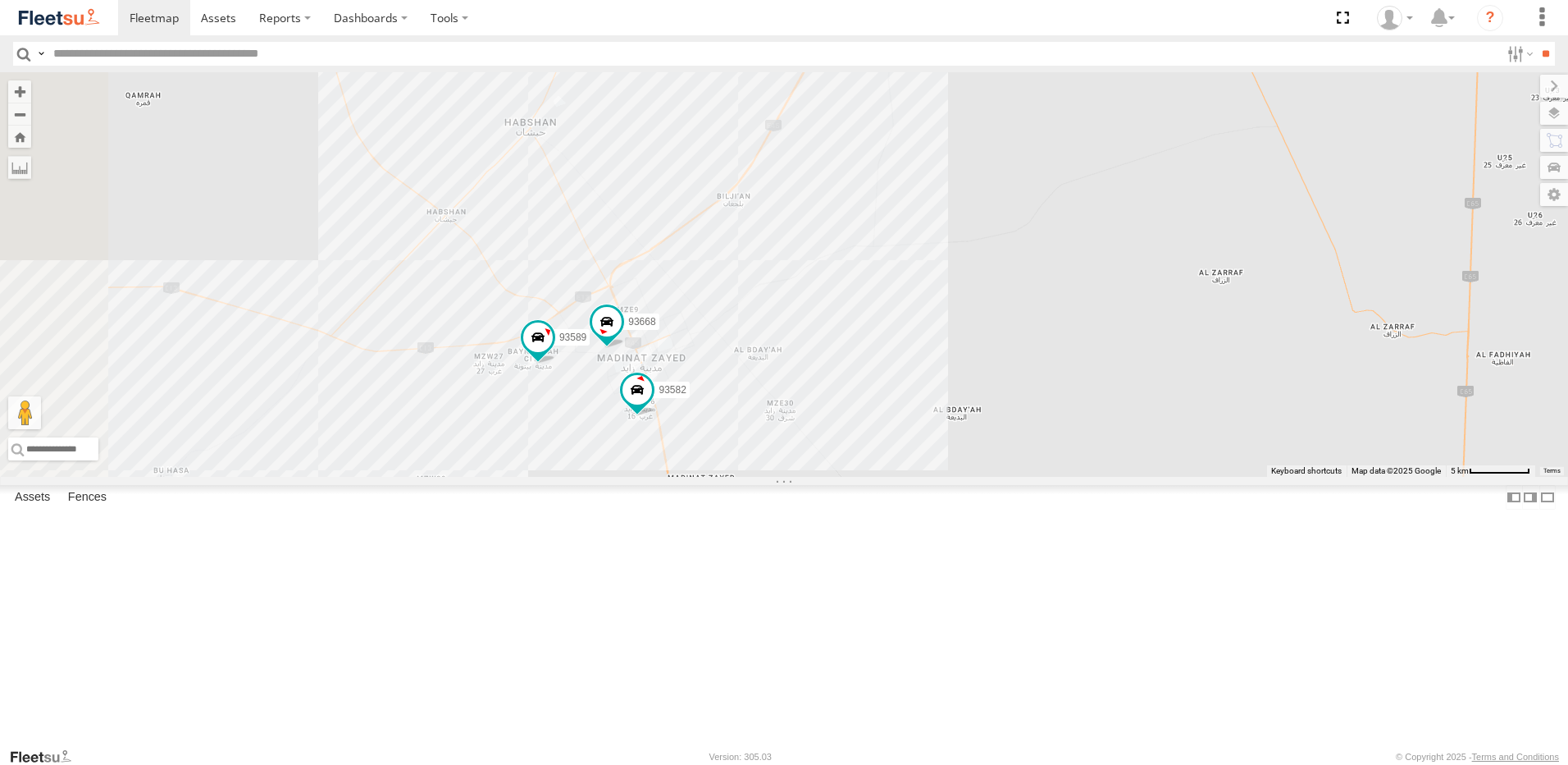
drag, startPoint x: 953, startPoint y: 481, endPoint x: 992, endPoint y: 337, distance: 149.2
click at [999, 327] on div "93598 93660 93664 93586-auh 93671 93580 93591 93659 93589 93668 93582 93603 652…" at bounding box center [784, 275] width 1568 height 405
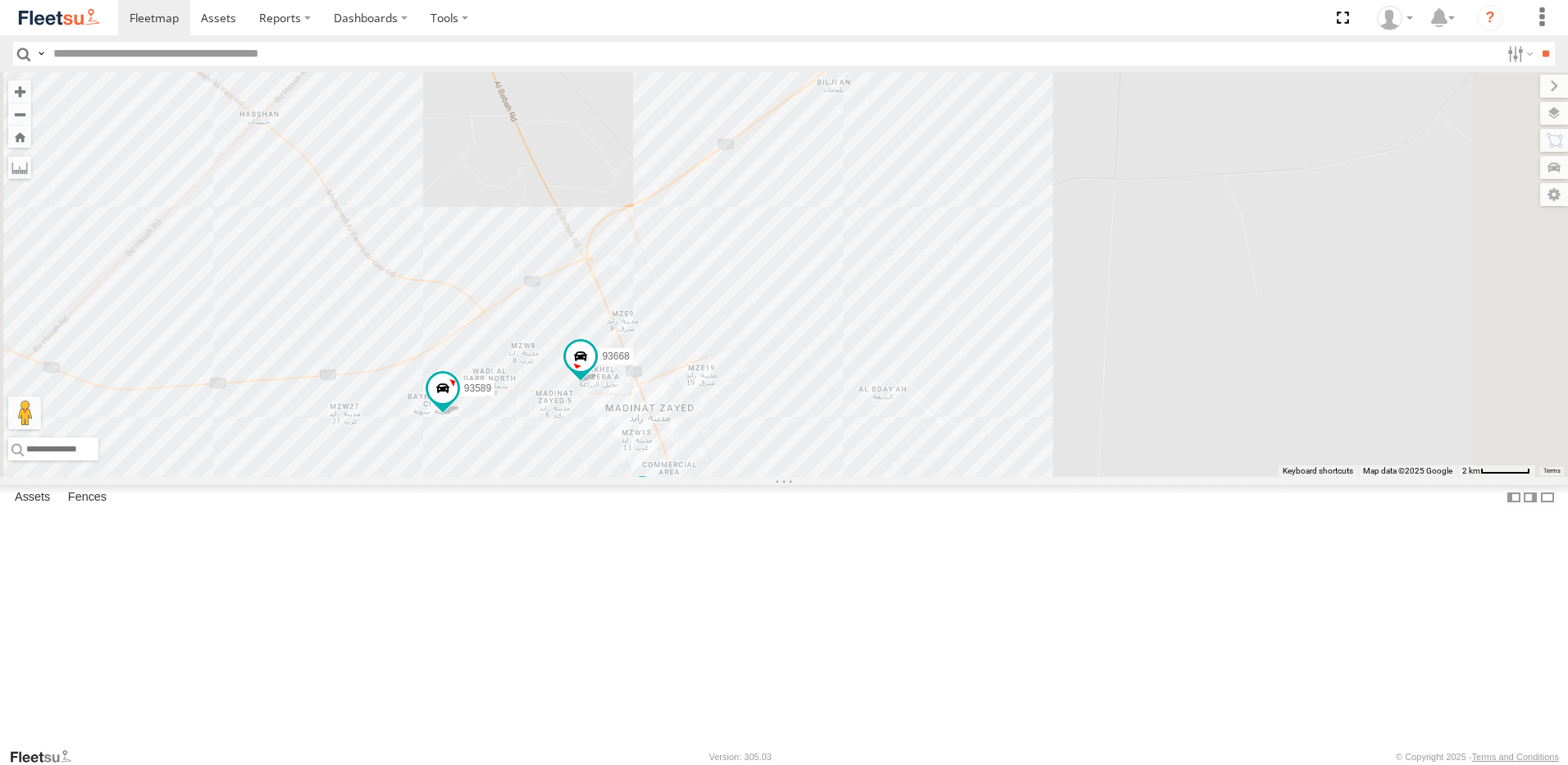
drag, startPoint x: 988, startPoint y: 212, endPoint x: 967, endPoint y: 353, distance: 142.6
click at [967, 353] on div "93598 93660 93664 93586-auh 93671 93580 93591 93659 93589 93668 93582 93603 652…" at bounding box center [784, 275] width 1568 height 405
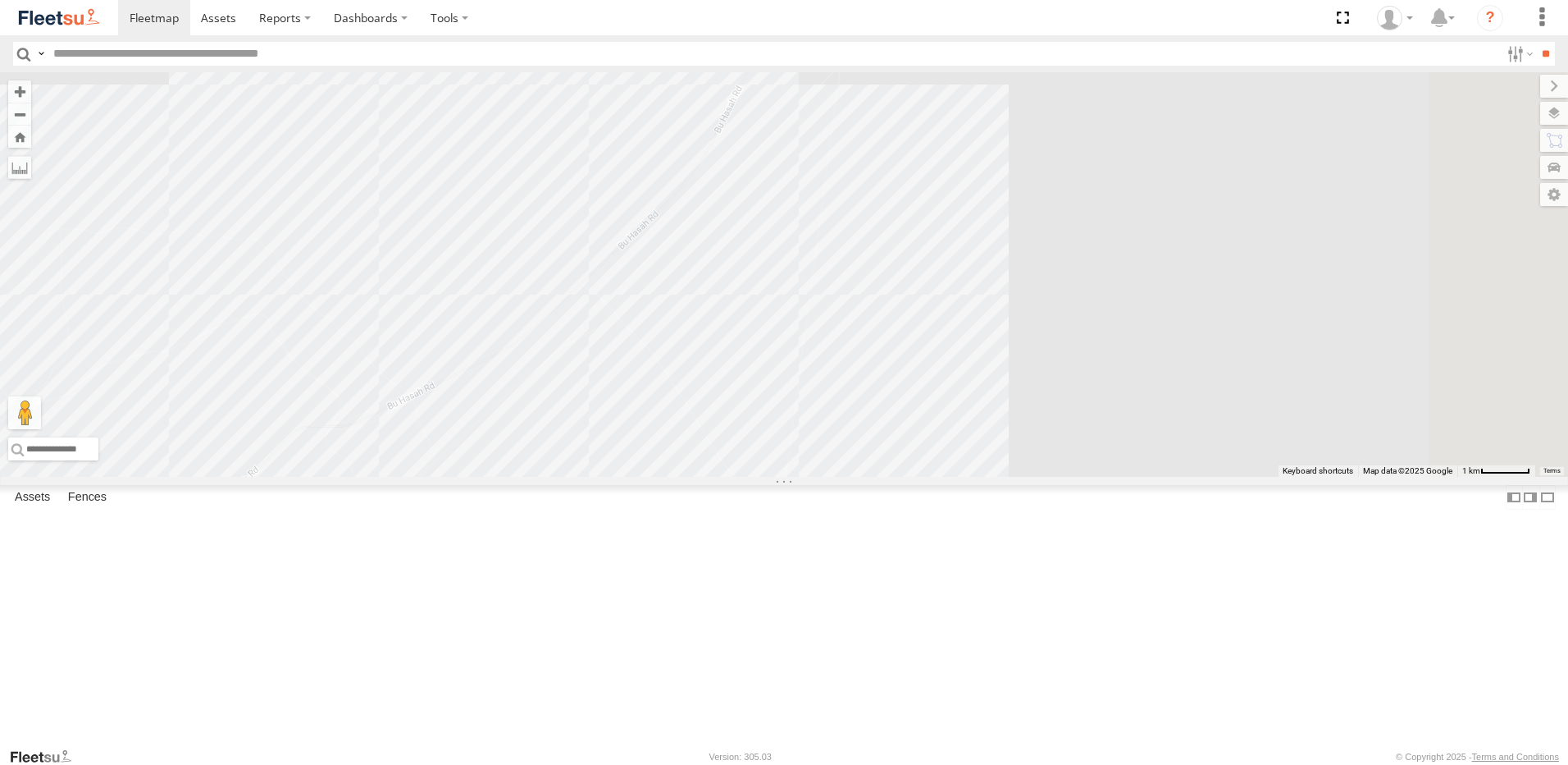
drag, startPoint x: 1218, startPoint y: 168, endPoint x: 1117, endPoint y: 266, distance: 140.7
click at [1117, 266] on div "93598 93660 93664 93586-auh 93671 93580 93591 93659 93589 93668 93582 93603 652…" at bounding box center [784, 275] width 1568 height 405
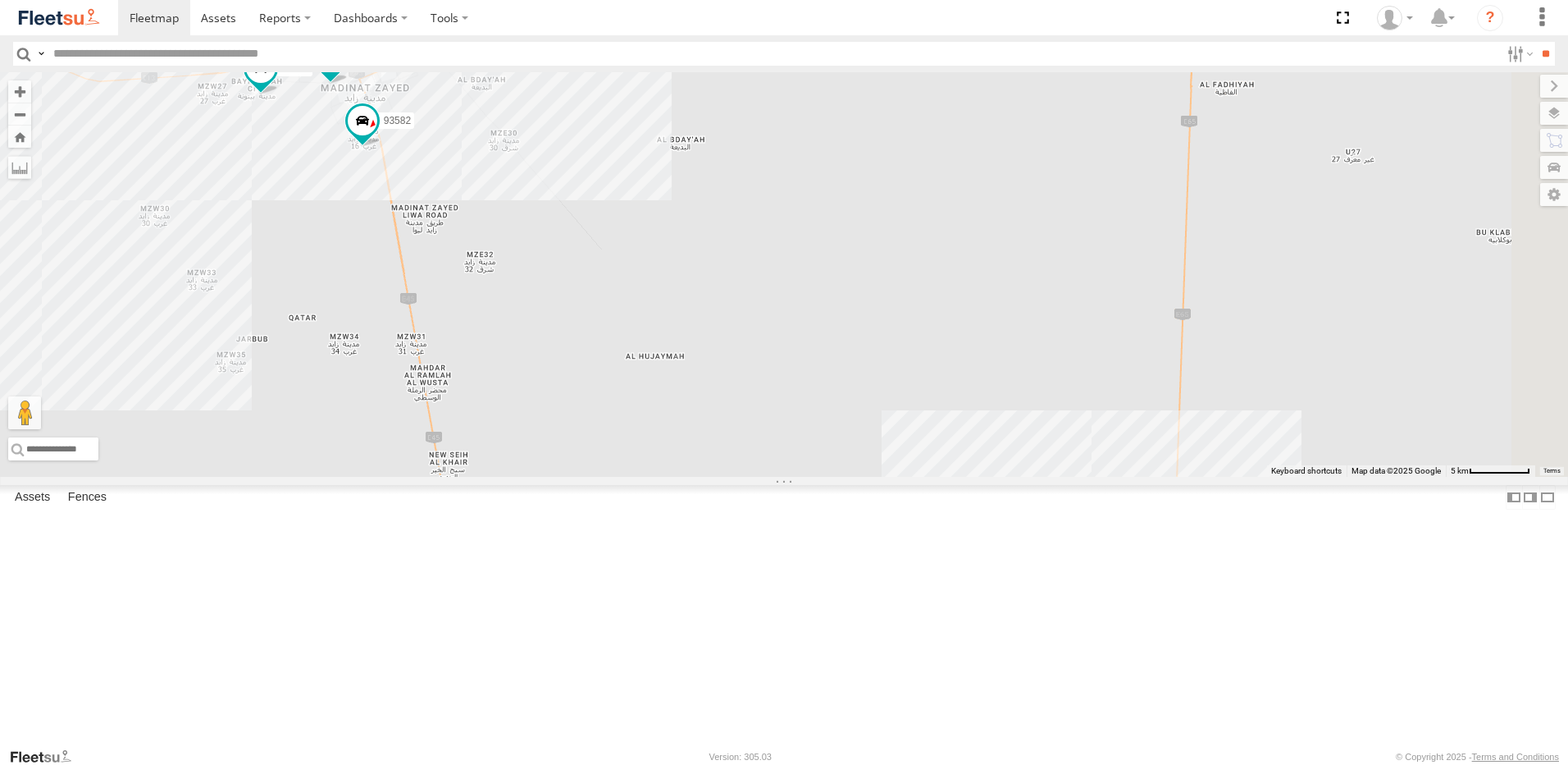
drag, startPoint x: 1093, startPoint y: 478, endPoint x: 473, endPoint y: 396, distance: 625.4
click at [473, 395] on div "93668 93582 93589" at bounding box center [784, 275] width 1568 height 405
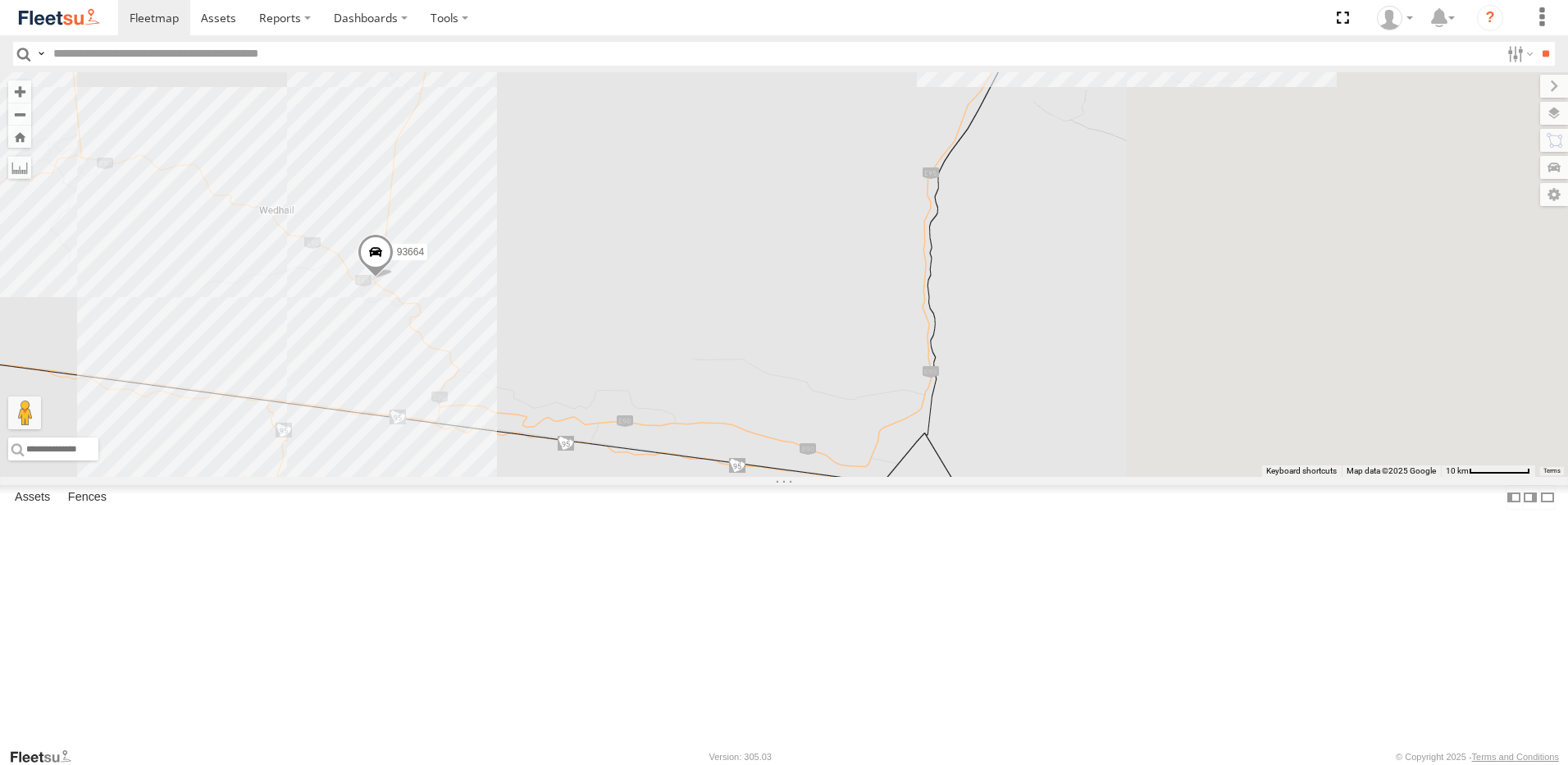
drag, startPoint x: 1219, startPoint y: 512, endPoint x: 786, endPoint y: 147, distance: 566.3
click at [786, 147] on div "93668 93582 93589 93660 93664" at bounding box center [784, 275] width 1568 height 405
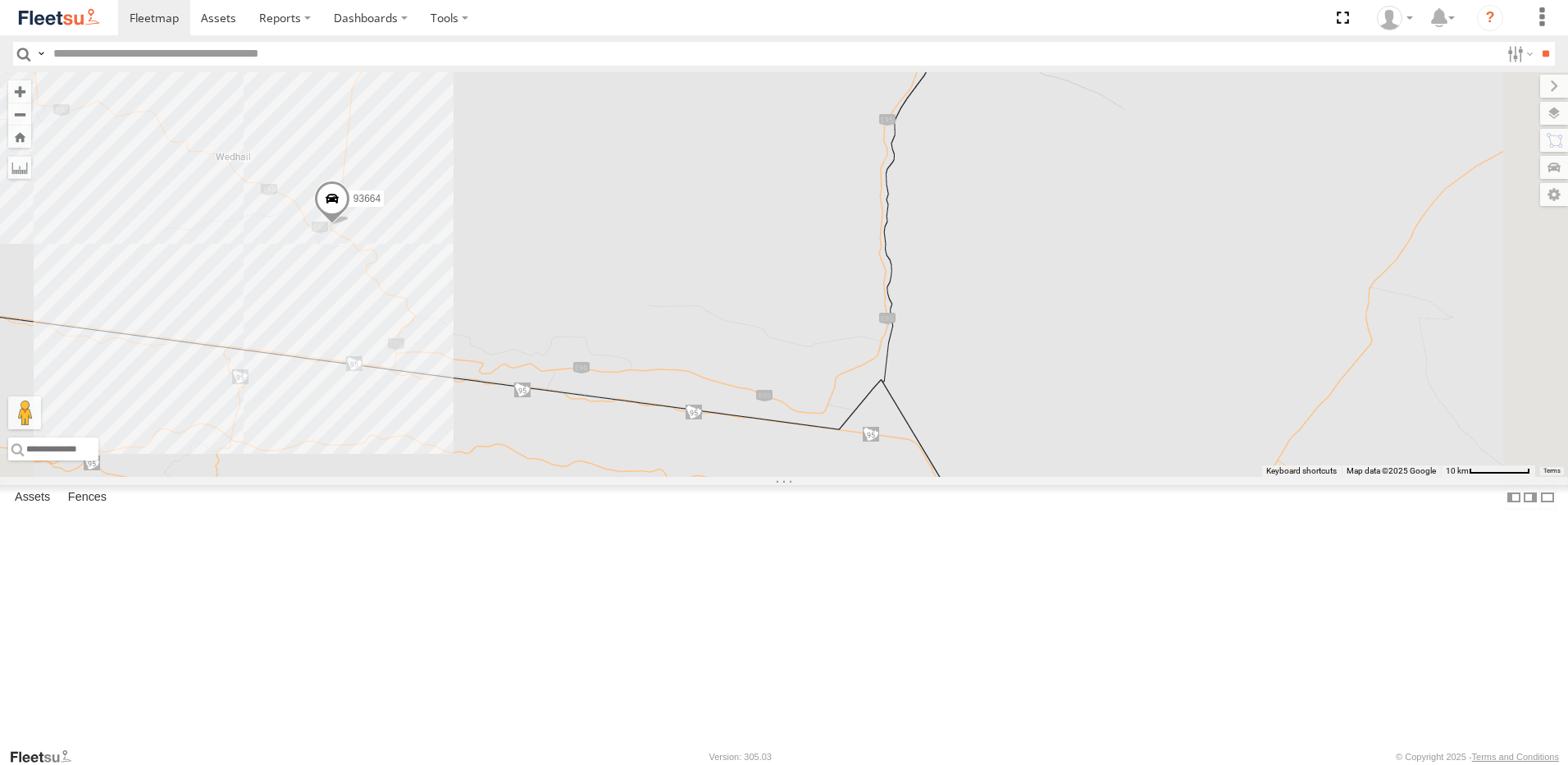
click at [350, 224] on span at bounding box center [332, 202] width 36 height 45
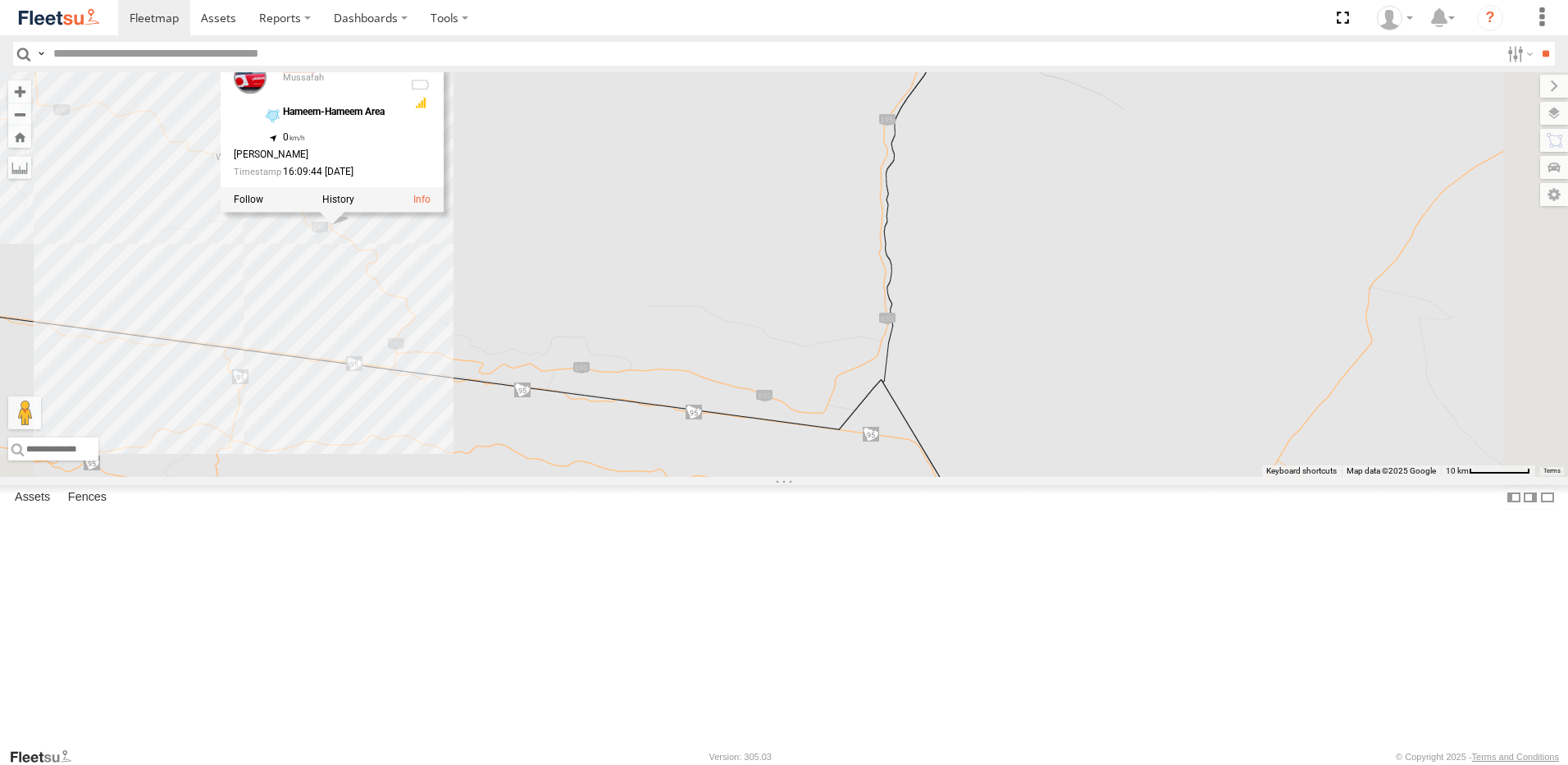
click at [316, 73] on link "93664" at bounding box center [299, 66] width 33 height 13
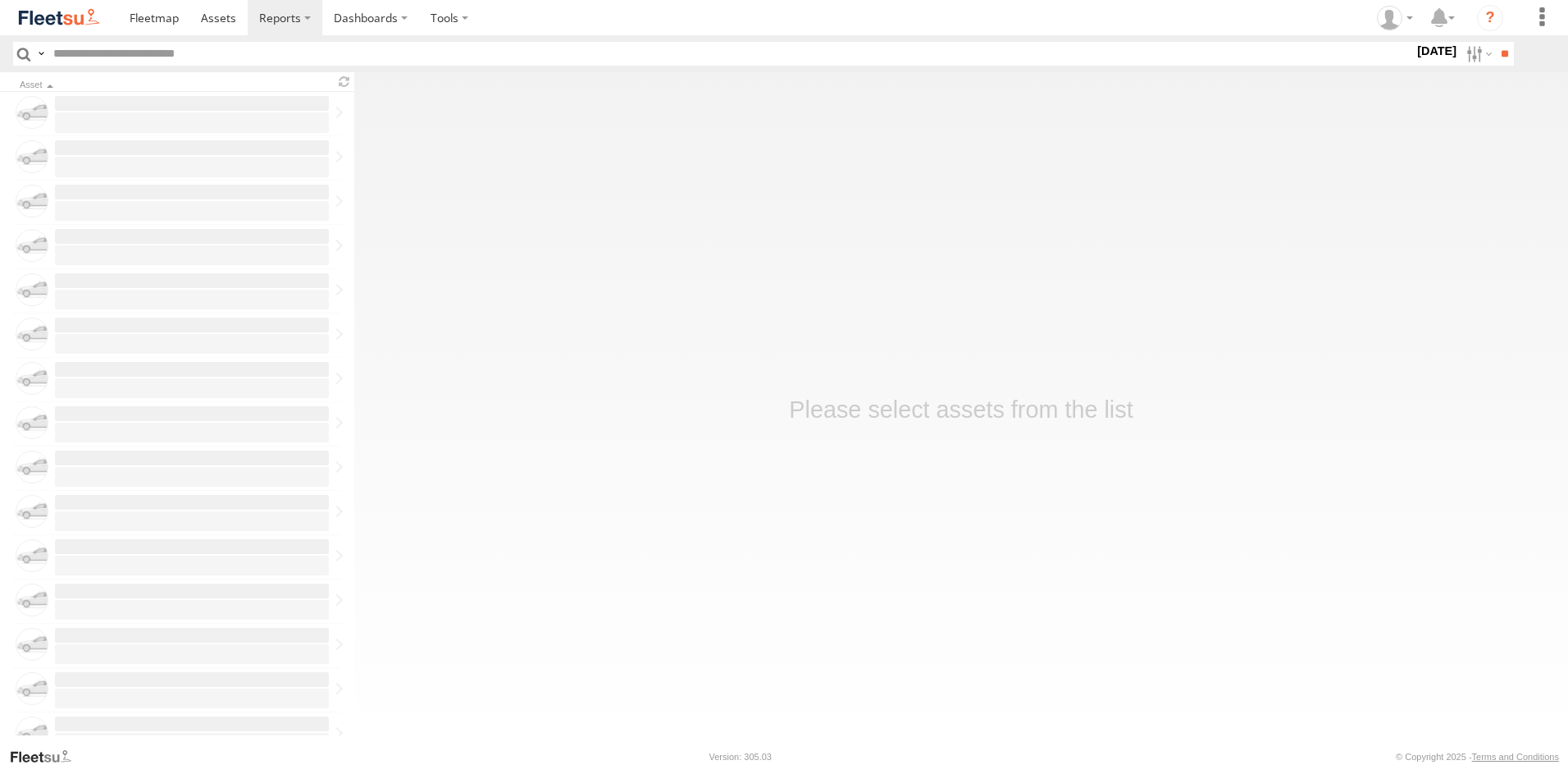
click at [182, 54] on input "text" at bounding box center [730, 54] width 1367 height 24
paste input "*****"
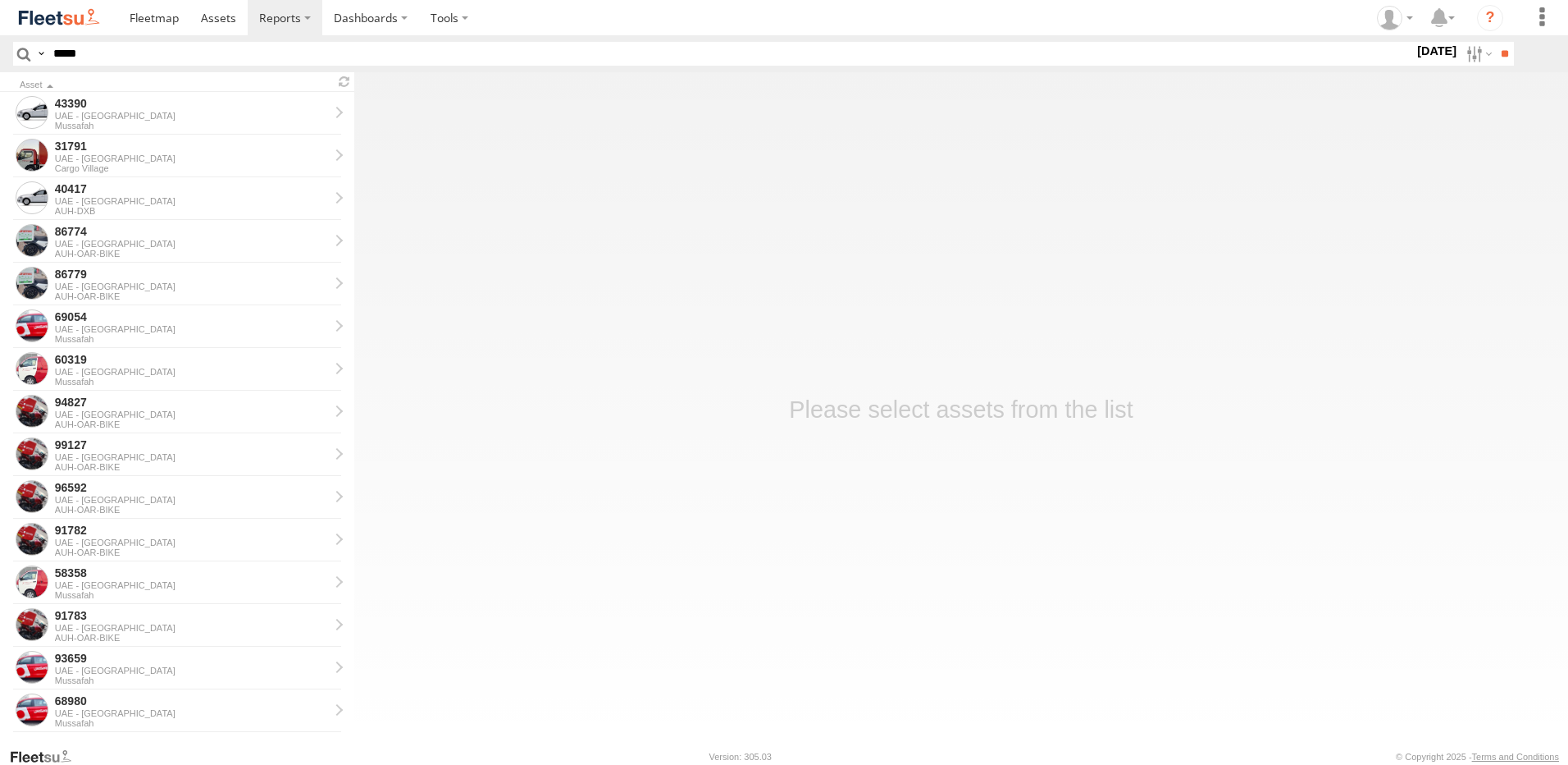
type input "*****"
click at [1414, 50] on label "19 Aug 25" at bounding box center [1437, 51] width 46 height 18
click at [0, 0] on label at bounding box center [0, 0] width 0 height 0
click at [1499, 52] on input "**" at bounding box center [1504, 54] width 19 height 24
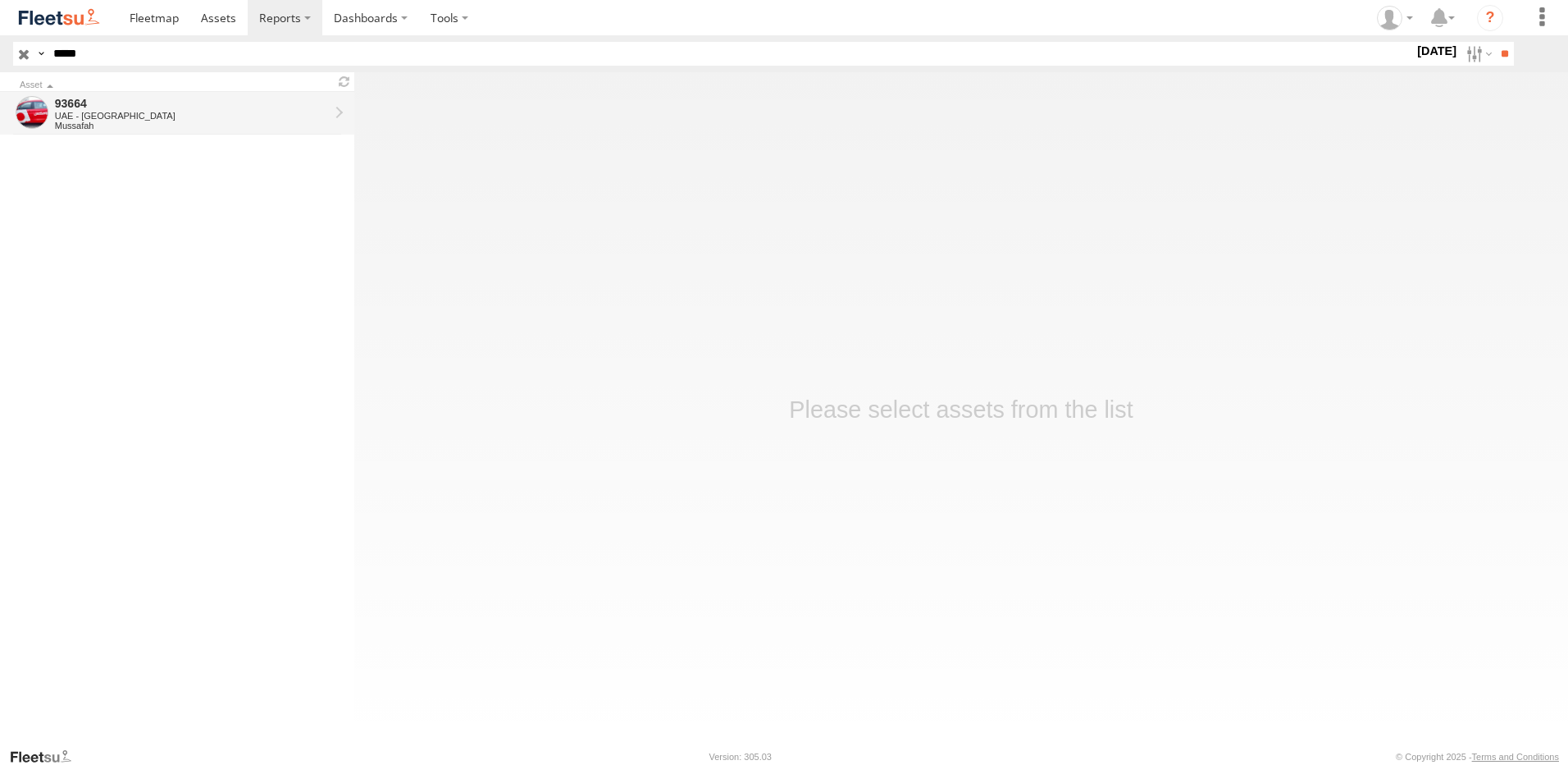
click at [138, 129] on div "Mussafah" at bounding box center [191, 125] width 273 height 10
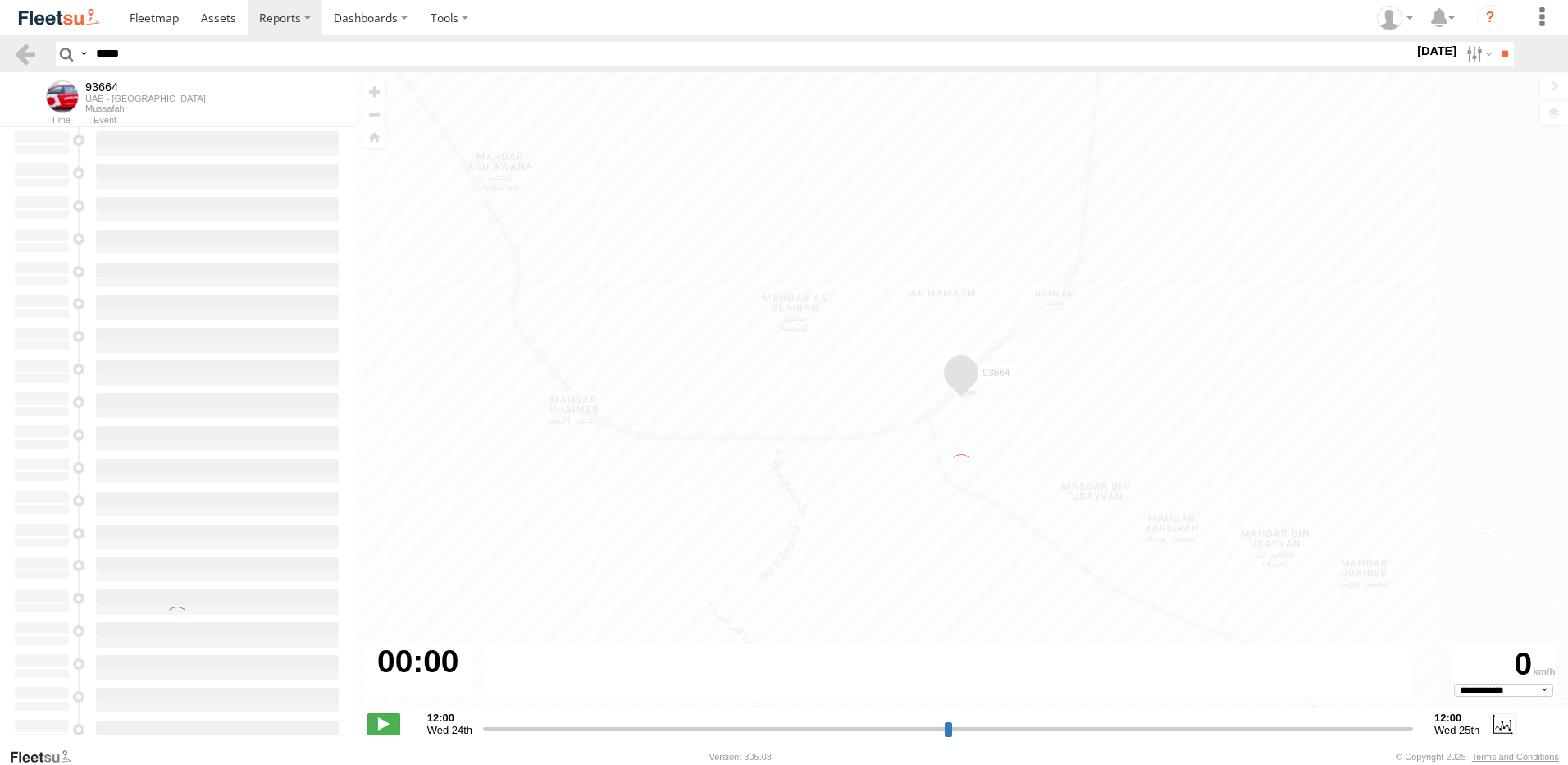
select select "**********"
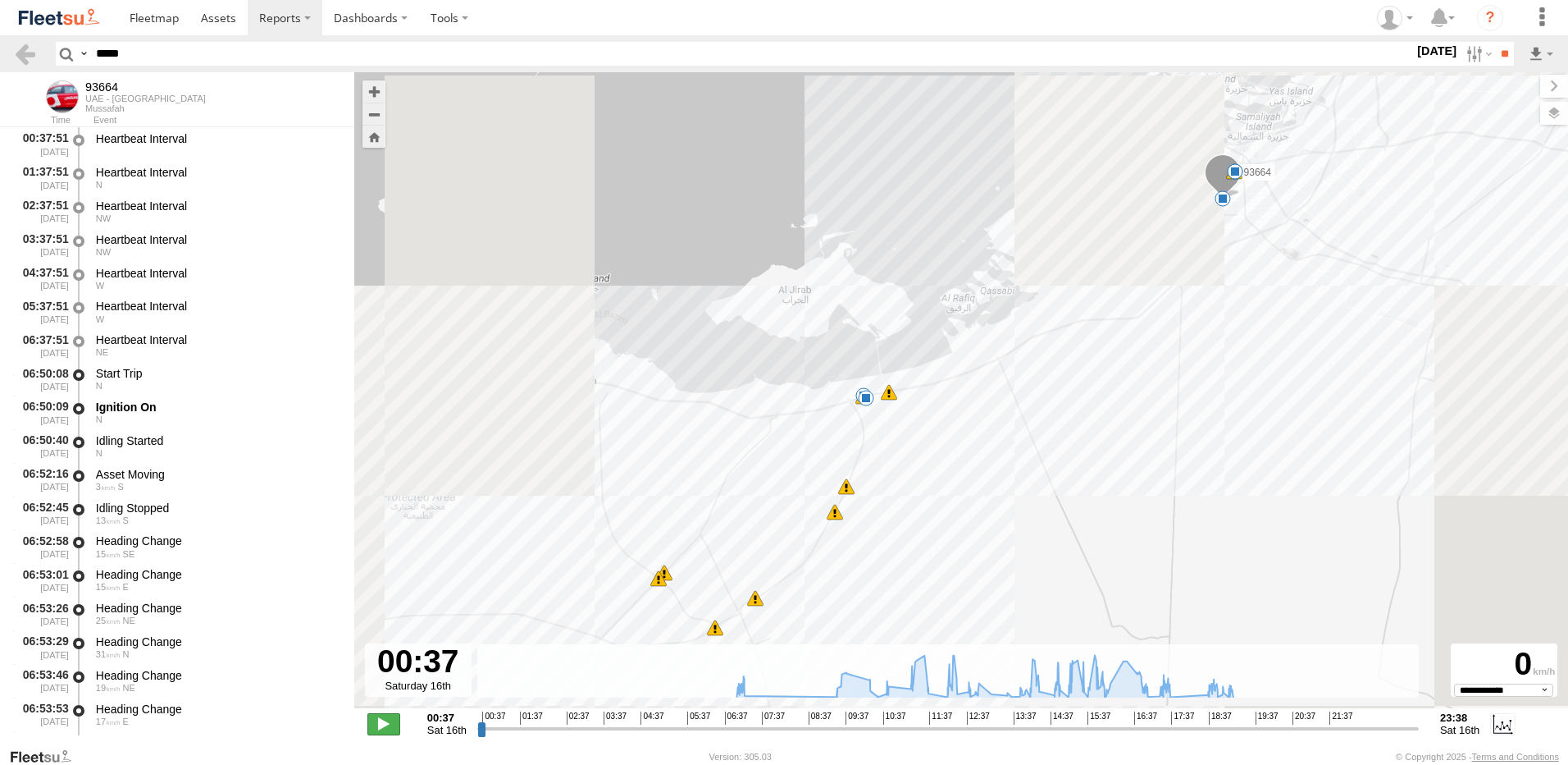
click at [384, 723] on span at bounding box center [384, 723] width 33 height 21
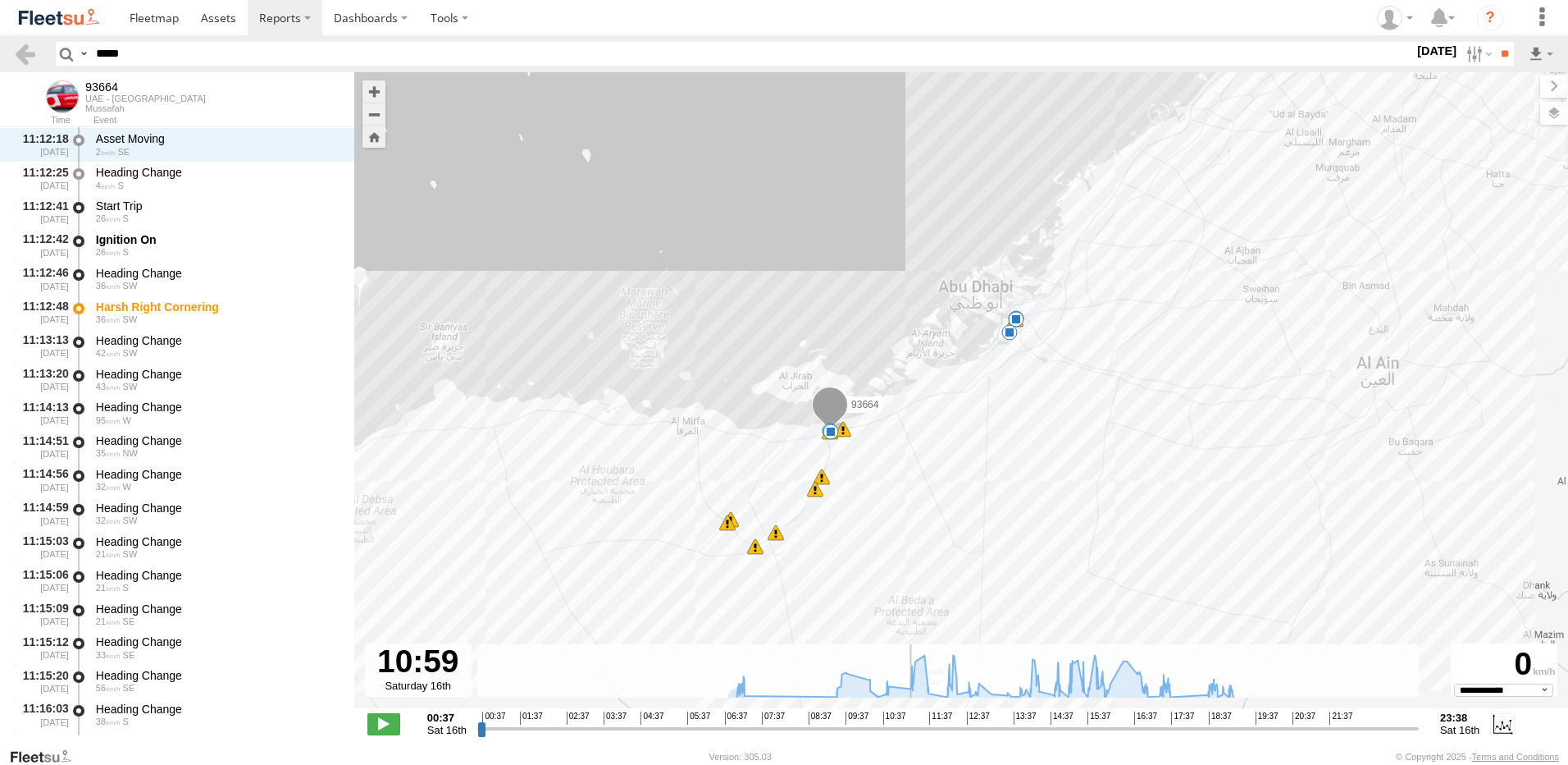
drag, startPoint x: 485, startPoint y: 732, endPoint x: 906, endPoint y: 553, distance: 457.5
click at [902, 736] on input "range" at bounding box center [948, 728] width 942 height 16
drag, startPoint x: 910, startPoint y: 528, endPoint x: 1179, endPoint y: 313, distance: 344.4
click at [1179, 313] on div "93664 07:10 Sat 10:45 Sat 11:12 Sat 13:58 Sat 14:12 Sat 14:20 Sat 14:54 Sat 15:…" at bounding box center [960, 399] width 1214 height 654
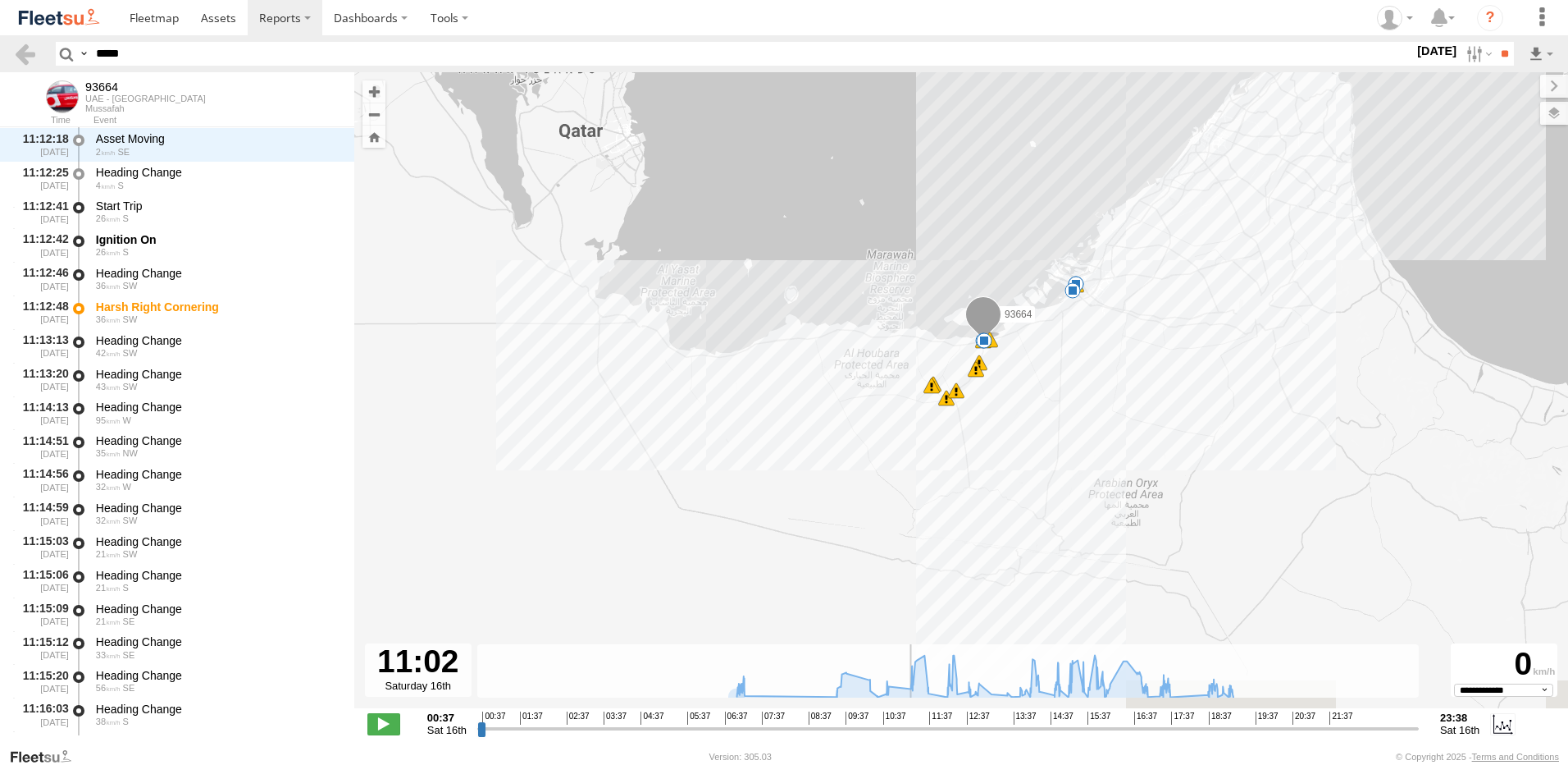
drag, startPoint x: 961, startPoint y: 522, endPoint x: 1043, endPoint y: 355, distance: 186.0
click at [1043, 355] on div "93664 07:10 Sat 10:45 Sat 11:12 Sat 13:58 Sat 14:12 Sat 14:20 Sat 14:54 Sat 15:…" at bounding box center [960, 399] width 1214 height 654
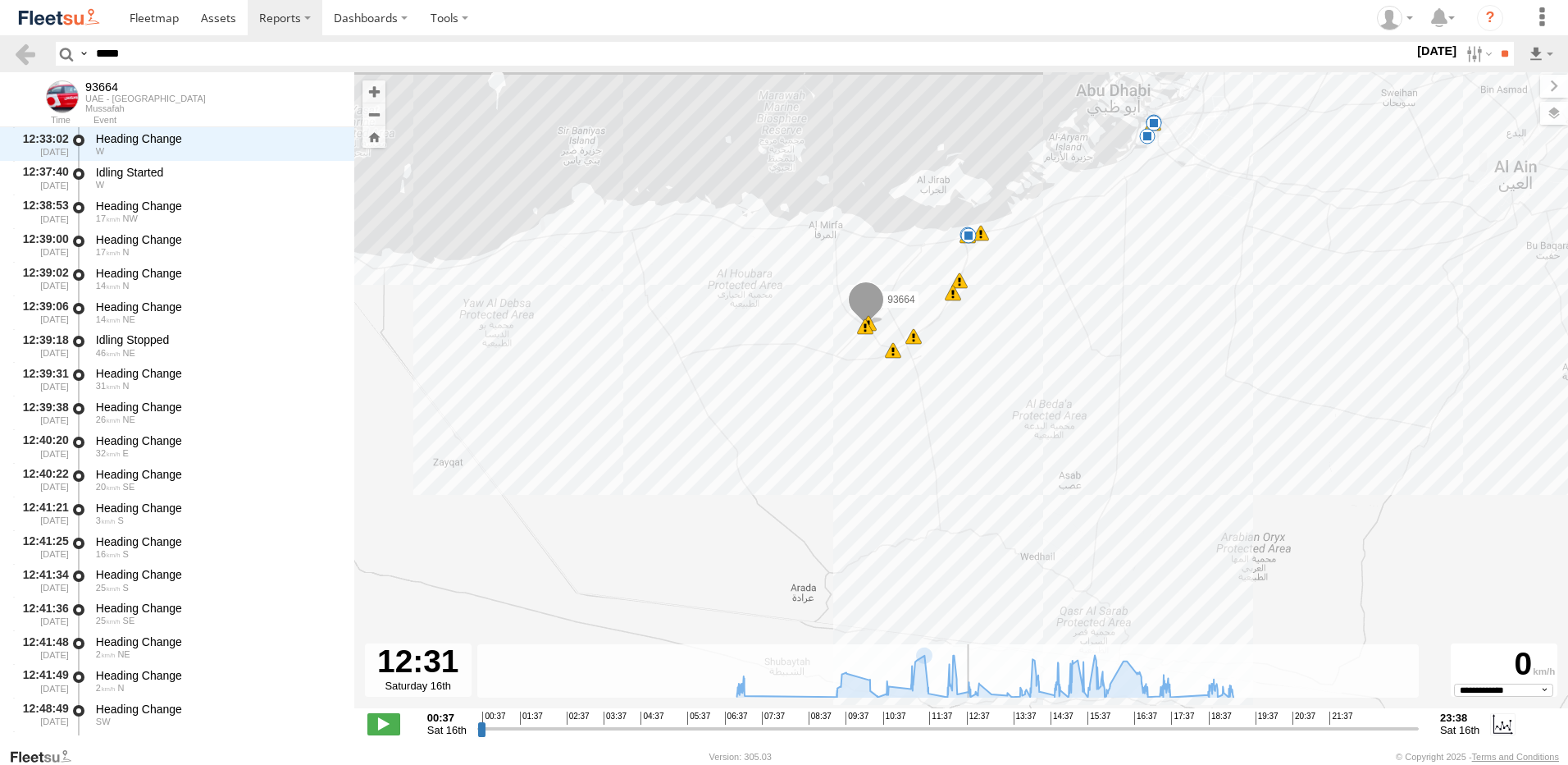
drag, startPoint x: 906, startPoint y: 733, endPoint x: 962, endPoint y: 737, distance: 56.1
click at [962, 736] on input "range" at bounding box center [948, 728] width 942 height 16
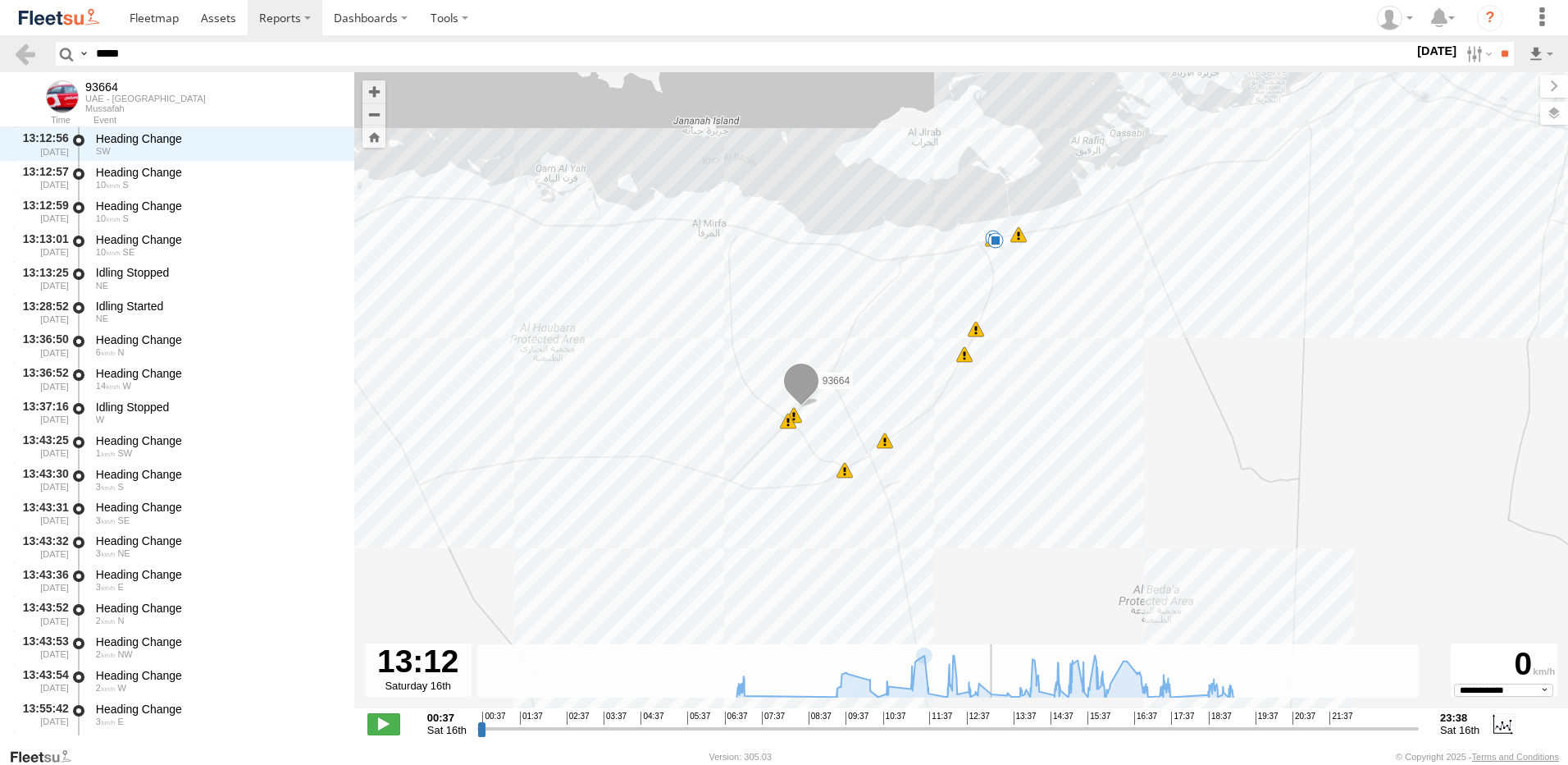
drag, startPoint x: 1088, startPoint y: 210, endPoint x: 1013, endPoint y: 333, distance: 144.1
click at [1013, 333] on div "93664 07:10 Sat 10:45 Sat 11:12 Sat 13:58 Sat 14:12 Sat 14:20 Sat 14:54 Sat 15:…" at bounding box center [960, 399] width 1214 height 654
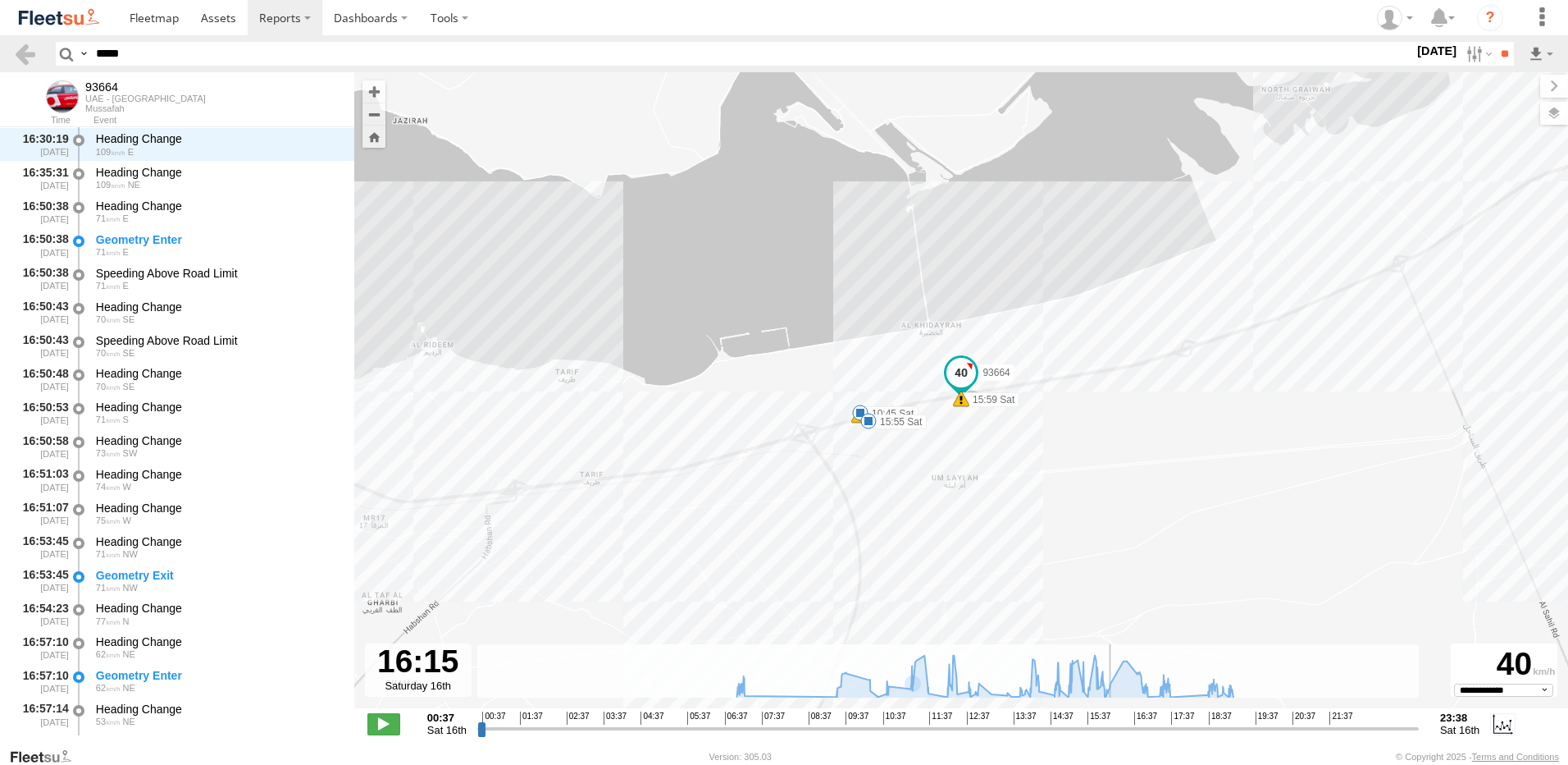
drag, startPoint x: 996, startPoint y: 728, endPoint x: 1093, endPoint y: 657, distance: 120.2
click at [1113, 736] on input "range" at bounding box center [948, 728] width 942 height 16
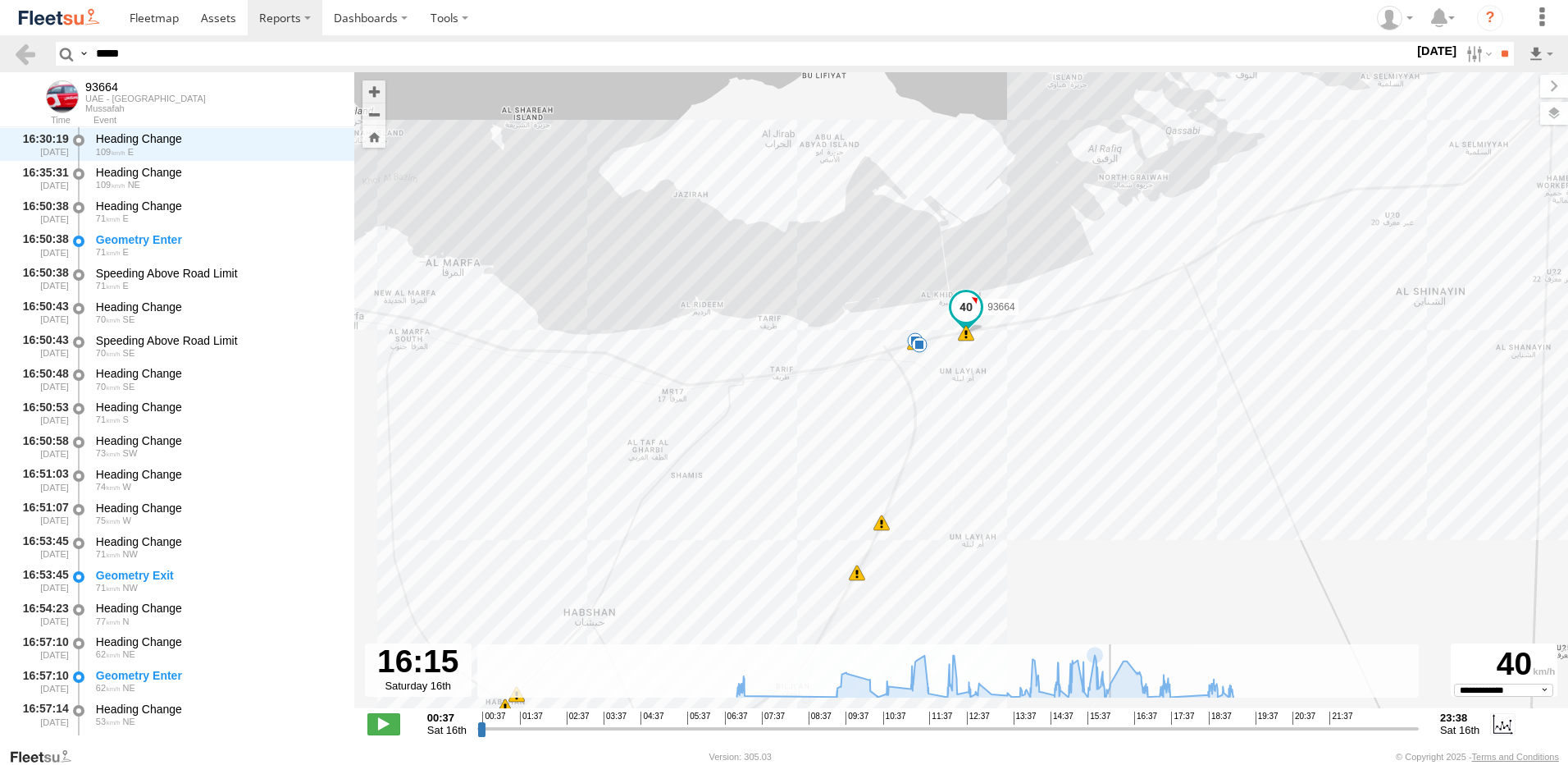
drag, startPoint x: 999, startPoint y: 522, endPoint x: 985, endPoint y: 384, distance: 138.7
click at [985, 384] on div "93664 07:10 Sat 10:45 Sat 11:12 Sat 13:58 Sat 14:12 Sat 14:20 Sat 14:54 Sat 15:…" at bounding box center [960, 399] width 1214 height 654
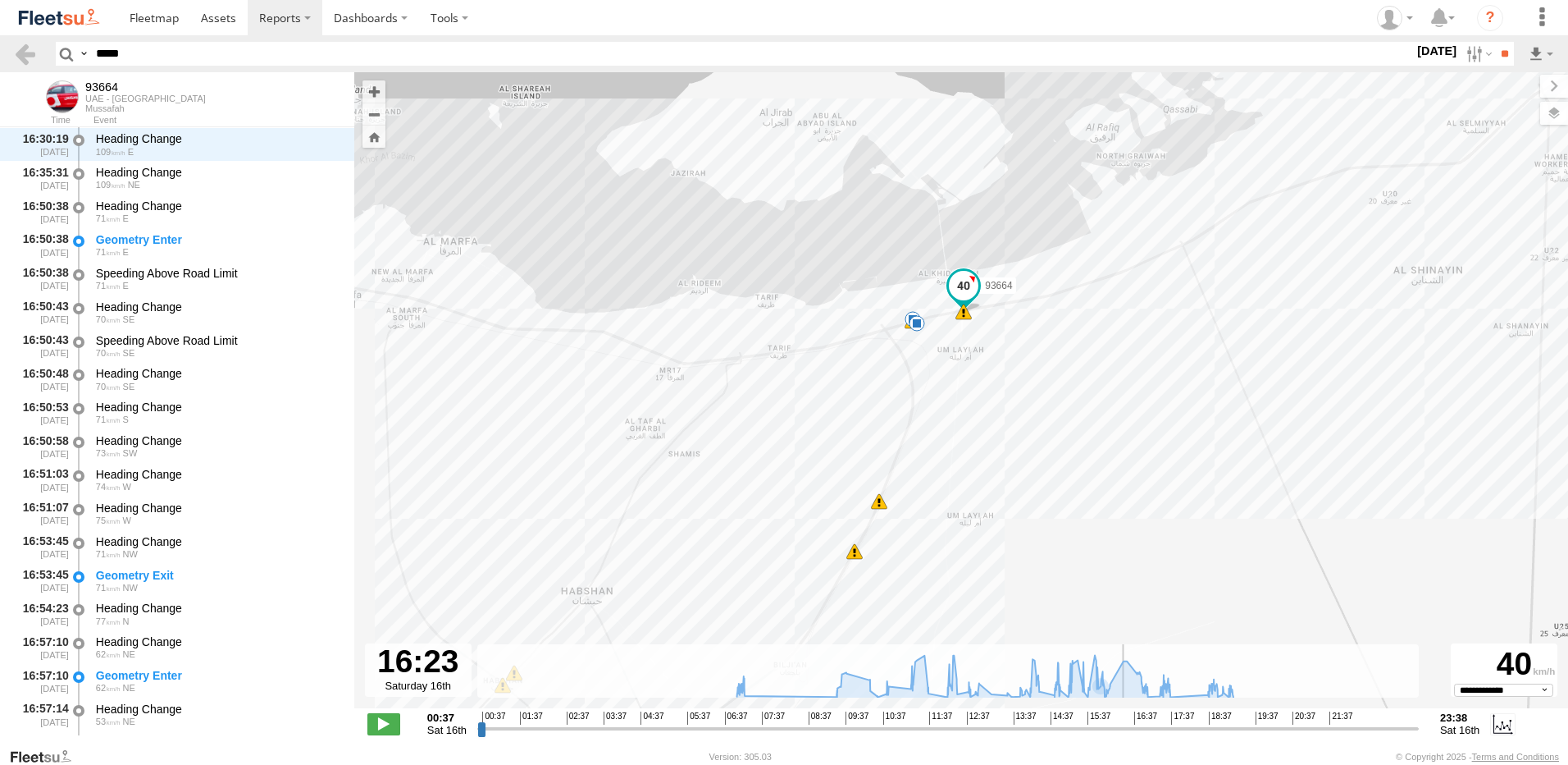
drag, startPoint x: 1121, startPoint y: 738, endPoint x: 1173, endPoint y: 742, distance: 52.2
click at [1185, 743] on div "← Move left → Move right ↑ Move up ↓ Move down + Zoom in - Zoom out Home Jump l…" at bounding box center [960, 410] width 1214 height 674
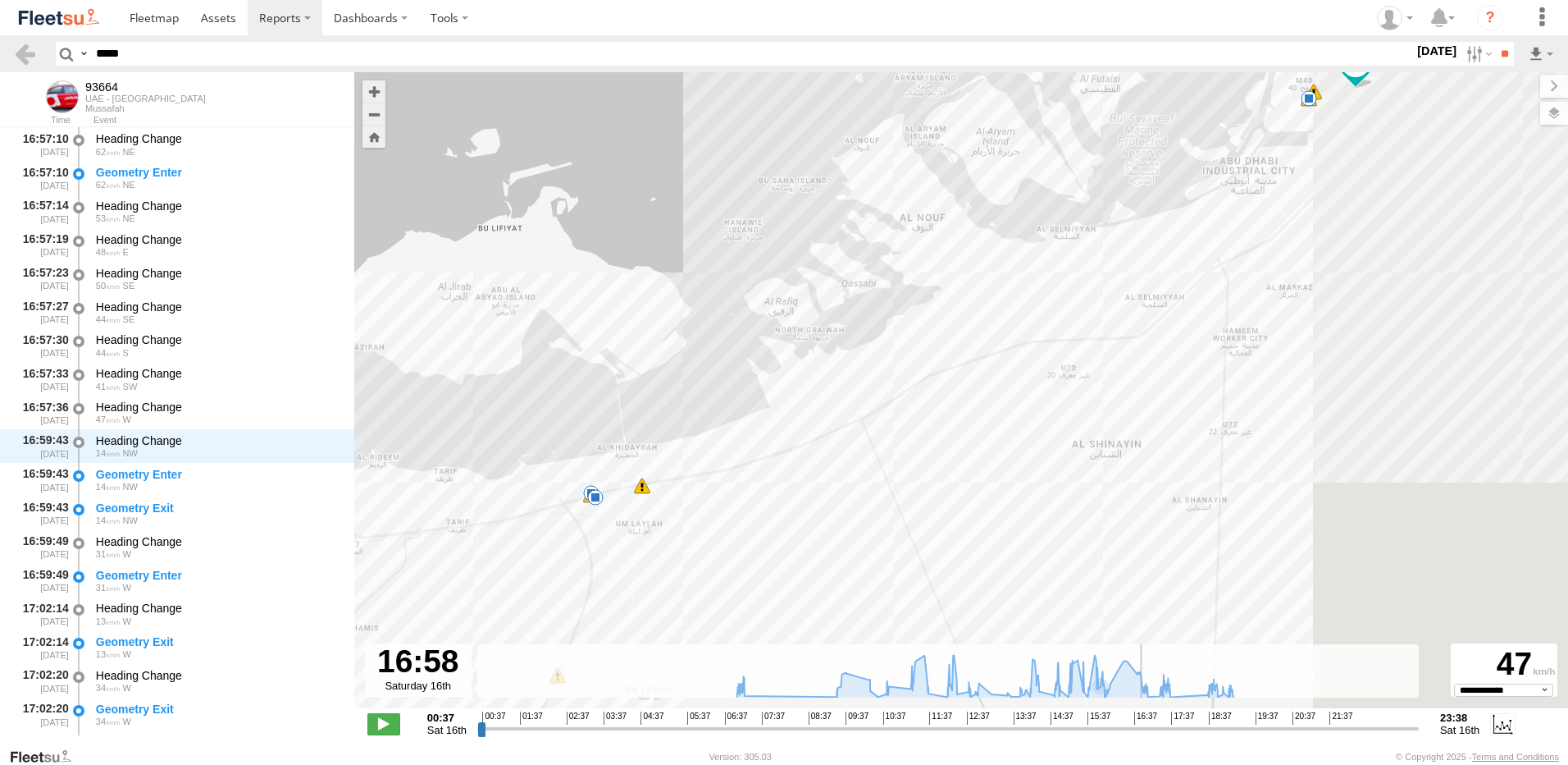
scroll to position [16762, 0]
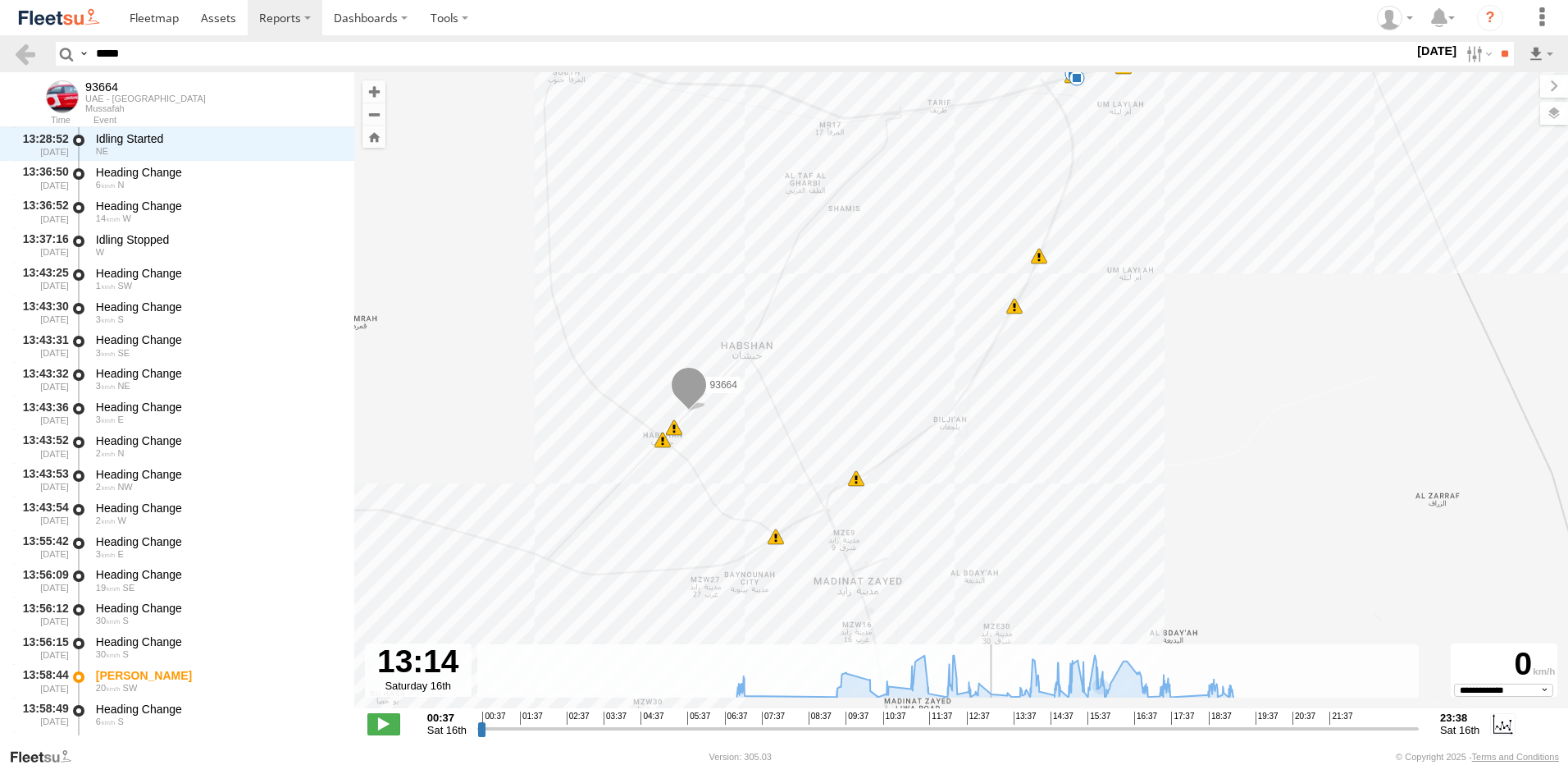
drag, startPoint x: 1122, startPoint y: 725, endPoint x: 992, endPoint y: 658, distance: 146.2
click at [991, 731] on input "range" at bounding box center [948, 728] width 942 height 16
click at [1415, 54] on label "16 Aug 25" at bounding box center [1437, 51] width 46 height 18
click at [0, 0] on label at bounding box center [0, 0] width 0 height 0
click at [1501, 52] on input "**" at bounding box center [1504, 54] width 19 height 24
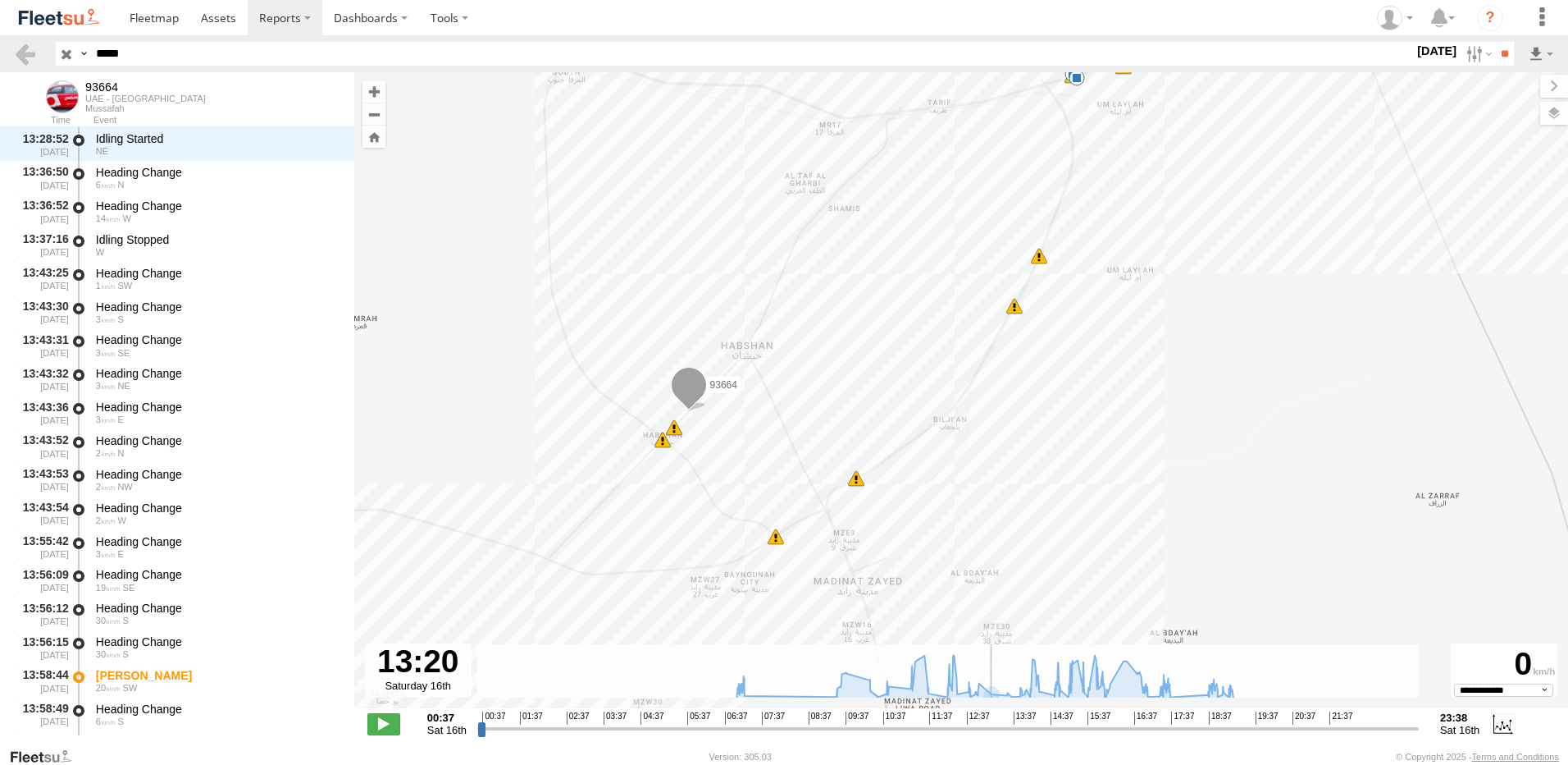
type input "**********"
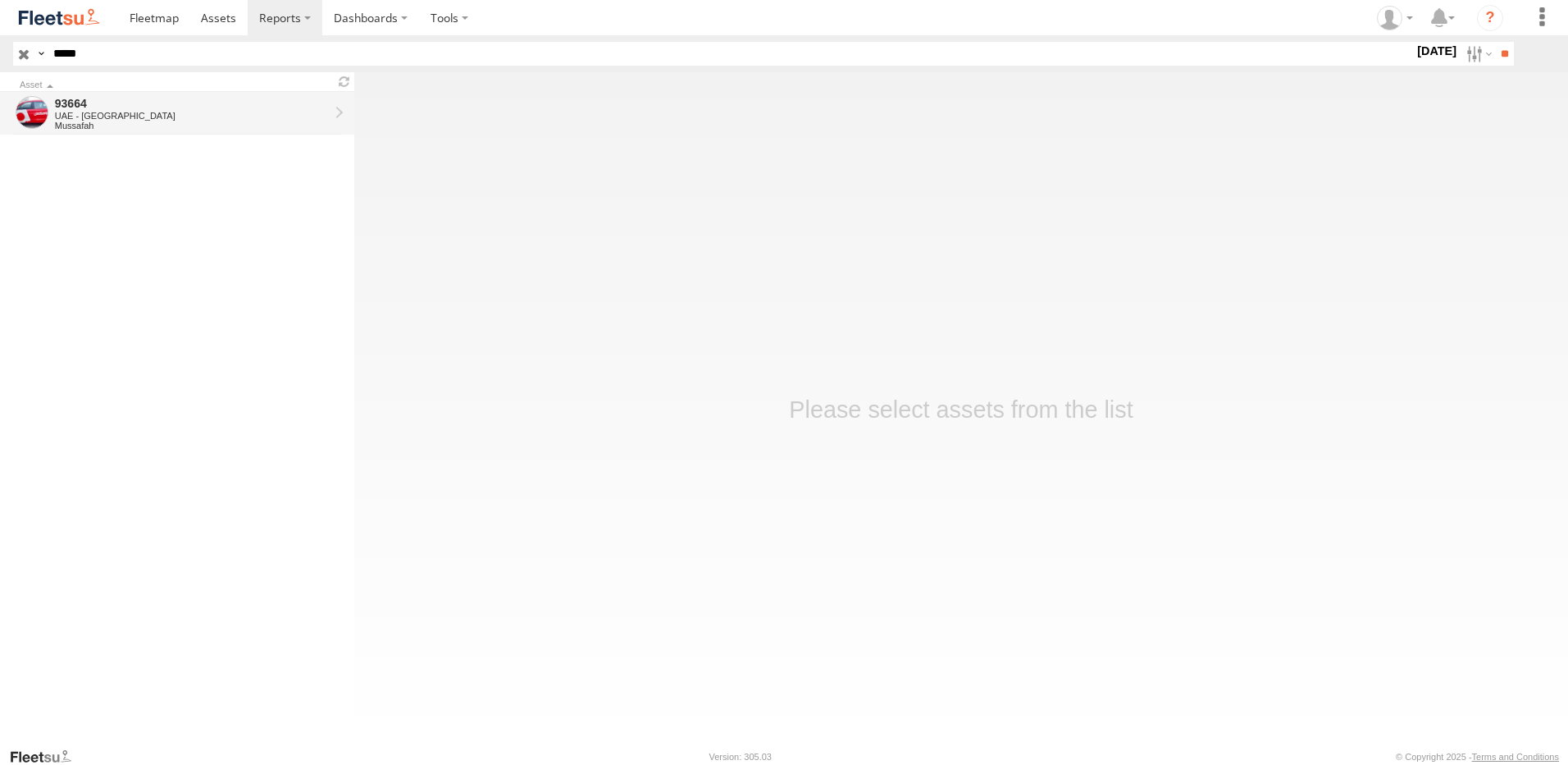
click at [88, 110] on div "93664" at bounding box center [191, 102] width 273 height 15
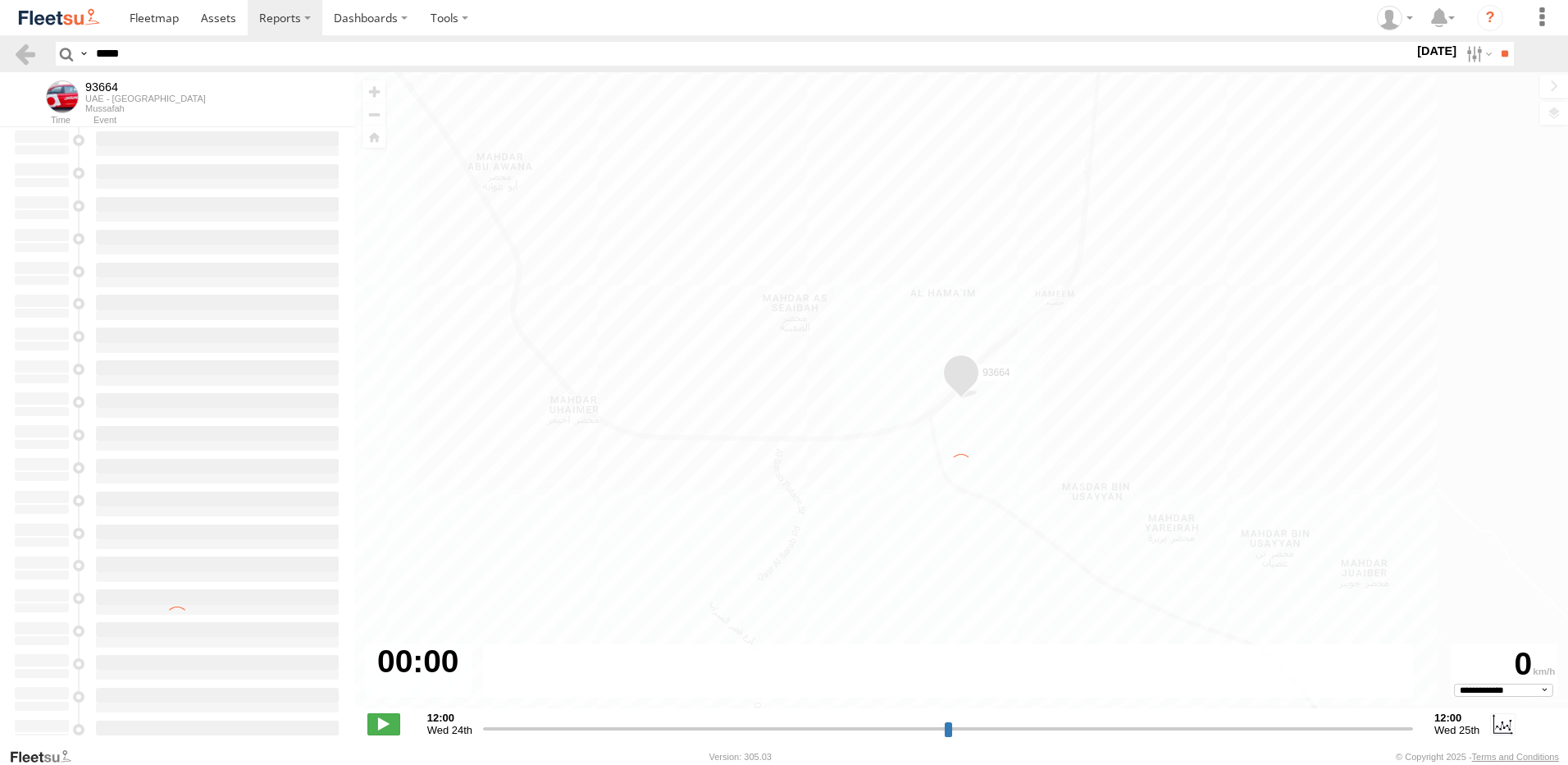
select select "**********"
click at [395, 723] on span at bounding box center [384, 723] width 33 height 21
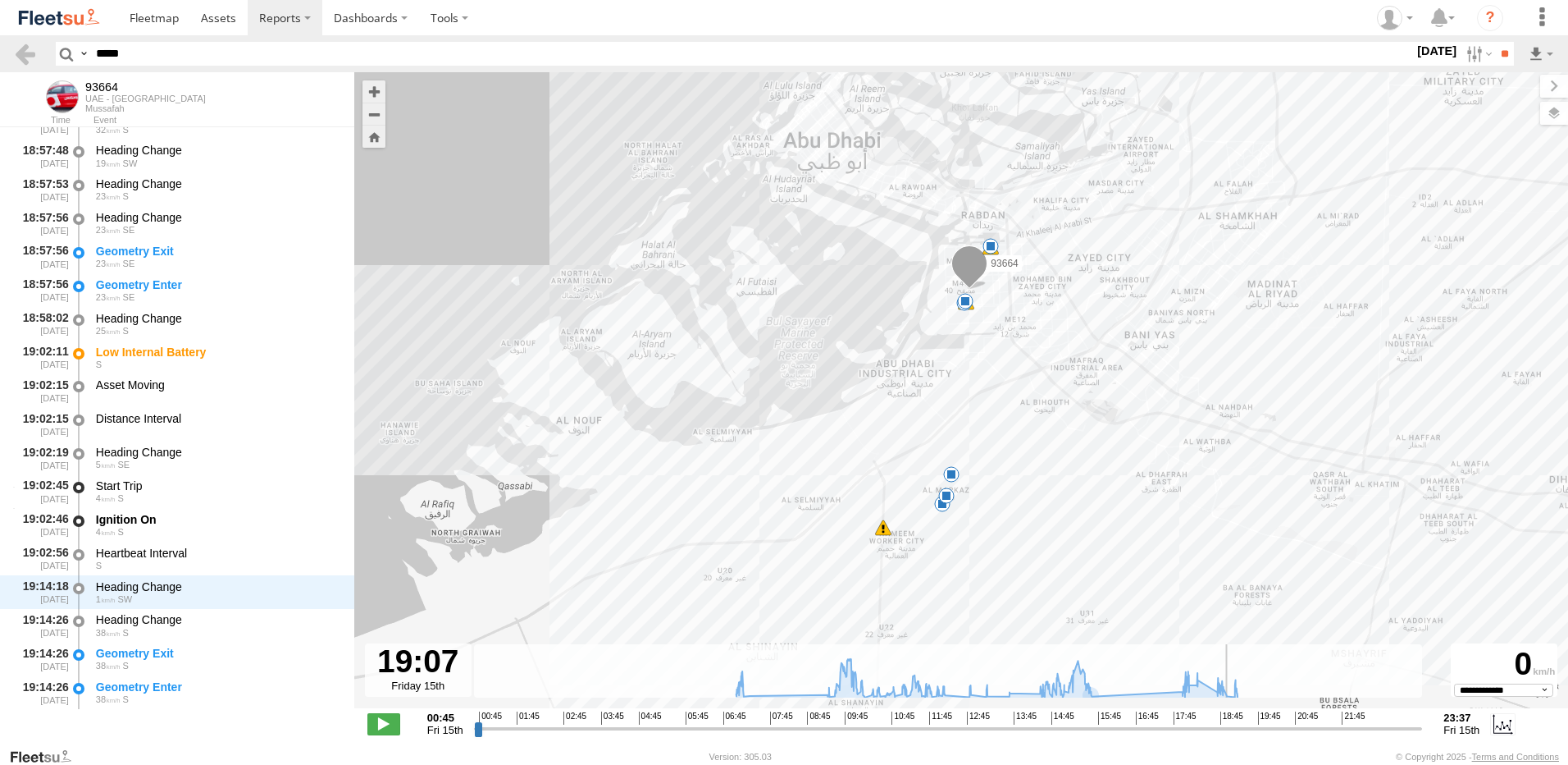
scroll to position [29591, 0]
drag, startPoint x: 491, startPoint y: 734, endPoint x: 1313, endPoint y: 693, distance: 823.0
click at [1313, 720] on input "range" at bounding box center [949, 728] width 949 height 16
click at [1421, 54] on label "15 Aug 25" at bounding box center [1437, 51] width 46 height 18
click at [0, 0] on label at bounding box center [0, 0] width 0 height 0
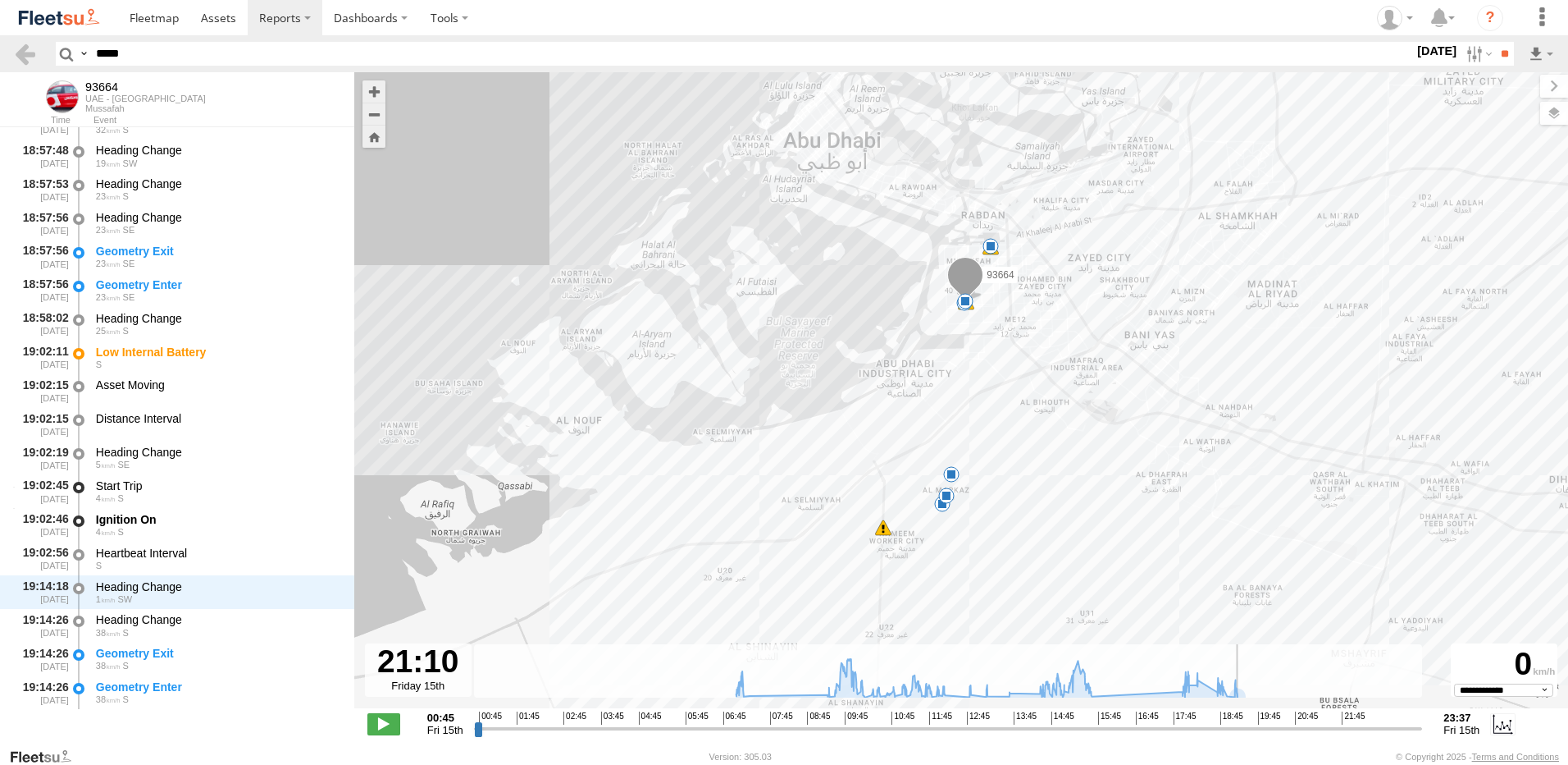
drag, startPoint x: 1505, startPoint y: 45, endPoint x: 1224, endPoint y: 368, distance: 428.1
click at [1505, 46] on input "**" at bounding box center [1504, 54] width 19 height 24
type input "**********"
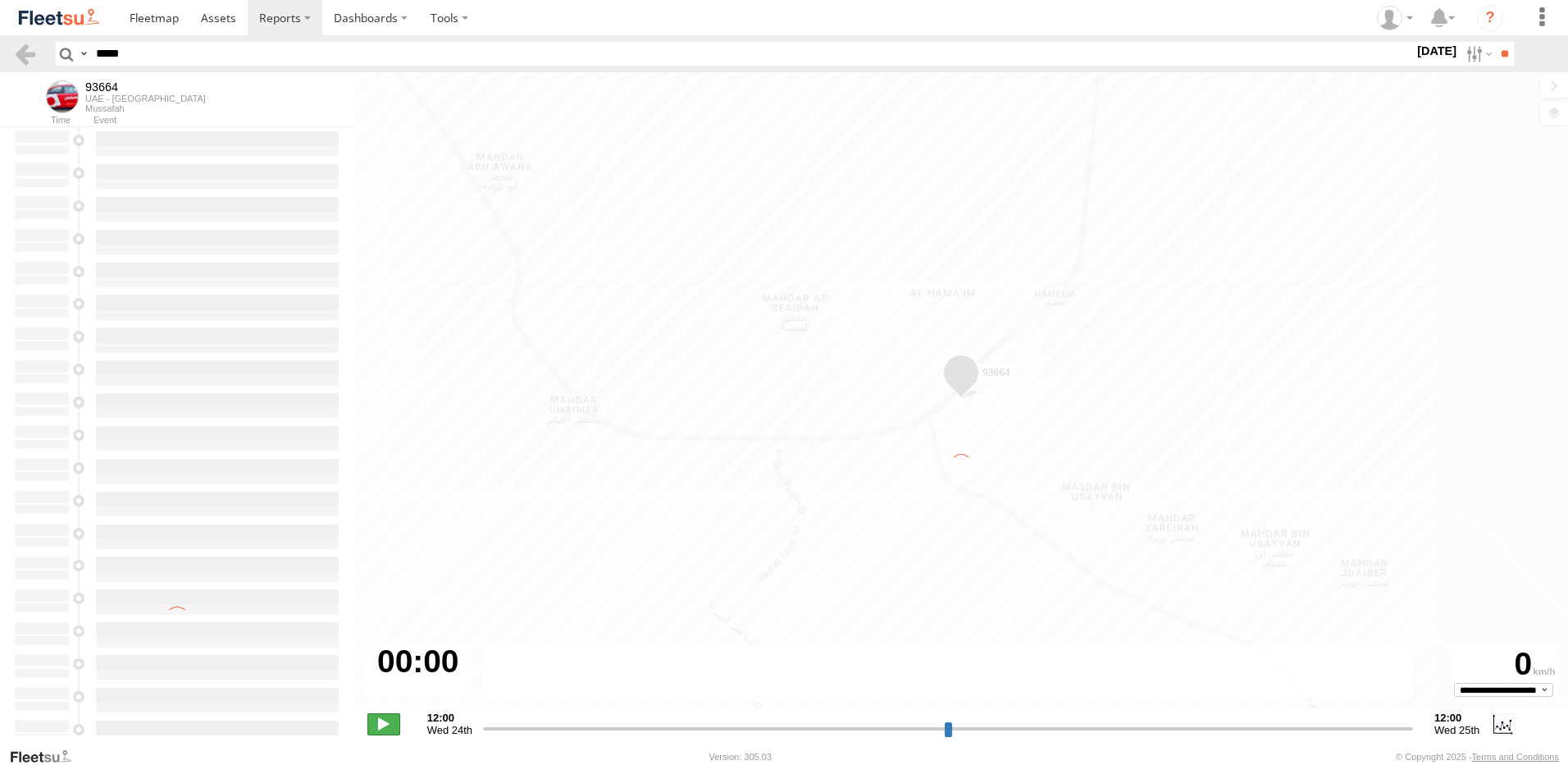
click at [391, 723] on span at bounding box center [384, 723] width 33 height 21
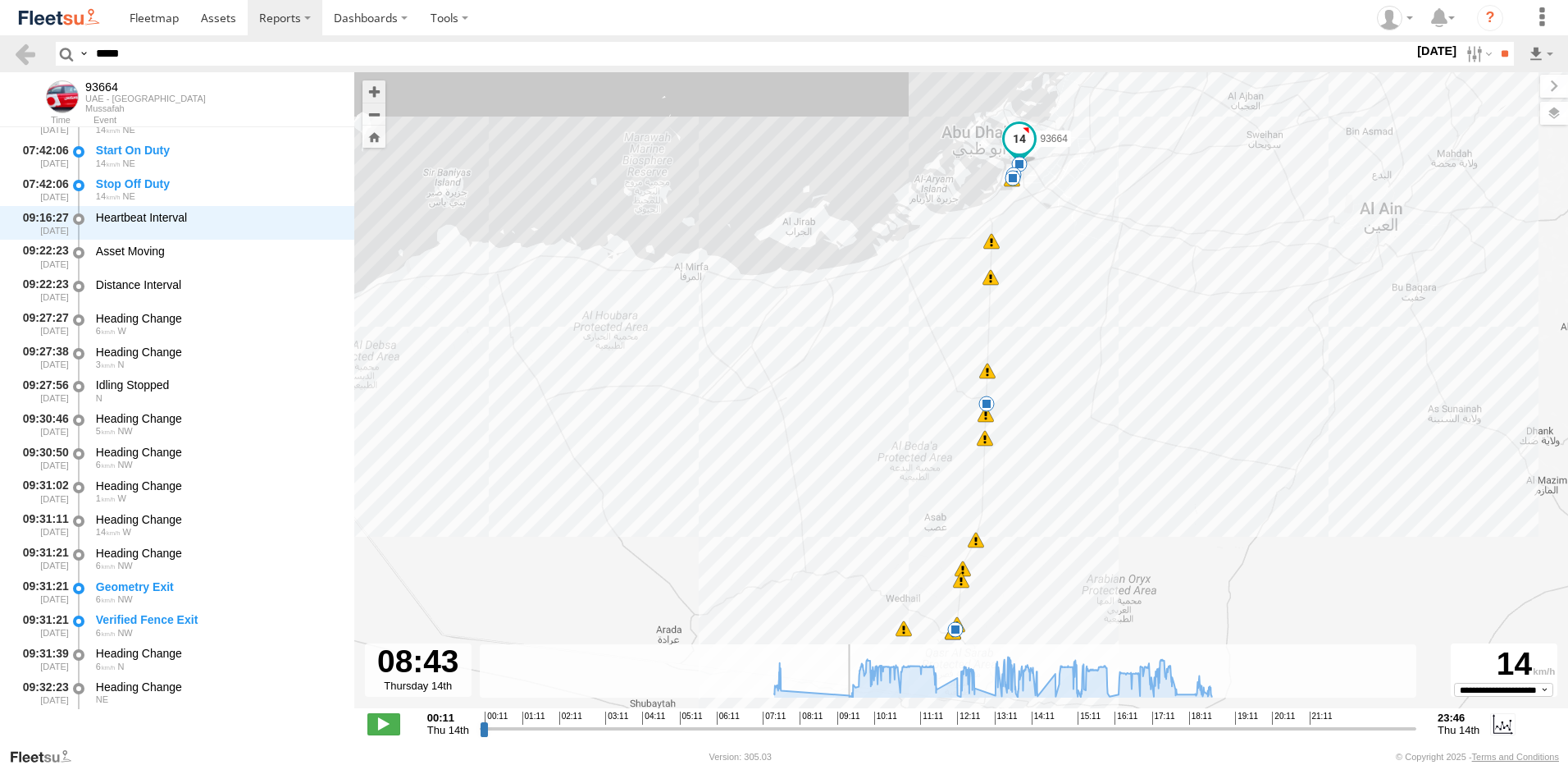
type input "**********"
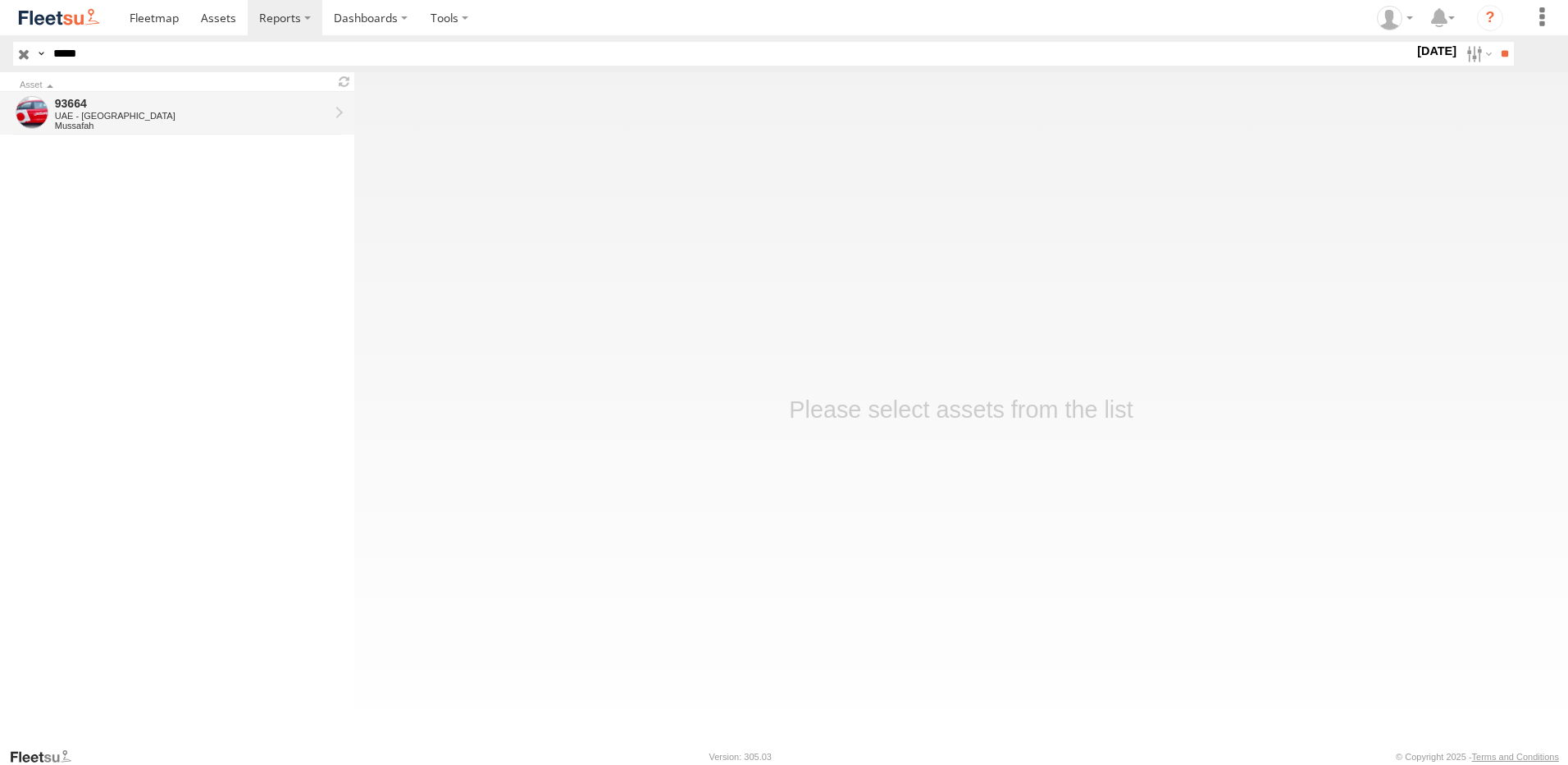
click at [149, 125] on div "Mussafah" at bounding box center [191, 125] width 273 height 10
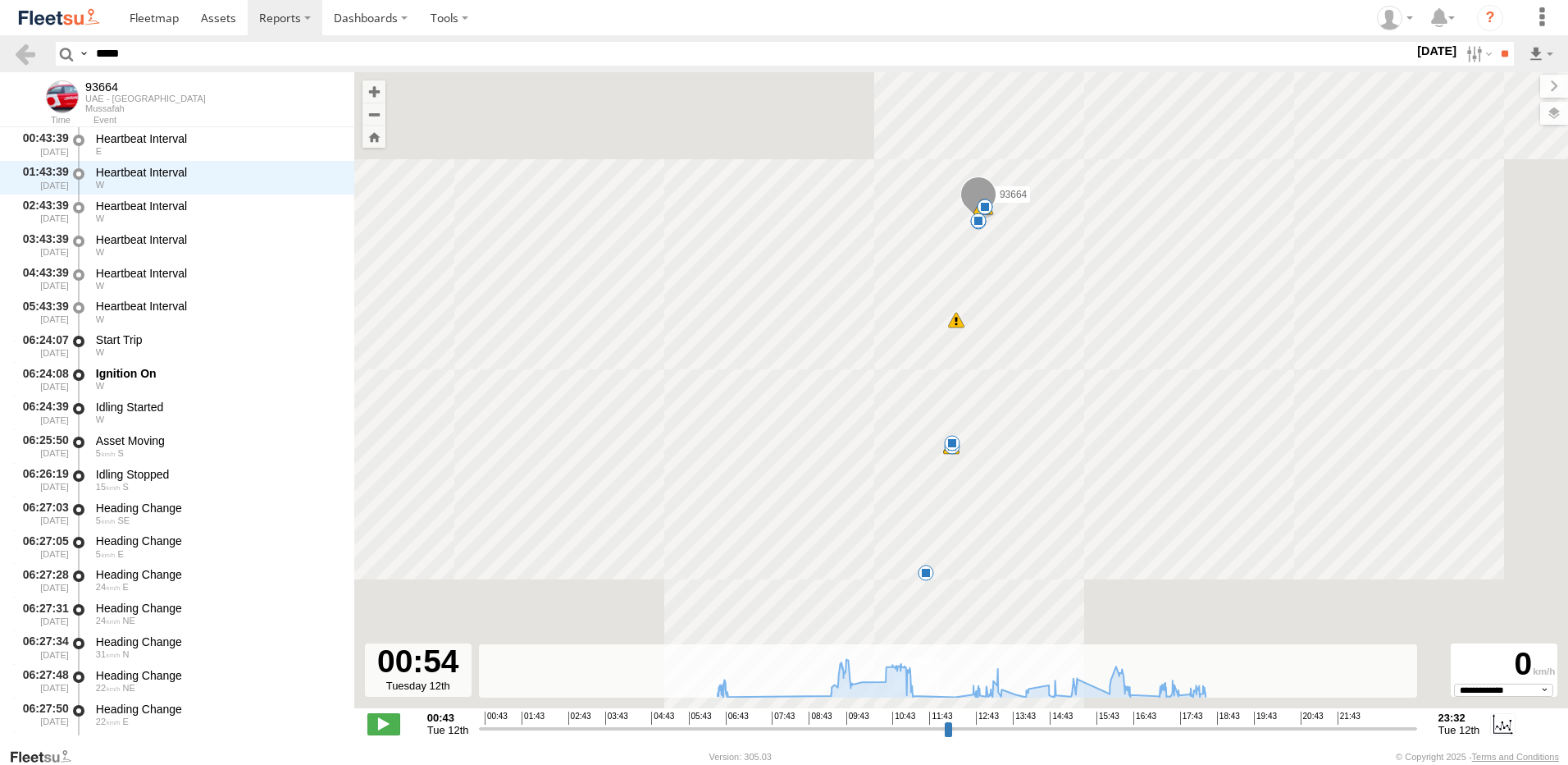
select select "**********"
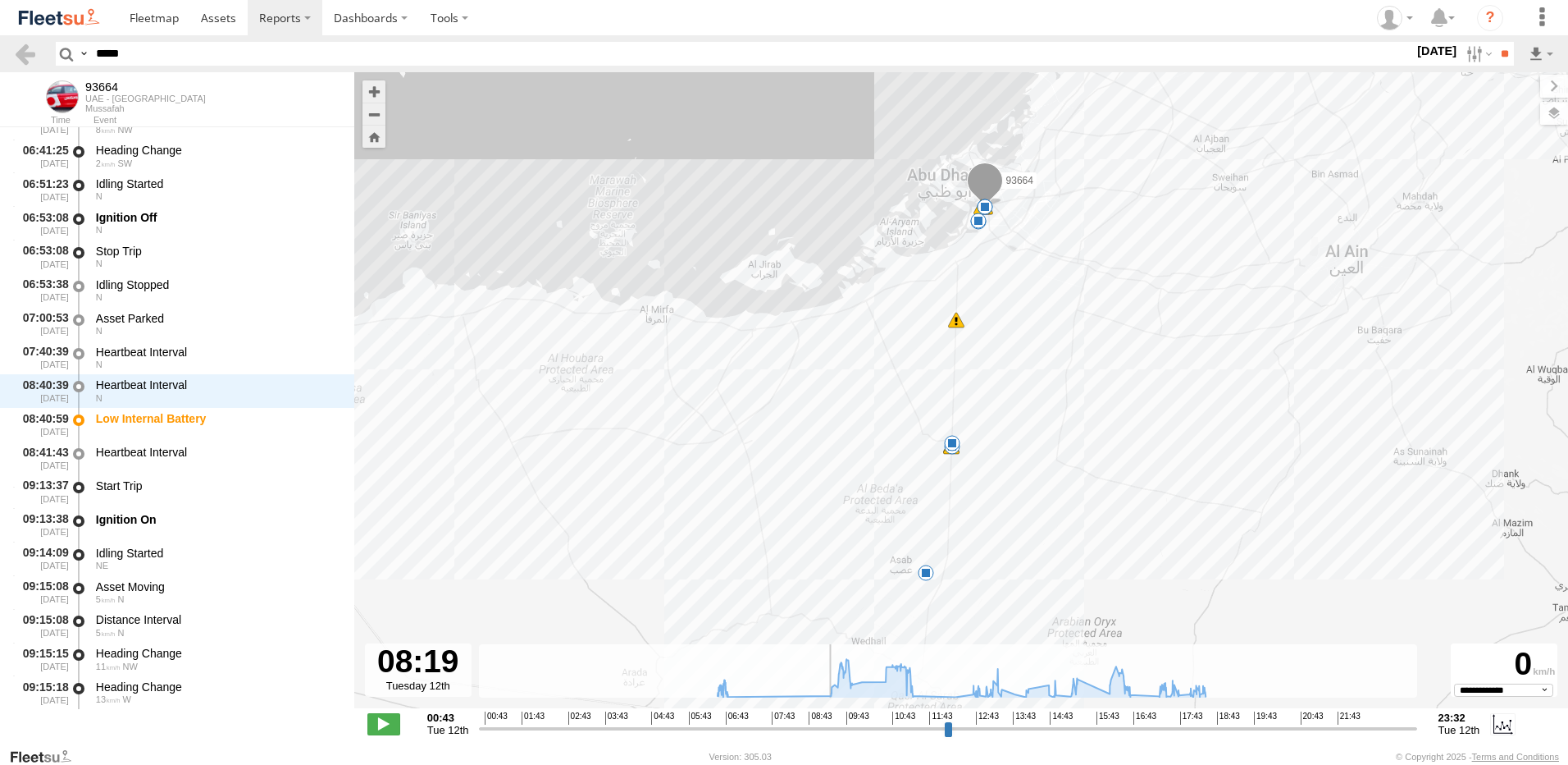
scroll to position [2771, 0]
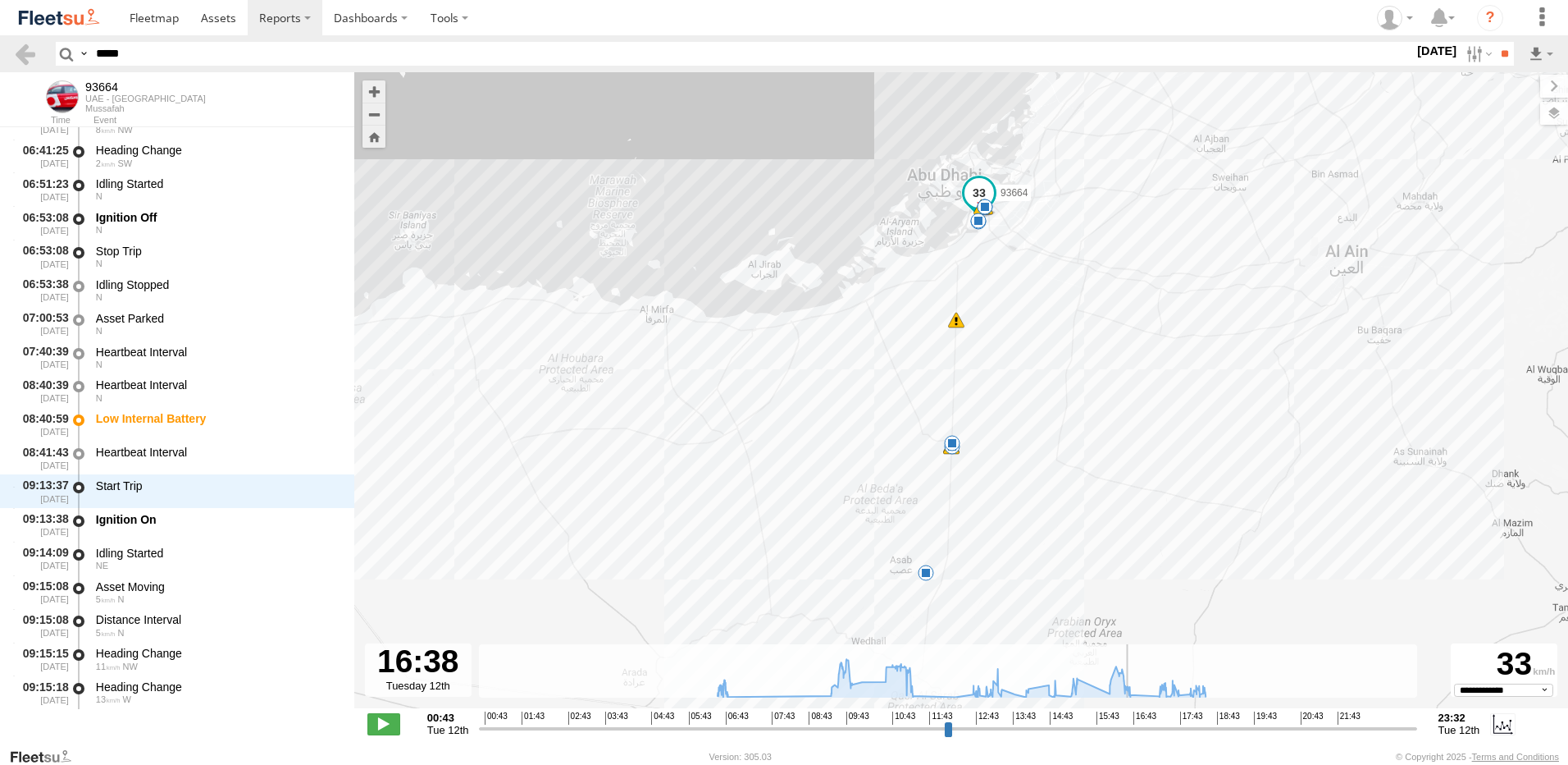
type input "**********"
click at [1131, 736] on input "range" at bounding box center [948, 728] width 938 height 16
click at [1414, 48] on label "[DATE]" at bounding box center [1437, 51] width 46 height 18
